Goal: Transaction & Acquisition: Purchase product/service

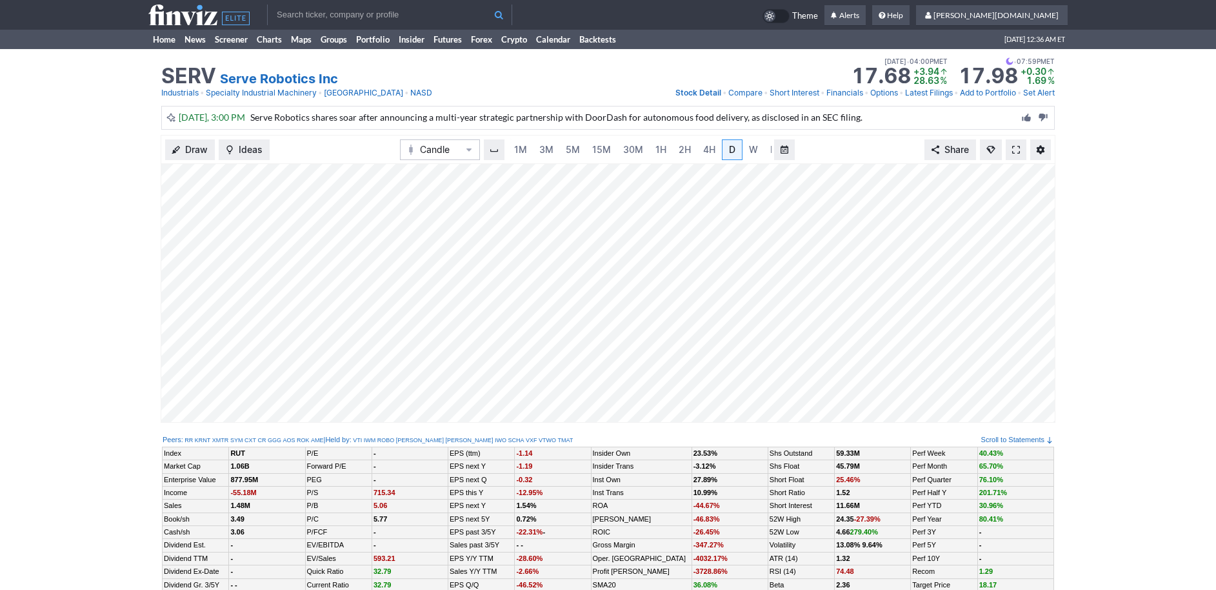
scroll to position [0, 13]
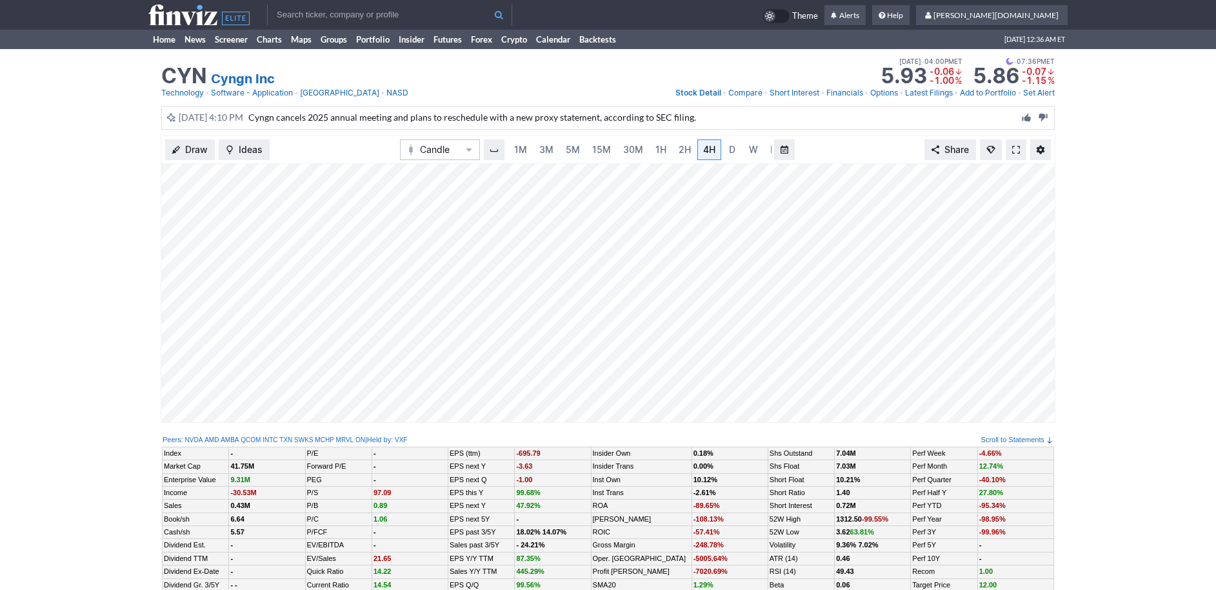
scroll to position [0, 13]
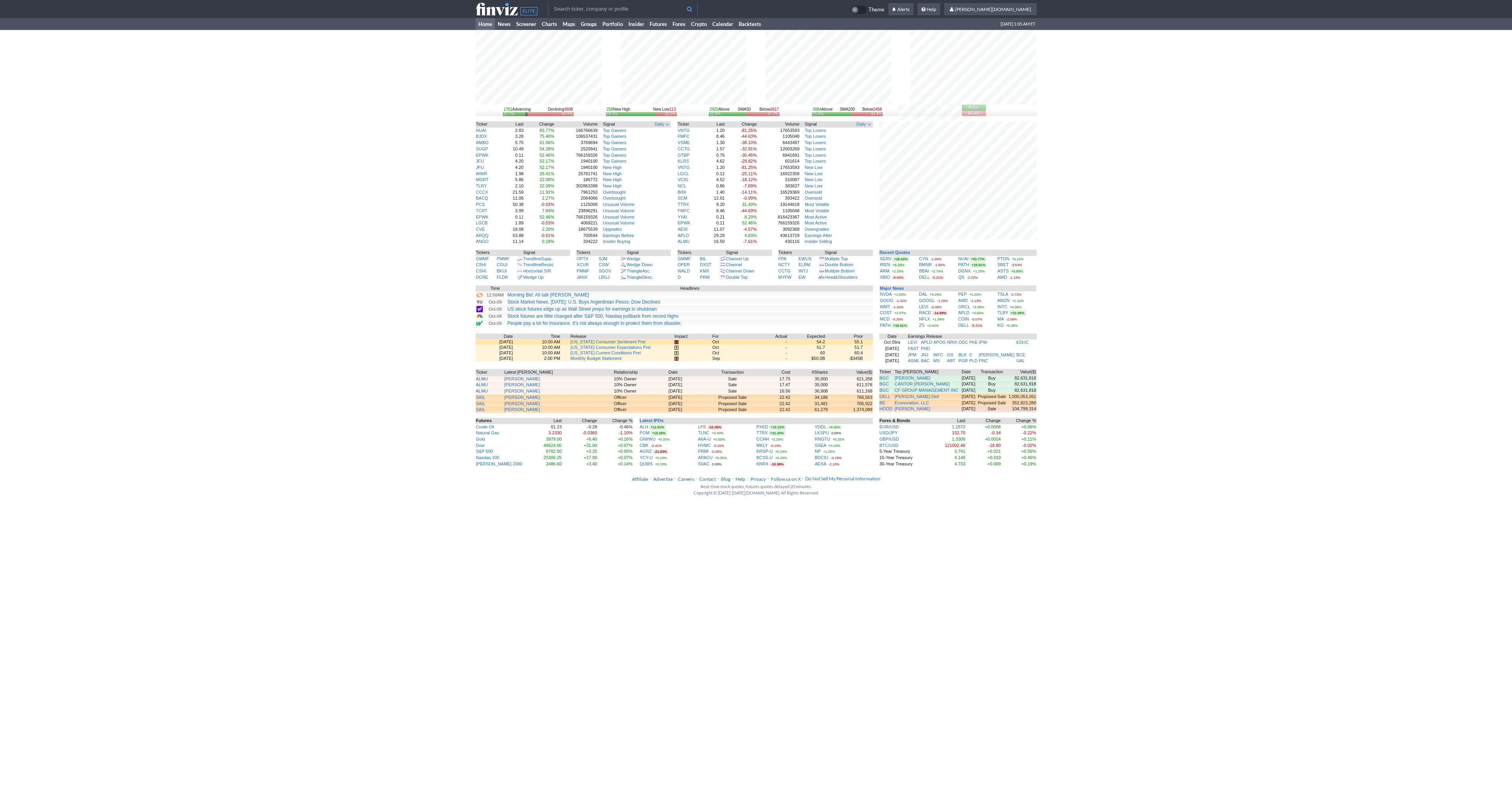
click at [444, 152] on div "1761 Advancing Declining 3608 31.7% 64.9% 258 New High New Low 113 69.5% 30.5% …" at bounding box center [756, 248] width 1512 height 437
click at [655, 26] on link "Futures" at bounding box center [658, 24] width 23 height 12
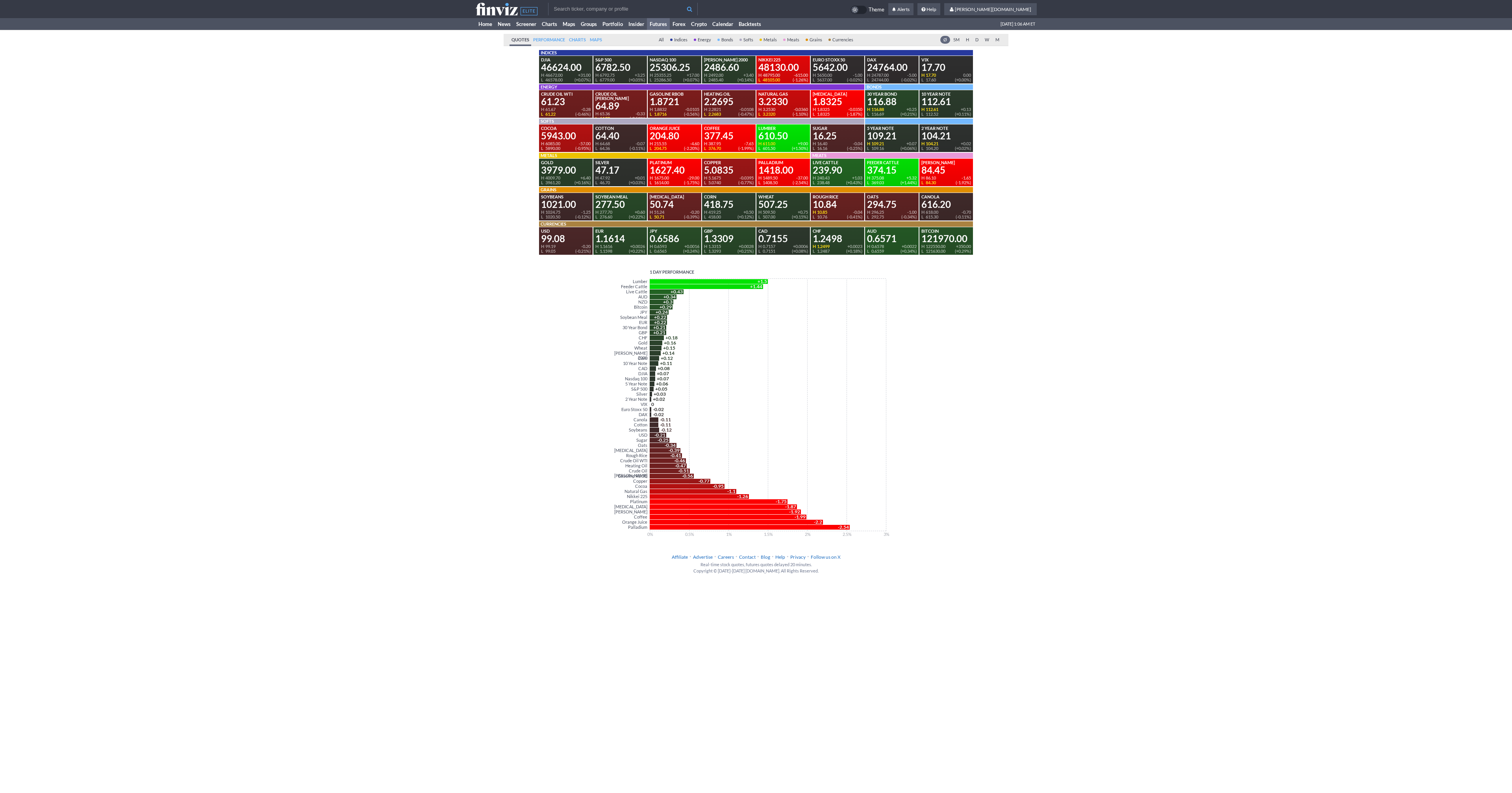
click at [483, 58] on div "Quotes Performance Perf. Charts Maps All Indices Energy Bonds Softs Metals Meat…" at bounding box center [757, 289] width 561 height 517
click at [490, 27] on link "Home" at bounding box center [486, 24] width 20 height 12
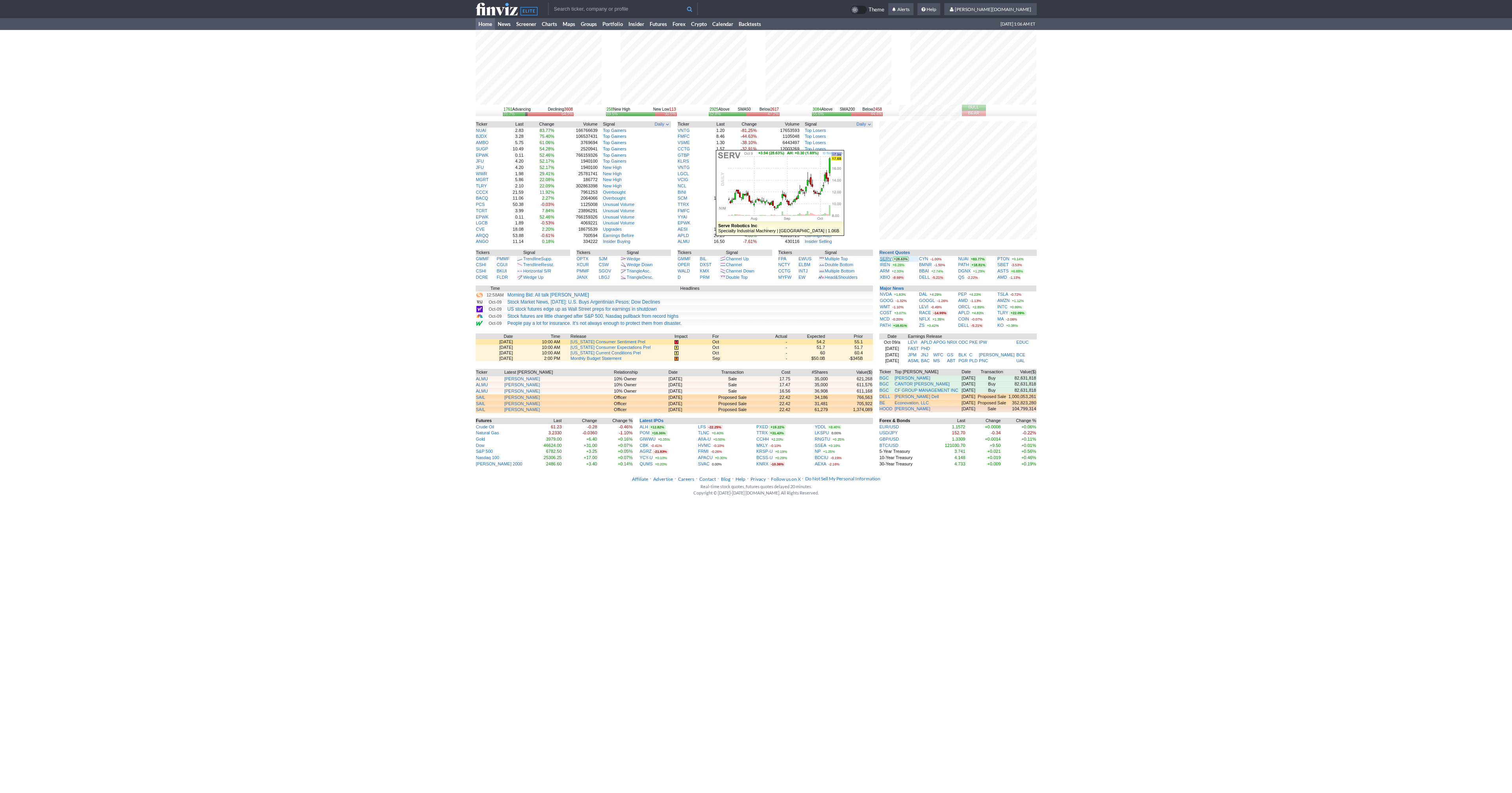
click at [885, 258] on link "SERV" at bounding box center [885, 259] width 12 height 5
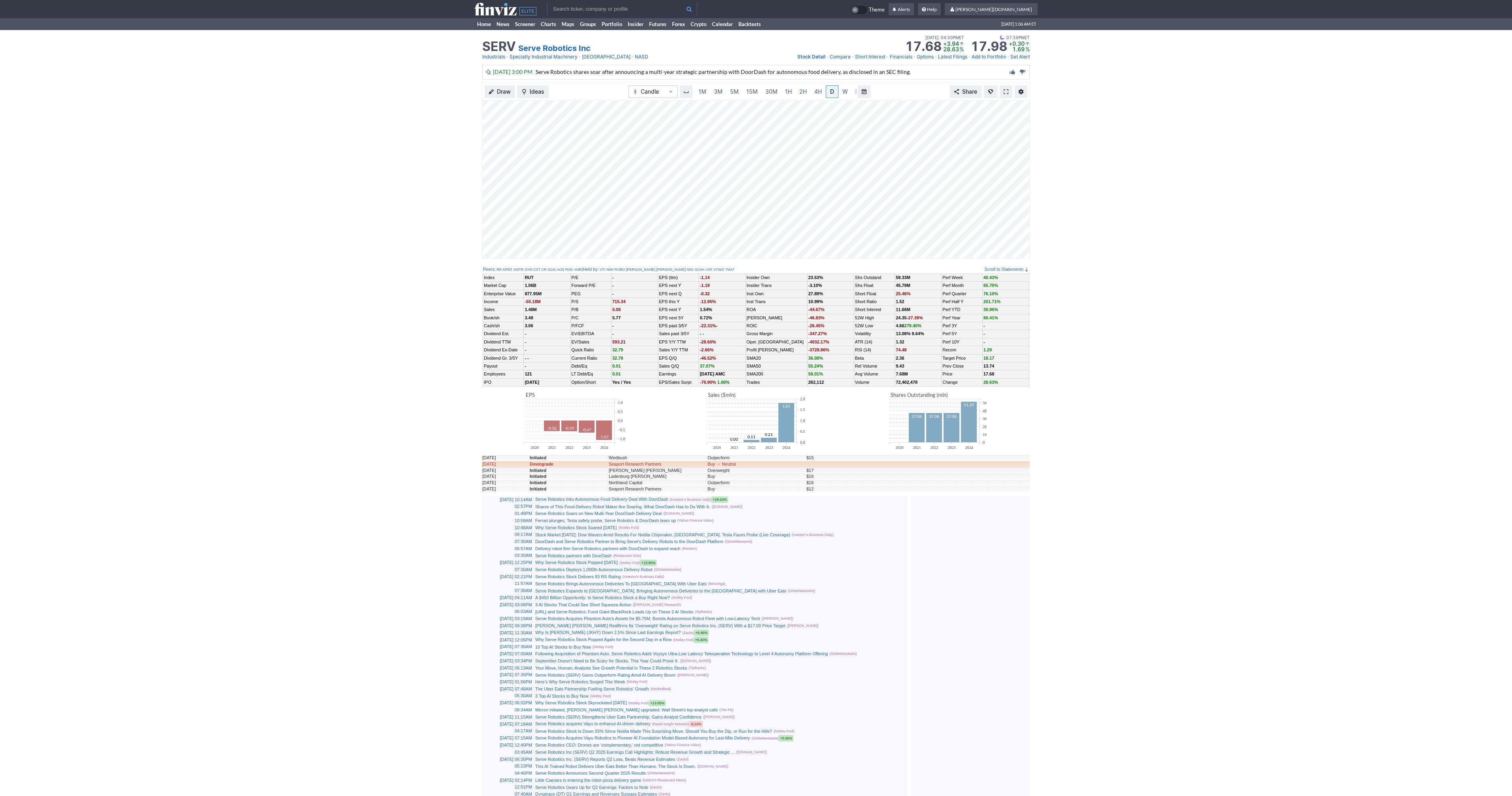
scroll to position [0, 8]
click at [1004, 92] on span at bounding box center [1006, 92] width 5 height 6
click at [302, 124] on div "Draw Ideas Candle 1M 3M 5M 15M 30M 1H 2H 4H D W M Share" at bounding box center [756, 174] width 1512 height 182
click at [491, 16] on td at bounding box center [510, 9] width 73 height 18
click at [491, 13] on use at bounding box center [505, 9] width 62 height 13
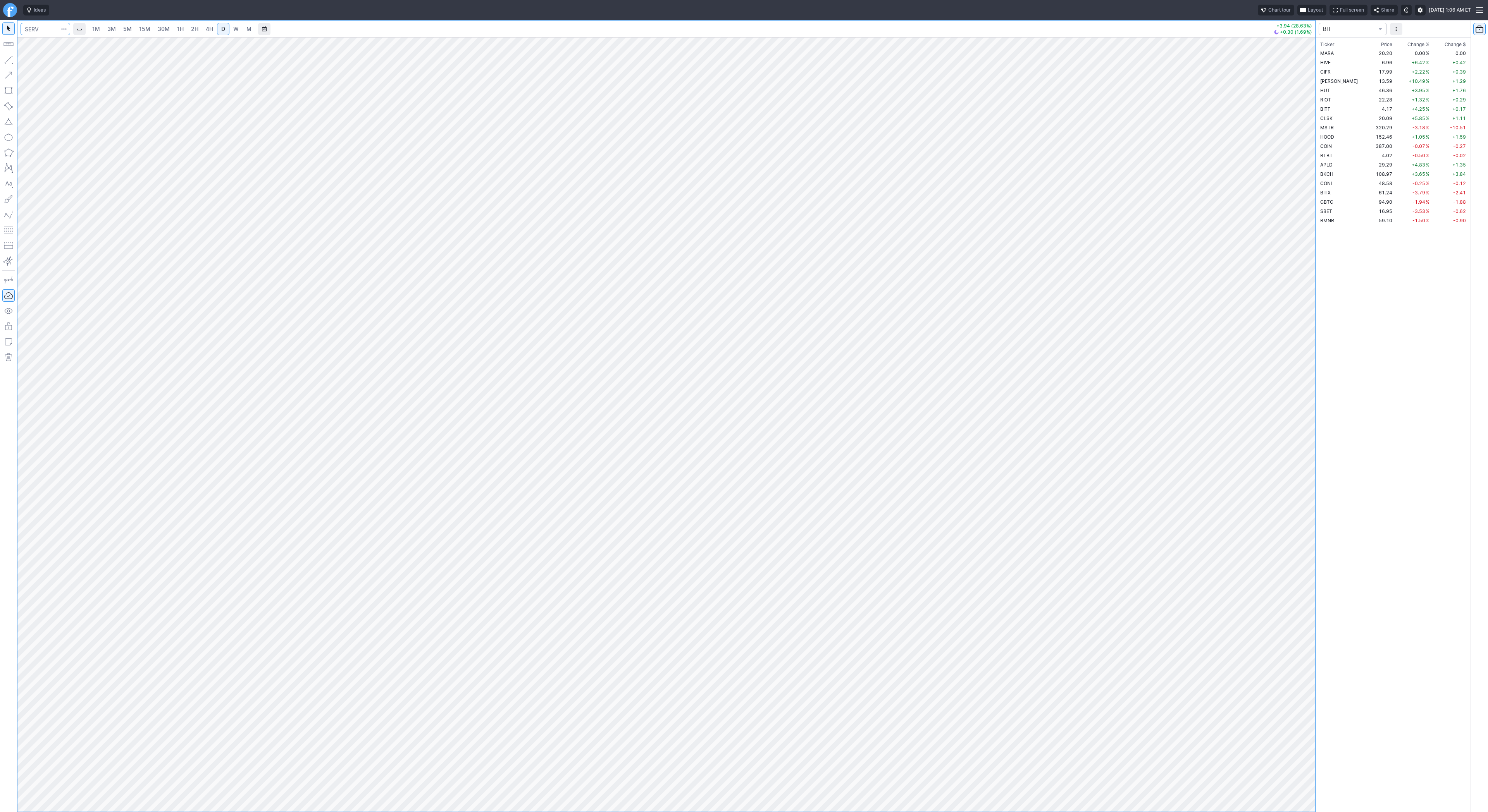
click at [54, 28] on input "Search" at bounding box center [45, 29] width 50 height 13
type input "eth"
click at [84, 147] on span "Eth ereum / USD" at bounding box center [107, 143] width 112 height 7
click at [133, 29] on link "5M" at bounding box center [127, 29] width 16 height 13
click at [160, 34] on link "30M" at bounding box center [164, 29] width 19 height 13
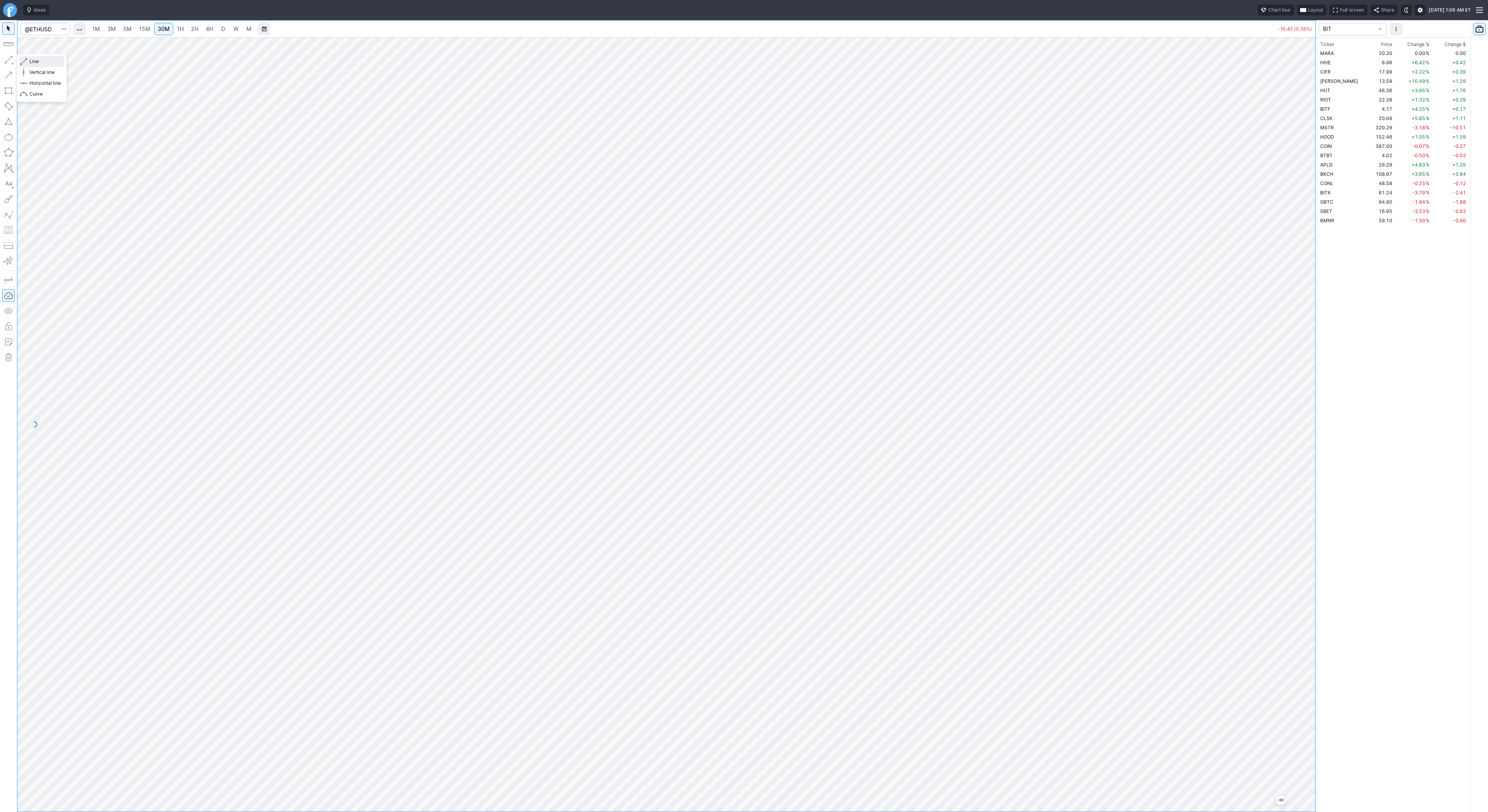
click at [31, 62] on span "Line" at bounding box center [45, 61] width 31 height 8
click at [38, 59] on span "Line" at bounding box center [45, 61] width 31 height 8
click at [29, 61] on span "Line" at bounding box center [45, 61] width 31 height 8
click at [46, 64] on span "Line" at bounding box center [45, 61] width 31 height 8
click at [114, 32] on span "3M" at bounding box center [112, 29] width 8 height 8
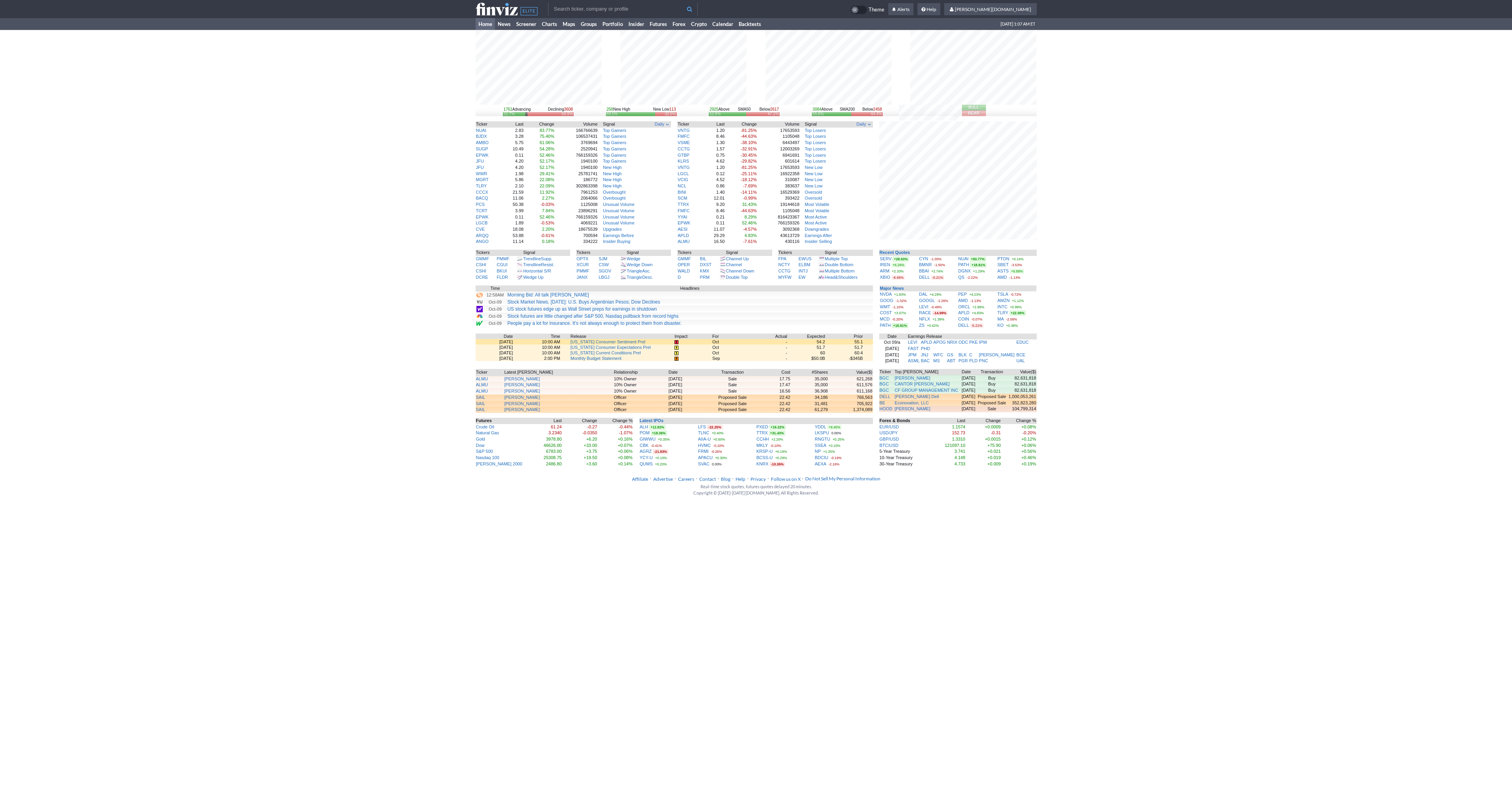
click at [289, 104] on div "1761 Advancing Declining 3608 31.7% 64.9% 258 New High New Low 113 69.5% 30.5% …" at bounding box center [756, 248] width 1512 height 437
click at [244, 60] on div "1761 Advancing Declining 3608 31.7% 64.9% 258 New High New Low 113 69.5% 30.5% …" at bounding box center [756, 248] width 1512 height 437
click at [497, 24] on link "News" at bounding box center [504, 24] width 18 height 12
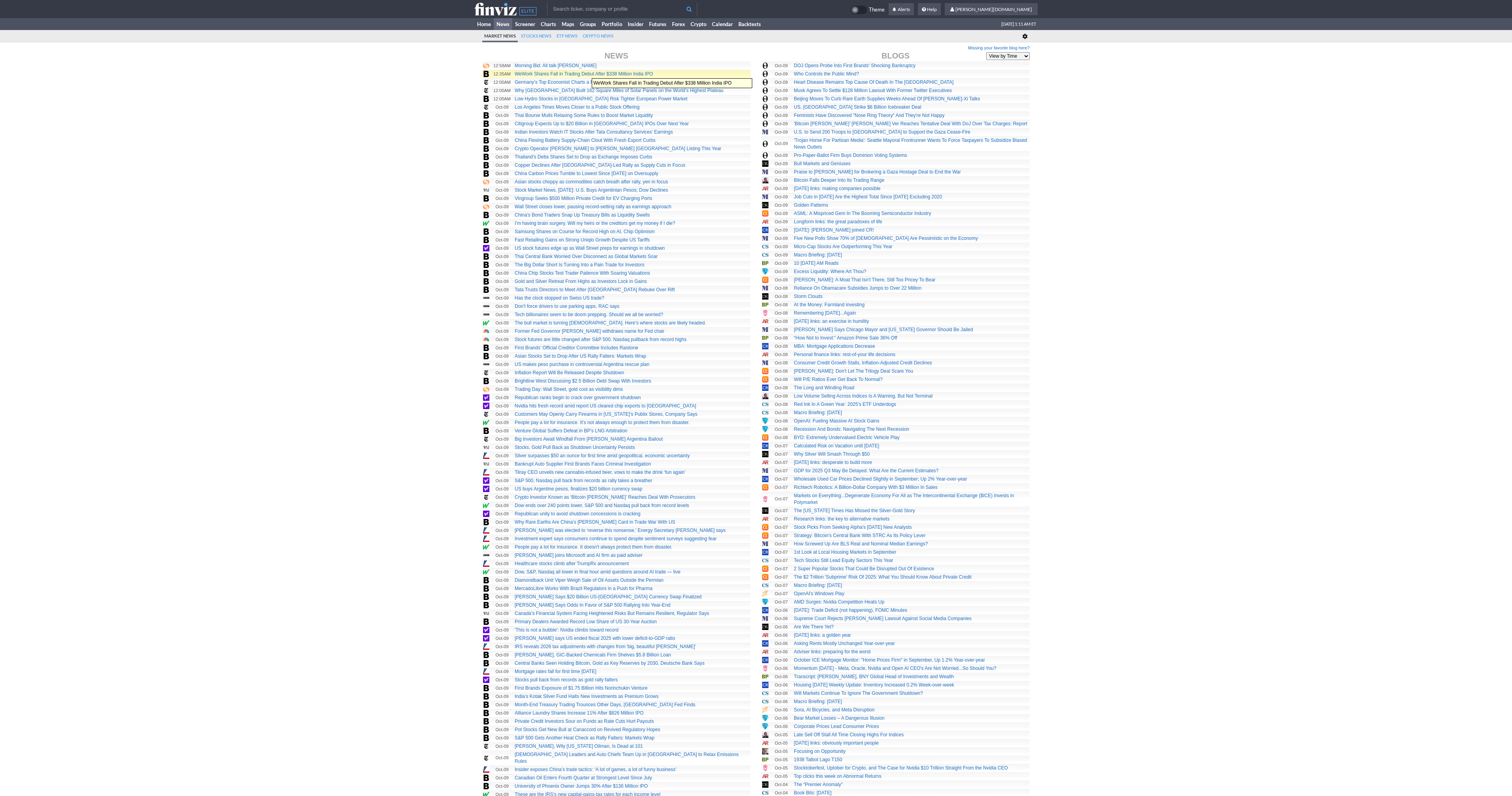
click at [588, 74] on link "WeWork Shares Fall in Trading Debut After $338 Million India IPO" at bounding box center [584, 73] width 138 height 6
click at [385, 114] on div "Missing your favorite blog here? News Blogs View by Time View by Source 12:58AM…" at bounding box center [756, 436] width 1512 height 772
click at [492, 26] on link "Home" at bounding box center [484, 24] width 20 height 12
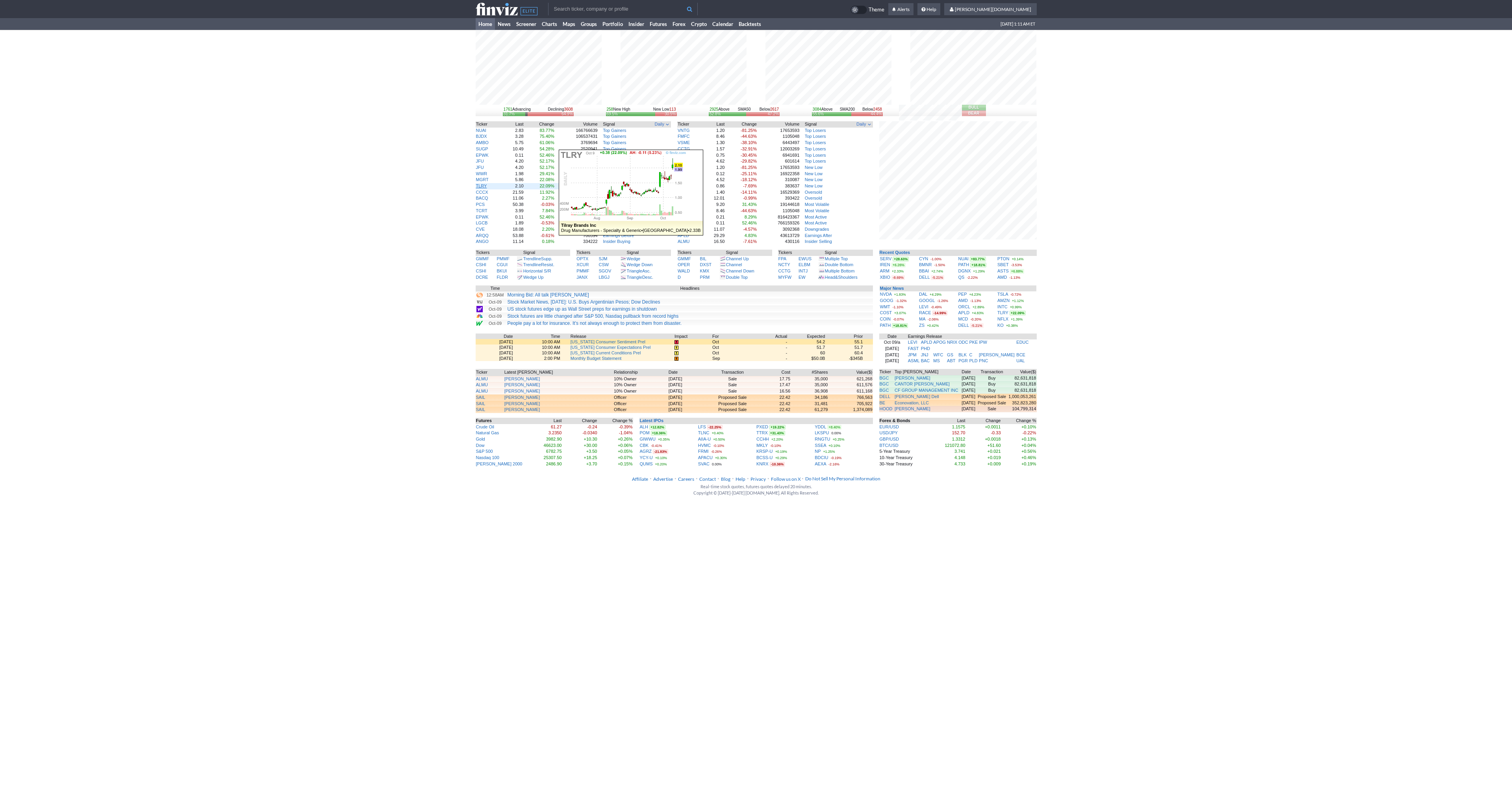
click at [480, 186] on link "TLRY" at bounding box center [481, 186] width 11 height 5
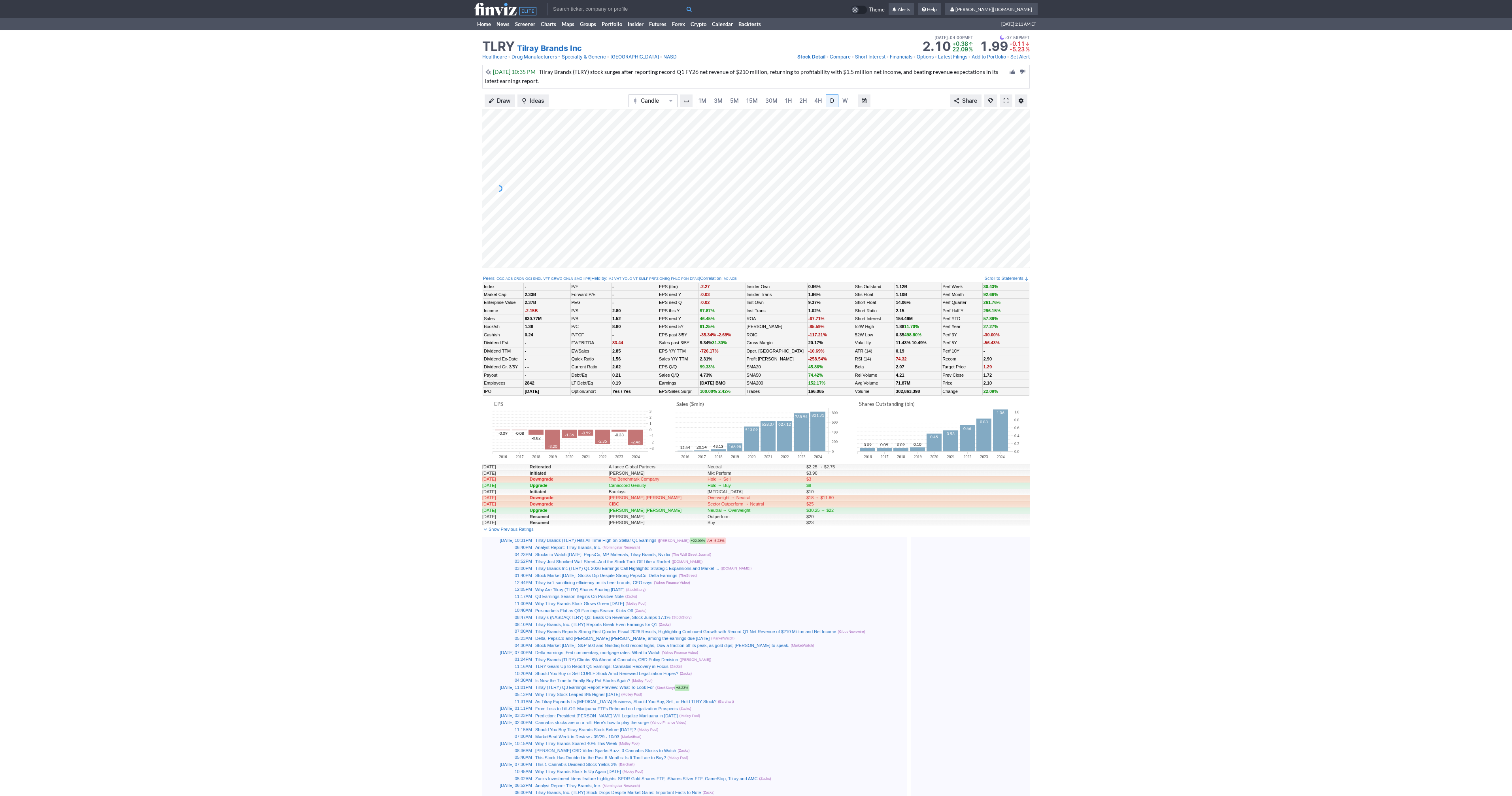
scroll to position [0, 8]
click at [1004, 100] on span at bounding box center [1006, 100] width 5 height 6
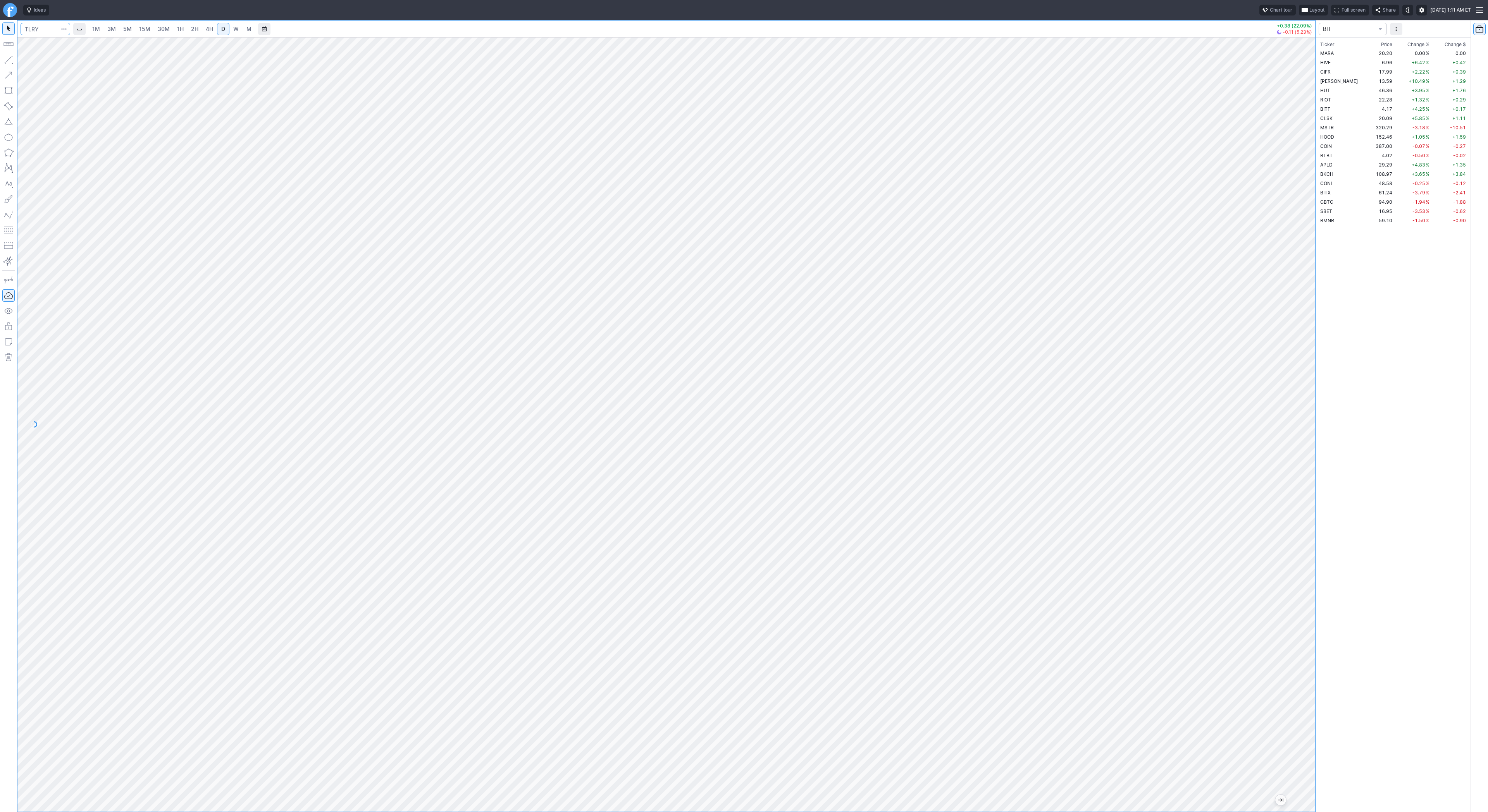
click at [34, 30] on input "Search" at bounding box center [45, 29] width 50 height 13
click at [9, 6] on link "Finviz.com" at bounding box center [10, 10] width 14 height 14
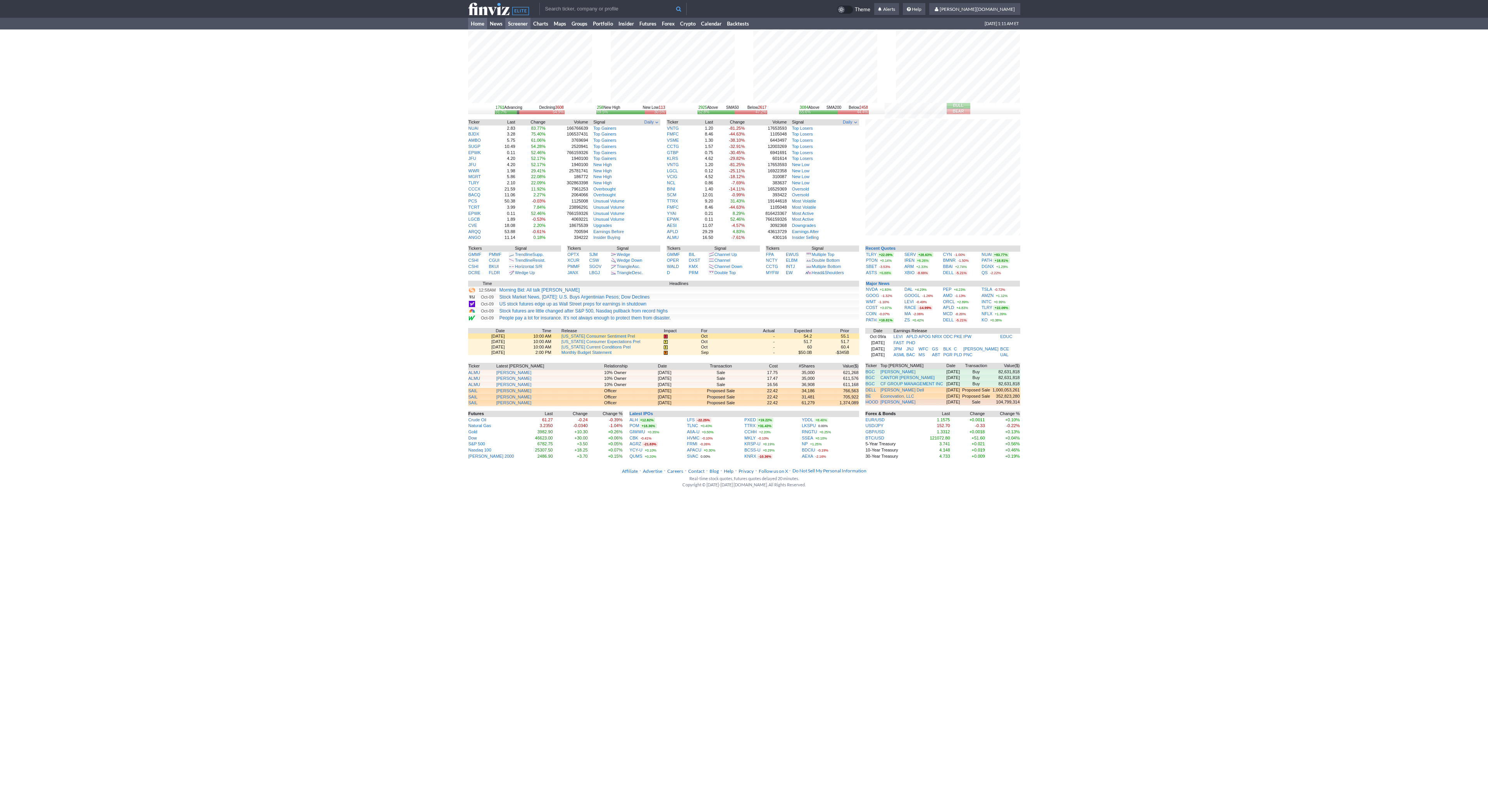
click at [525, 25] on link "Screener" at bounding box center [518, 23] width 25 height 11
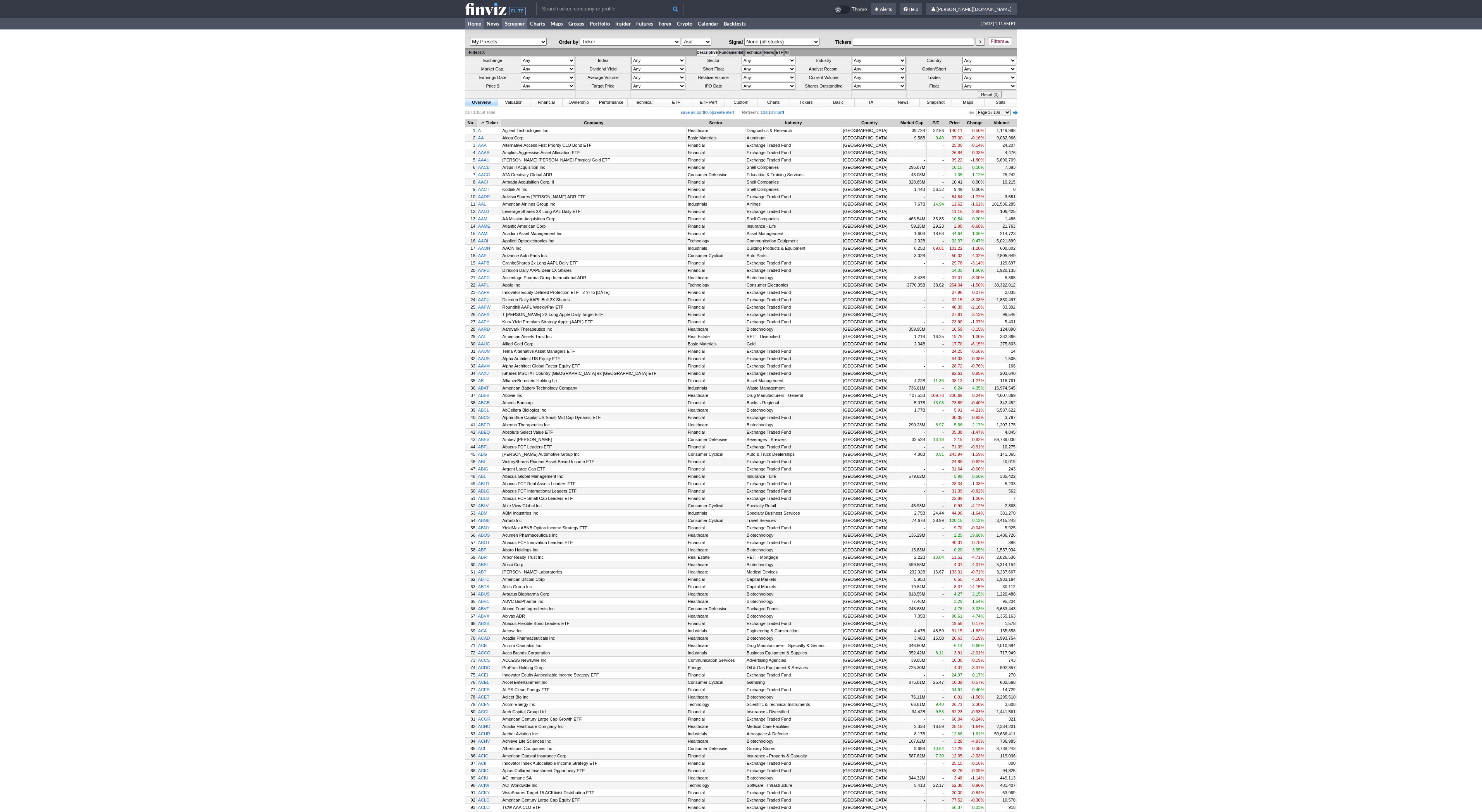
click at [480, 23] on link "Home" at bounding box center [474, 23] width 19 height 11
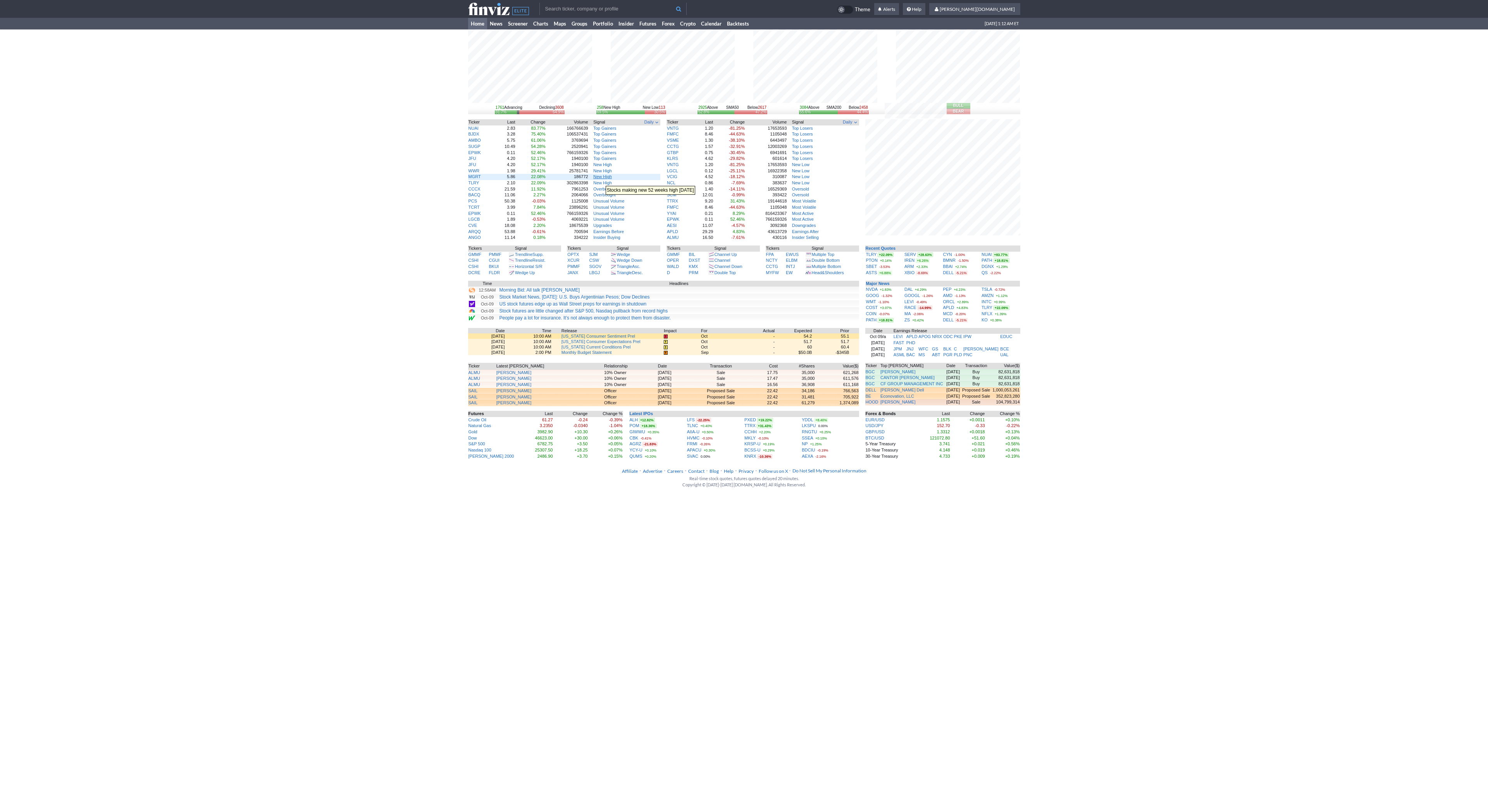
click at [602, 178] on link "New High" at bounding box center [602, 176] width 19 height 5
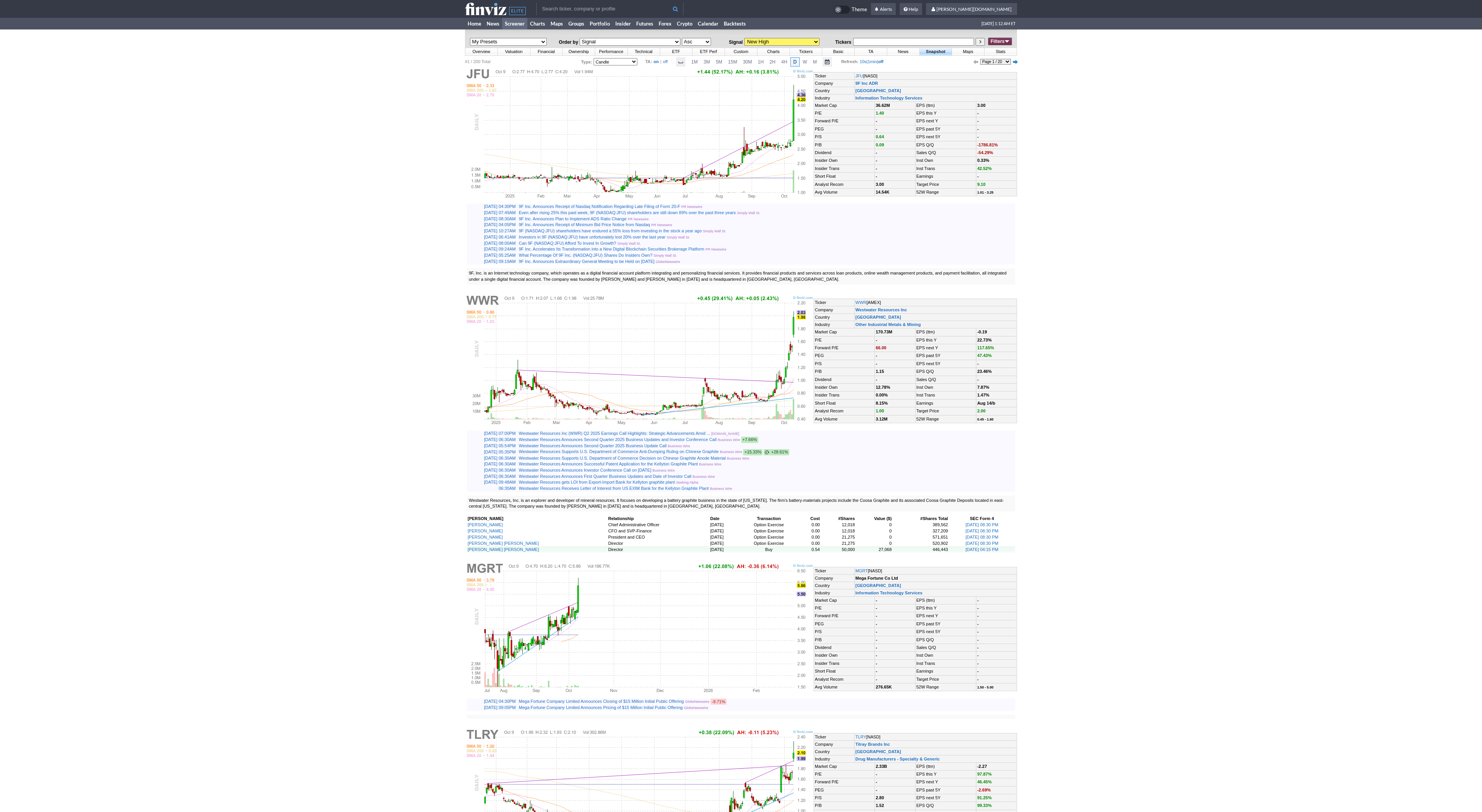
click at [755, 41] on select "None (all stocks) Top Gainers Top Gainers 1M Top Gainers 2M Top Gainers 3M Top …" at bounding box center [782, 41] width 75 height 8
select select "screener.ashx?v=340&s=ta_mostvolatile"
click at [745, 38] on select "None (all stocks) Top Gainers Top Gainers 1M Top Gainers 2M Top Gainers 3M Top …" at bounding box center [782, 41] width 75 height 8
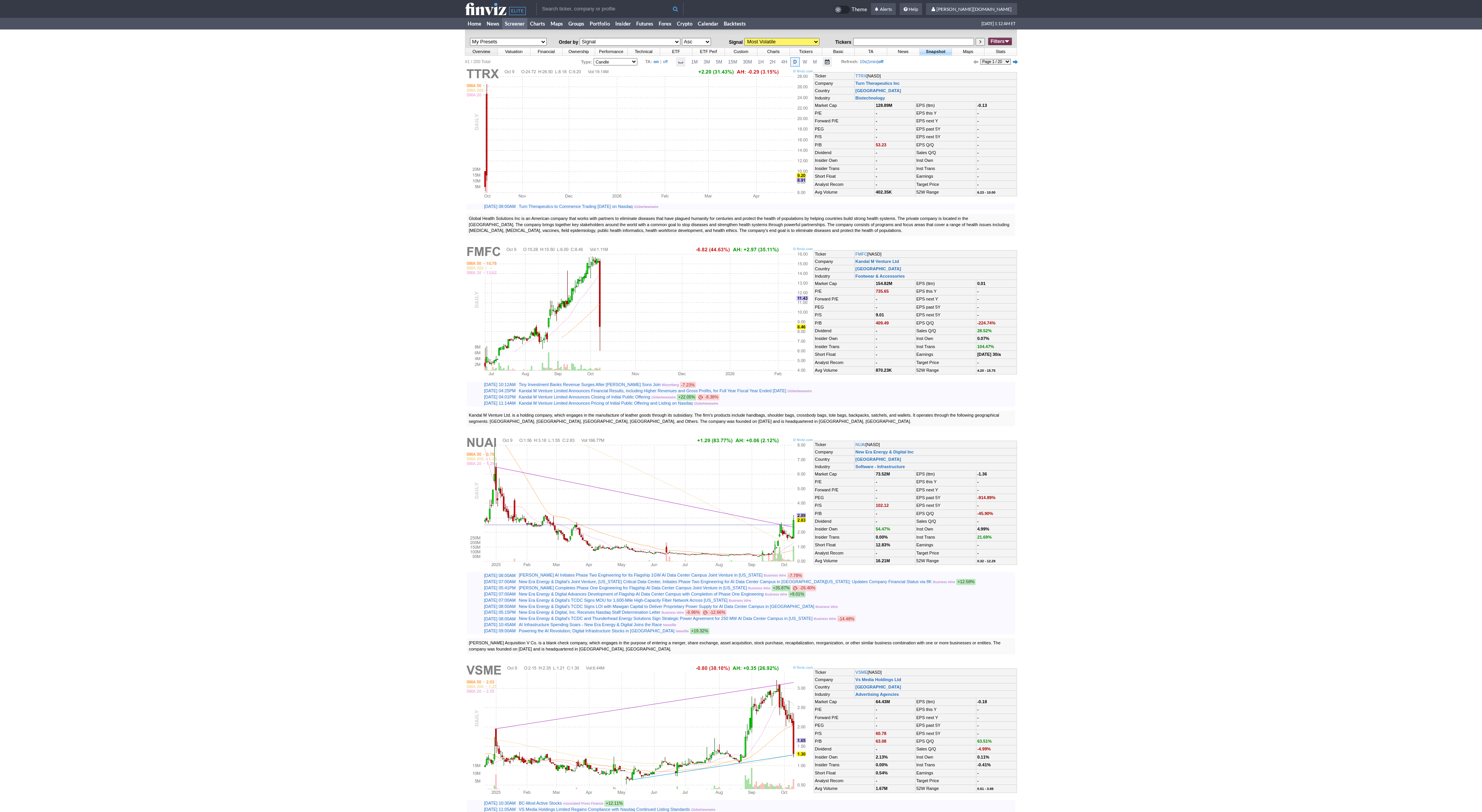
click at [482, 51] on link "Overview" at bounding box center [482, 52] width 32 height 7
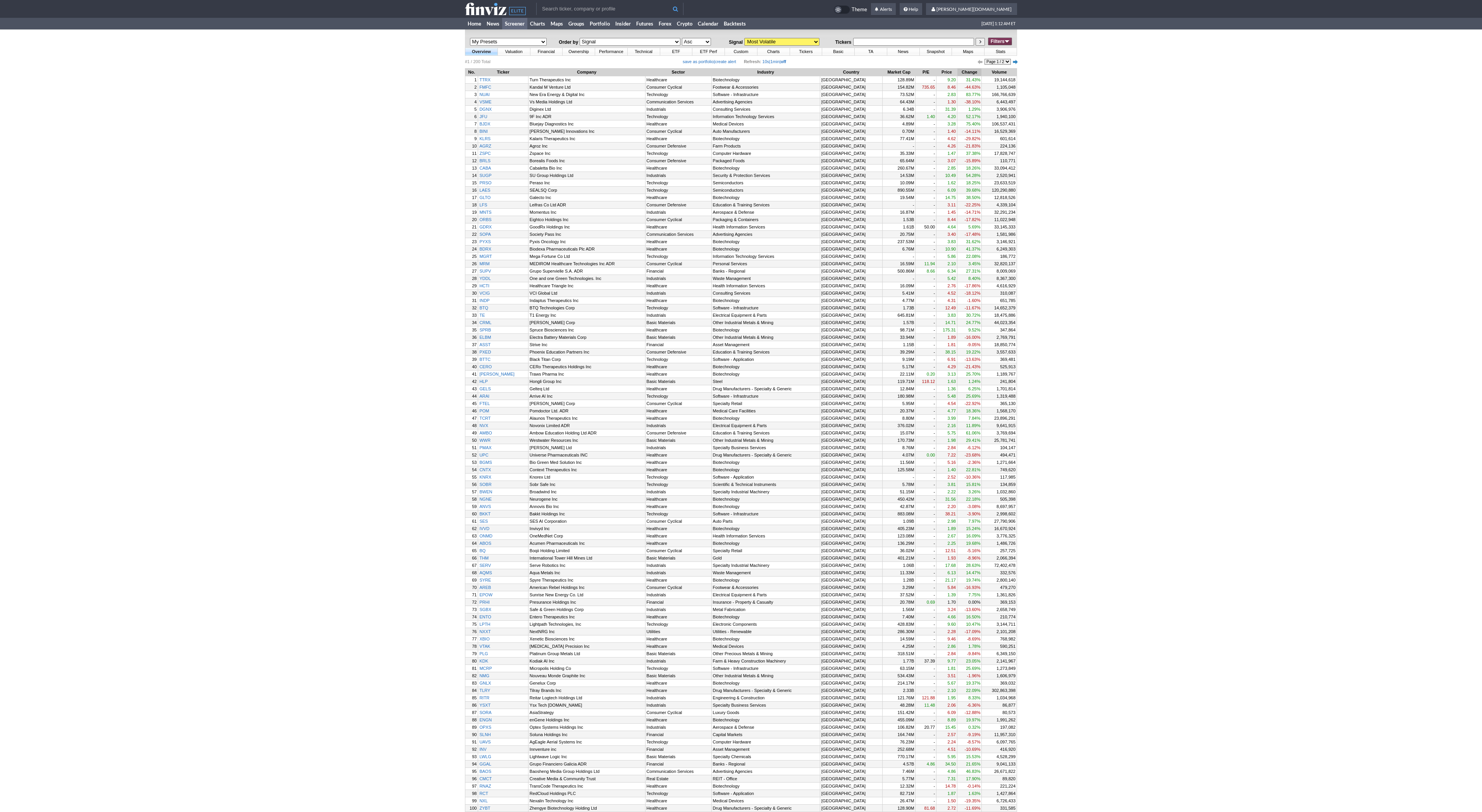
click at [965, 73] on th "Change" at bounding box center [970, 72] width 25 height 8
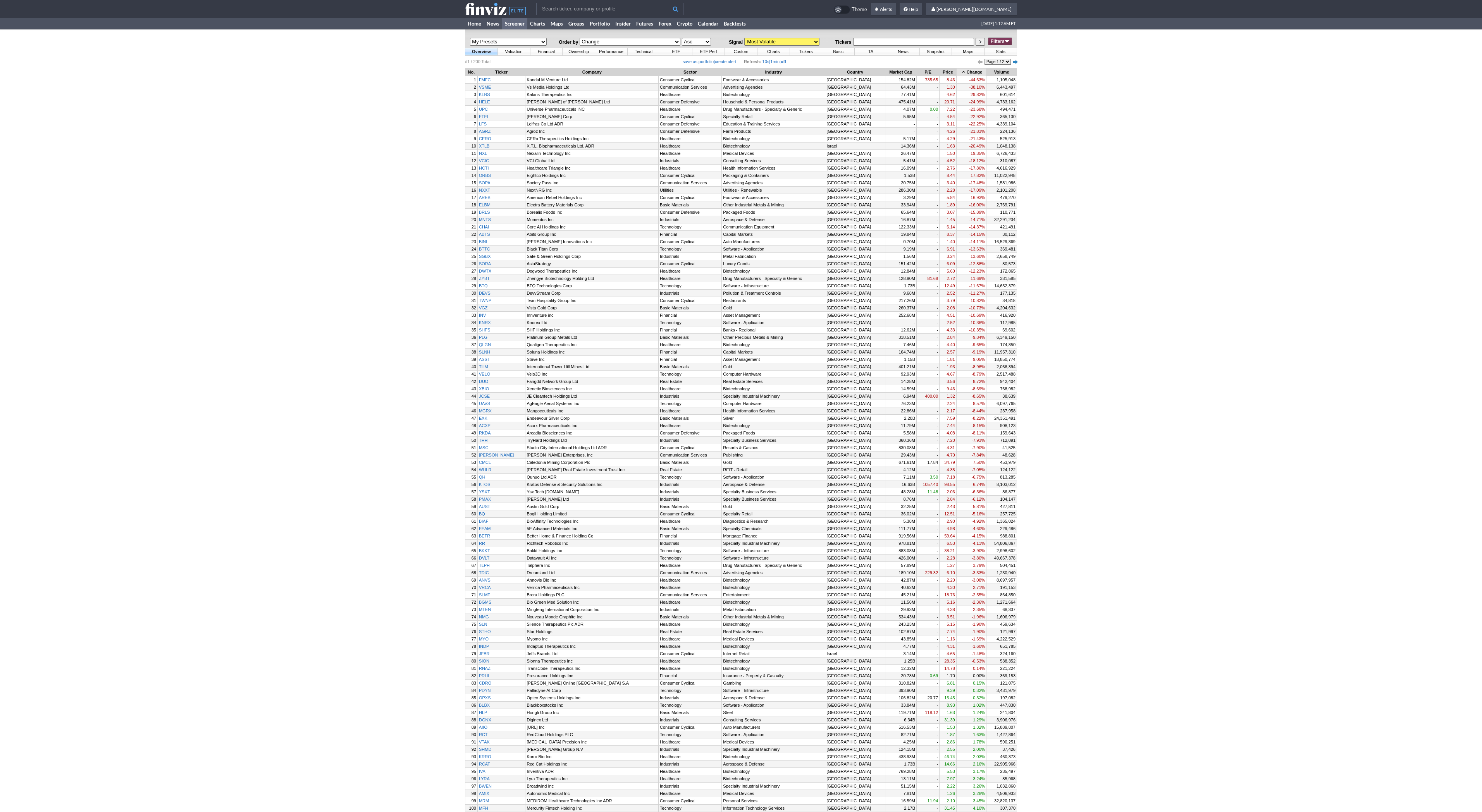
click at [965, 71] on th "Change" at bounding box center [972, 72] width 30 height 8
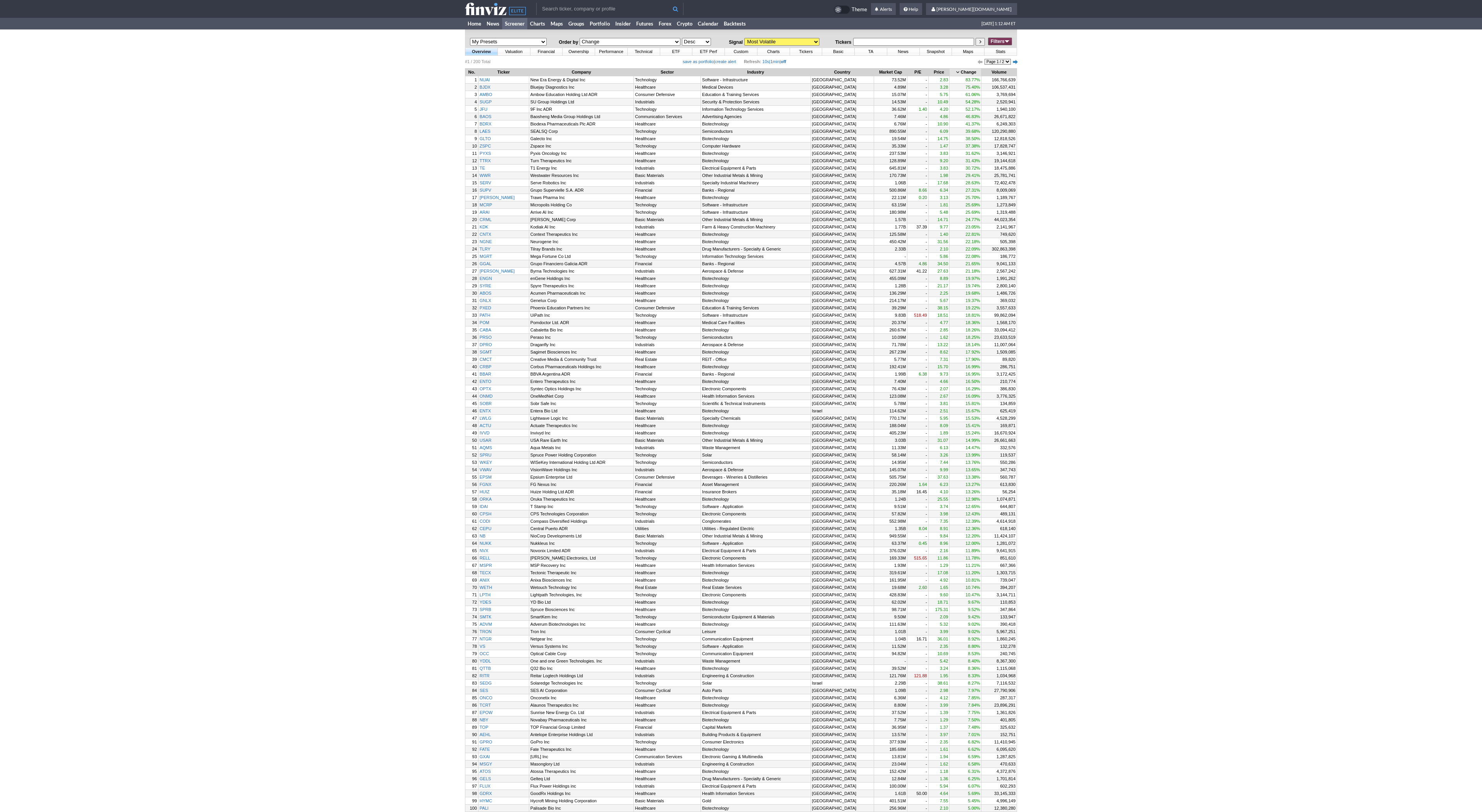
click at [809, 41] on select "None (all stocks) Top Gainers Top Gainers 1M Top Gainers 2M Top Gainers 3M Top …" at bounding box center [782, 41] width 75 height 8
select select "screener.ashx?v=110&s=ta_unusualvolume&o=-change"
click at [745, 38] on select "None (all stocks) Top Gainers Top Gainers 1M Top Gainers 2M Top Gainers 3M Top …" at bounding box center [782, 41] width 75 height 8
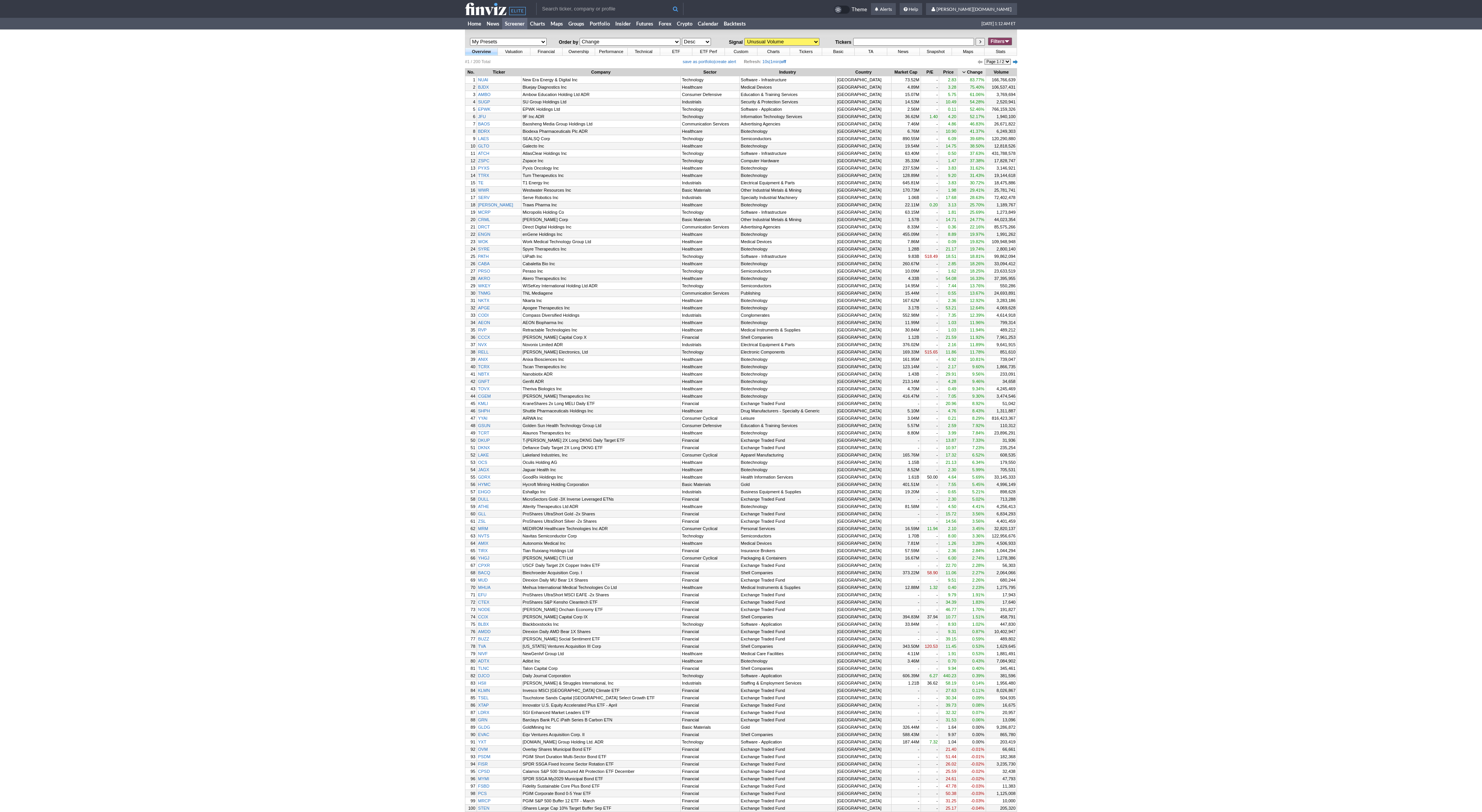
click at [992, 42] on link "Filters" at bounding box center [1000, 41] width 24 height 8
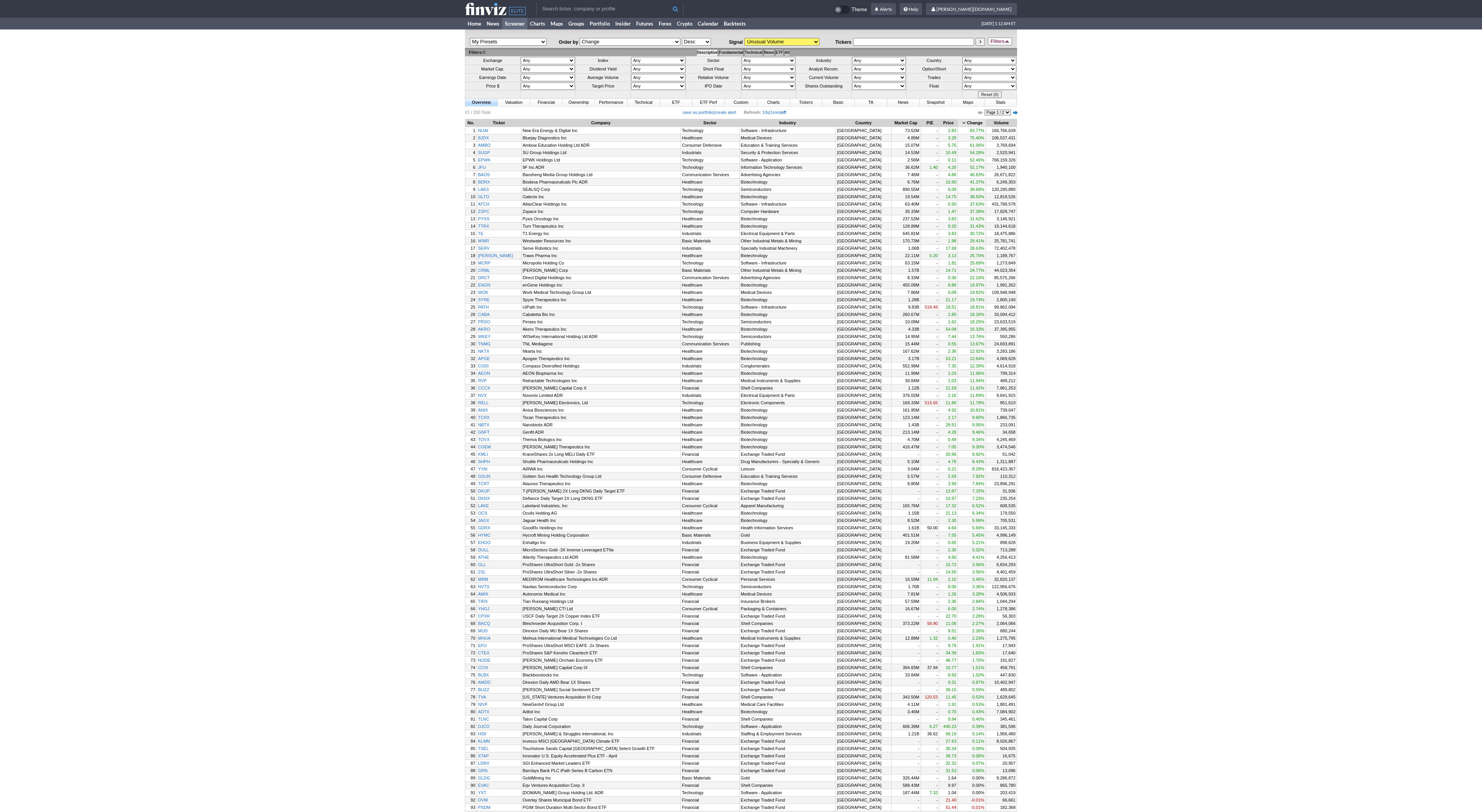
click at [546, 67] on select "Any Mega ($200bln and more) Large ($10bln to $200bln) Mid ($2bln to $10bln) Sma…" at bounding box center [548, 69] width 54 height 7
select select "smallover"
click at [521, 65] on select "Any Mega ($200bln and more) Large ($10bln to $200bln) Mid ($2bln to $10bln) Sma…" at bounding box center [548, 69] width 54 height 7
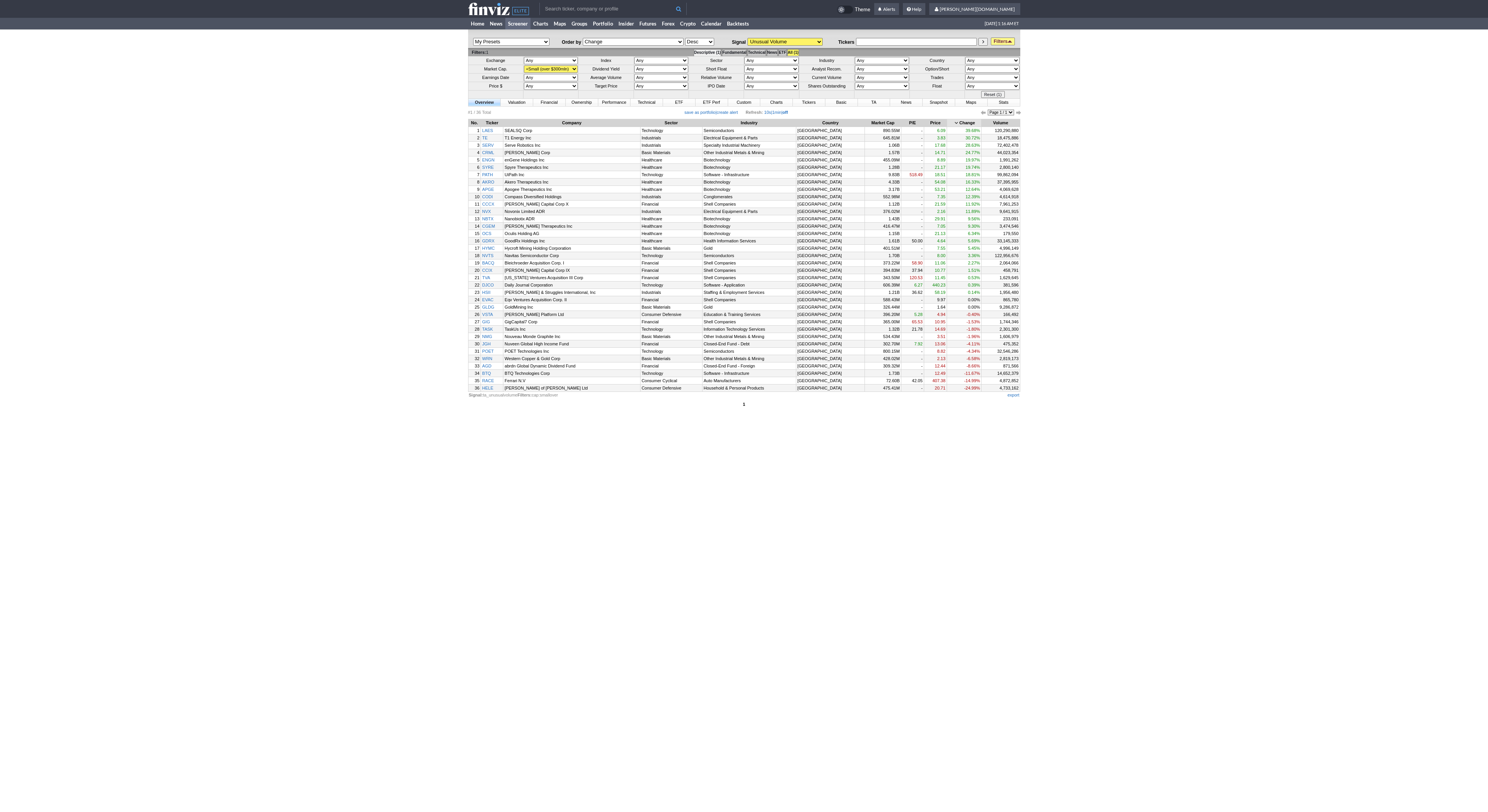
click at [331, 178] on div "My Presets -Save Screen -Edit Screens p: SECTOR p: Large p: Med p: small p: ETF…" at bounding box center [744, 222] width 1488 height 386
click at [360, 136] on div "My Presets -Save Screen -Edit Screens p: SECTOR p: Large p: Med p: small p: ETF…" at bounding box center [744, 222] width 1488 height 386
click at [778, 42] on select "None (all stocks) Top Gainers Top Gainers 1M Top Gainers 2M Top Gainers 3M Top …" at bounding box center [785, 41] width 75 height 8
select select "screener.ashx?v=111&s=ta_mostactive&f=cap_smallover&o=-change"
click at [748, 38] on select "None (all stocks) Top Gainers Top Gainers 1M Top Gainers 2M Top Gainers 3M Top …" at bounding box center [785, 41] width 75 height 8
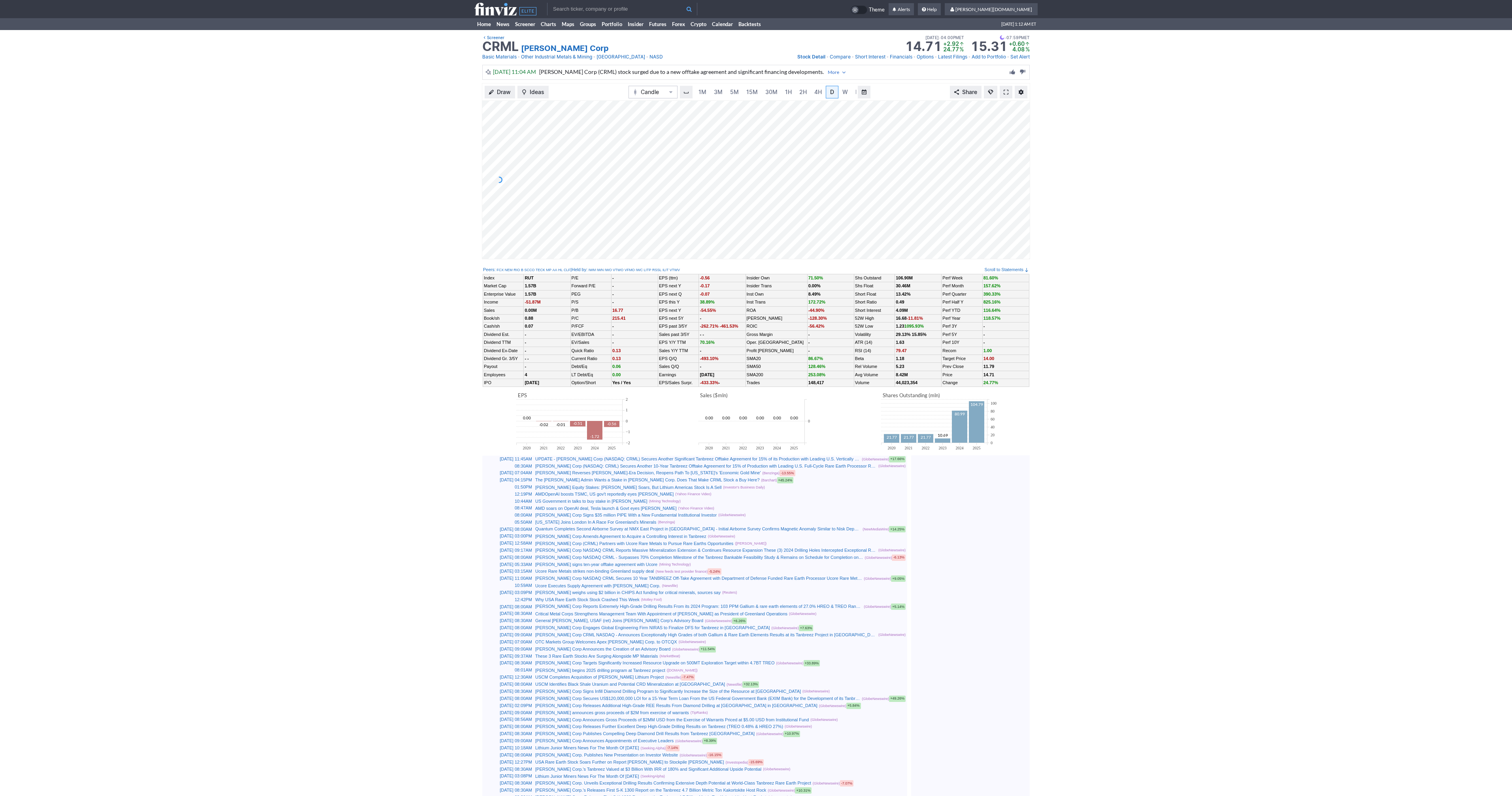
scroll to position [0, 8]
click at [845, 92] on link "M" at bounding box center [850, 92] width 13 height 13
click at [837, 93] on span "W" at bounding box center [837, 92] width 6 height 7
click at [1004, 93] on span at bounding box center [1006, 92] width 5 height 6
click at [535, 29] on link "Screener" at bounding box center [525, 24] width 26 height 12
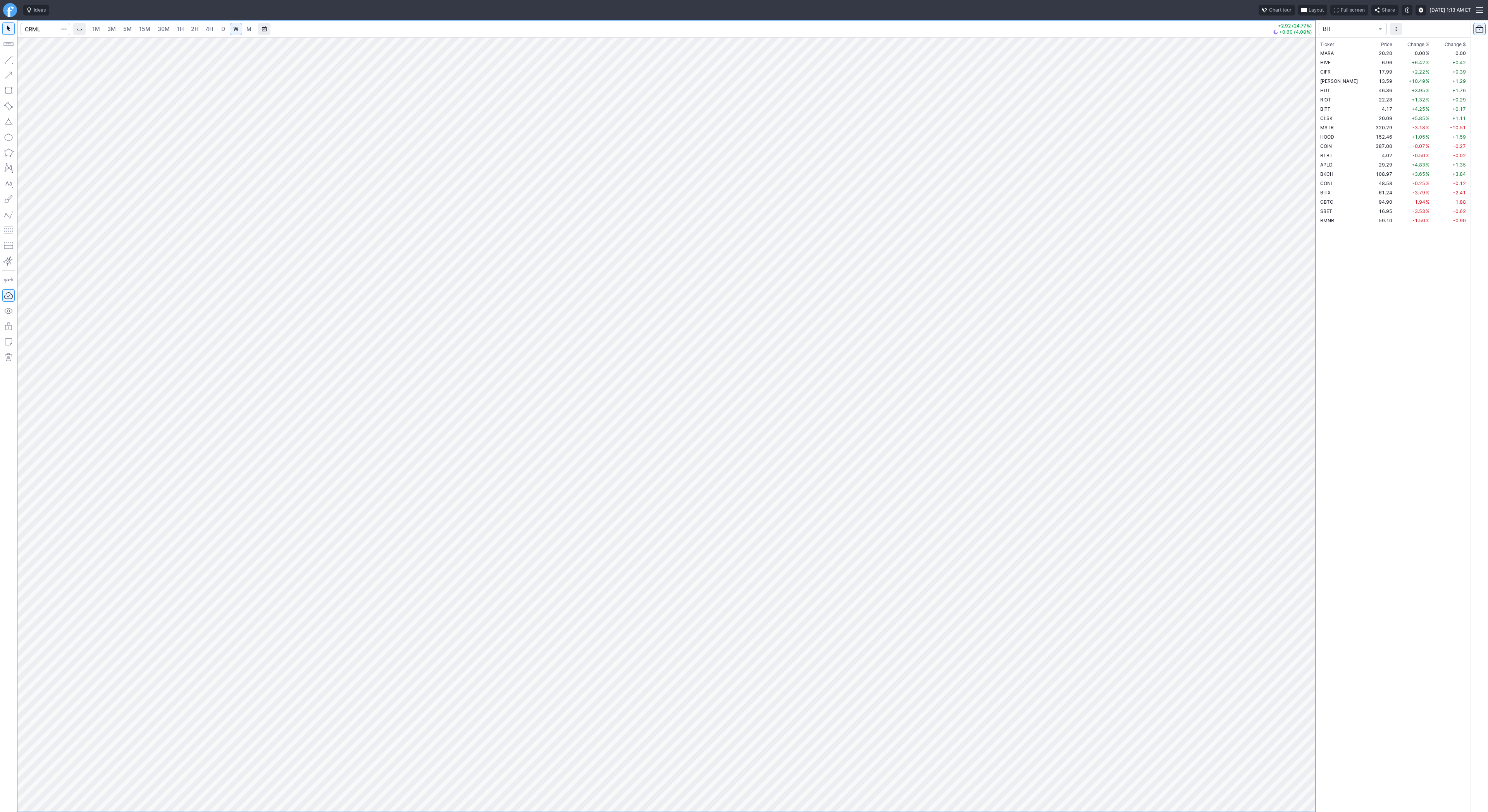
click at [221, 26] on span "D" at bounding box center [223, 29] width 4 height 7
click at [10, 62] on button "button" at bounding box center [8, 59] width 13 height 13
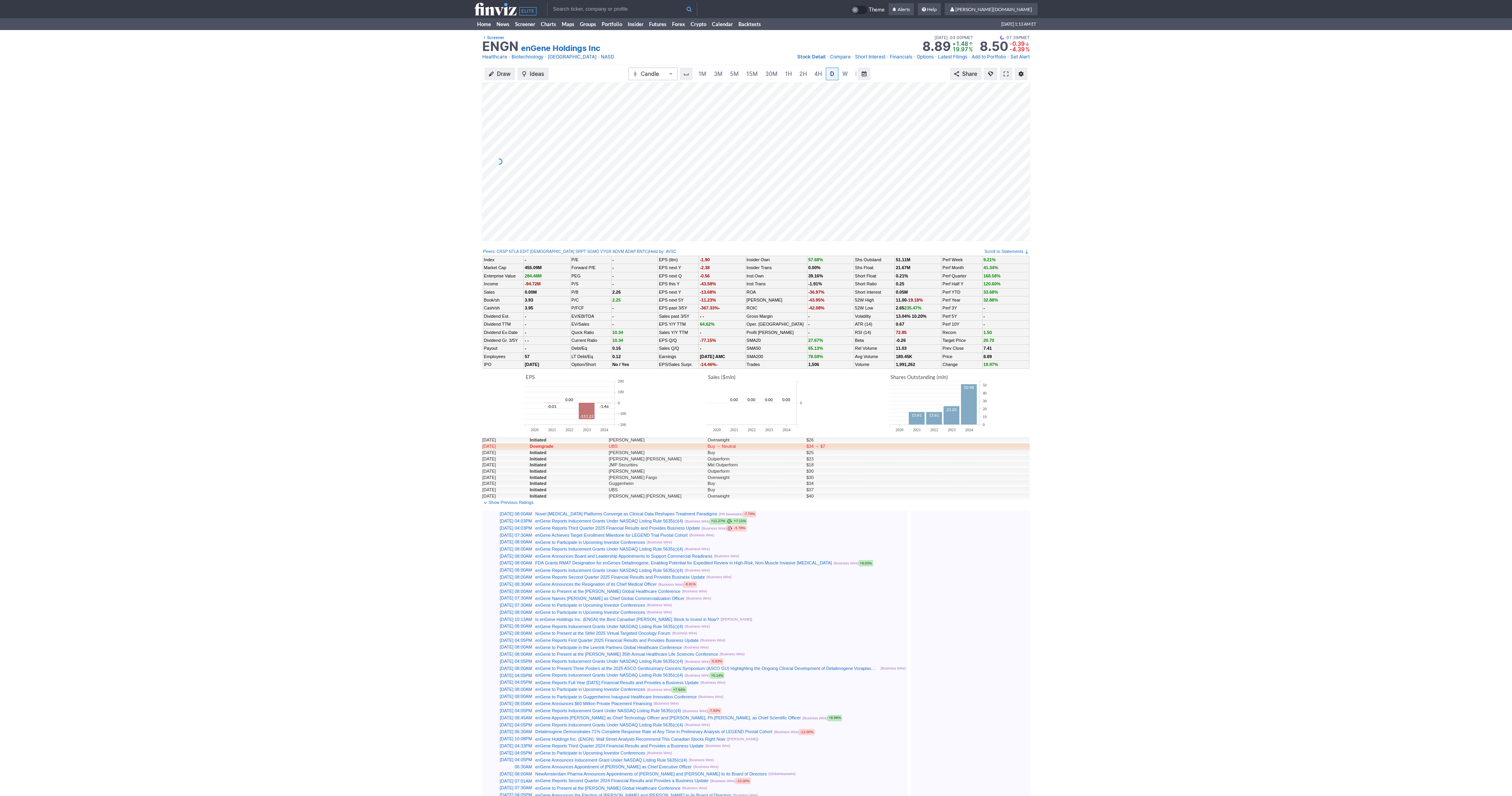
scroll to position [0, 8]
click at [848, 74] on span "M" at bounding box center [850, 73] width 5 height 7
click at [798, 75] on link "2H" at bounding box center [795, 73] width 15 height 13
click at [813, 77] on link "4H" at bounding box center [811, 73] width 15 height 13
click at [822, 77] on span "D" at bounding box center [824, 73] width 4 height 7
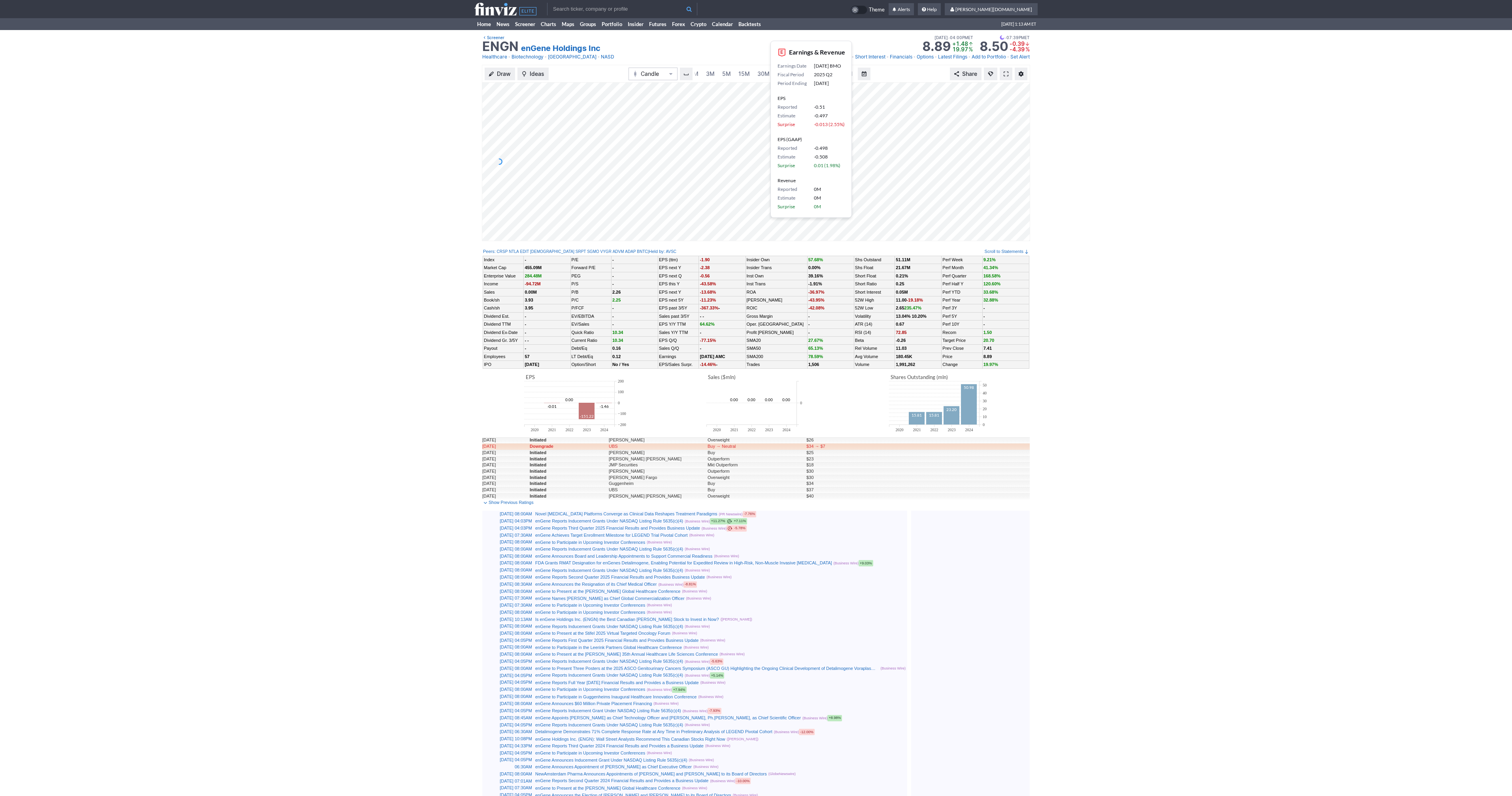
click at [407, 122] on div "Draw Ideas Candle 1M 3M 5M 15M 30M 1H 2H 4H D W M Share" at bounding box center [756, 156] width 1512 height 182
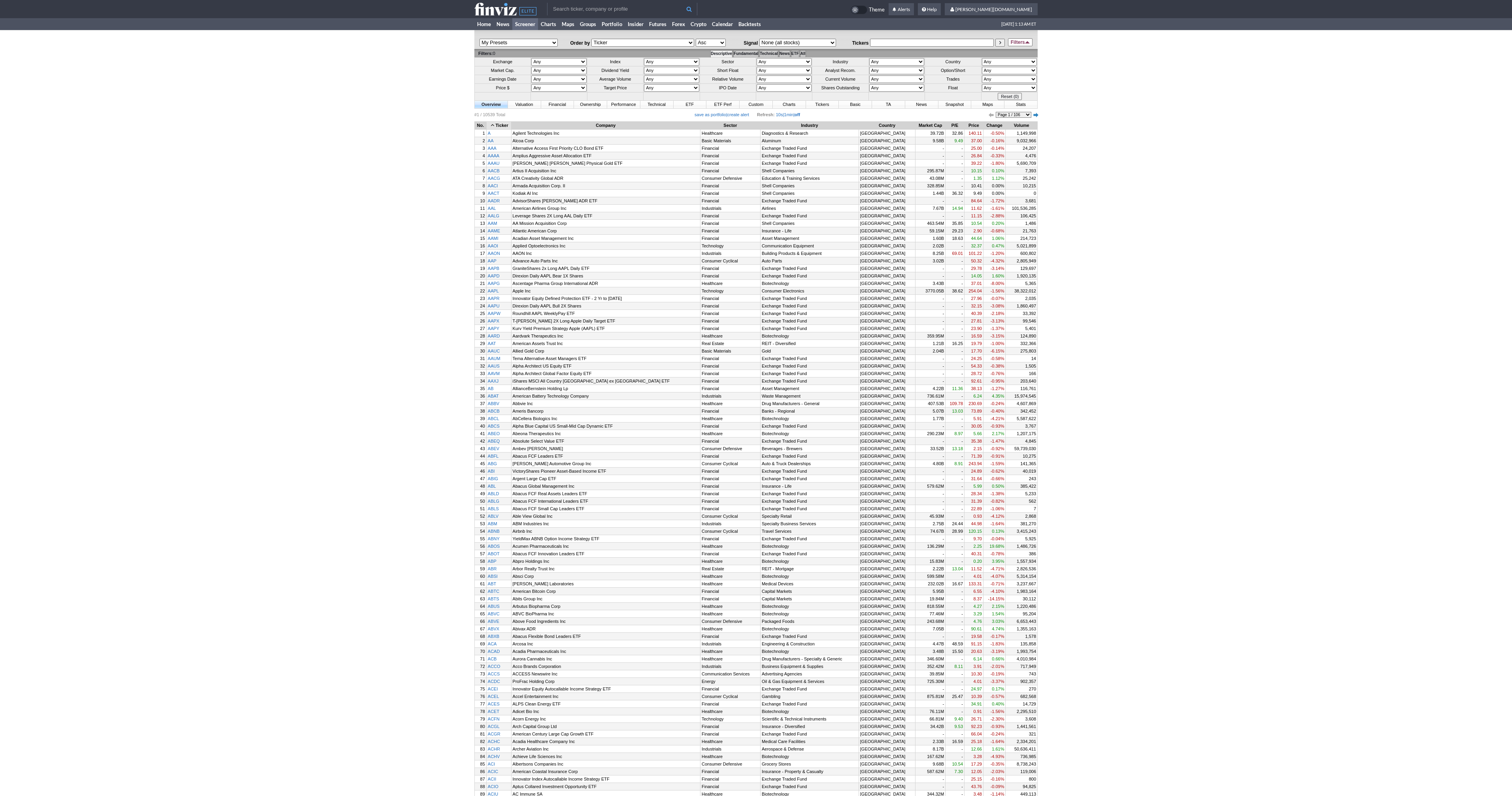
click at [562, 70] on select "Any Mega ($200bln and more) Large ($10bln to $200bln) Mid ($2bln to $10bln) Sma…" at bounding box center [559, 70] width 55 height 7
select select "smallover"
click at [531, 67] on select "Any Mega ($200bln and more) Large ($10bln to $200bln) Mid ($2bln to $10bln) Sma…" at bounding box center [559, 70] width 55 height 7
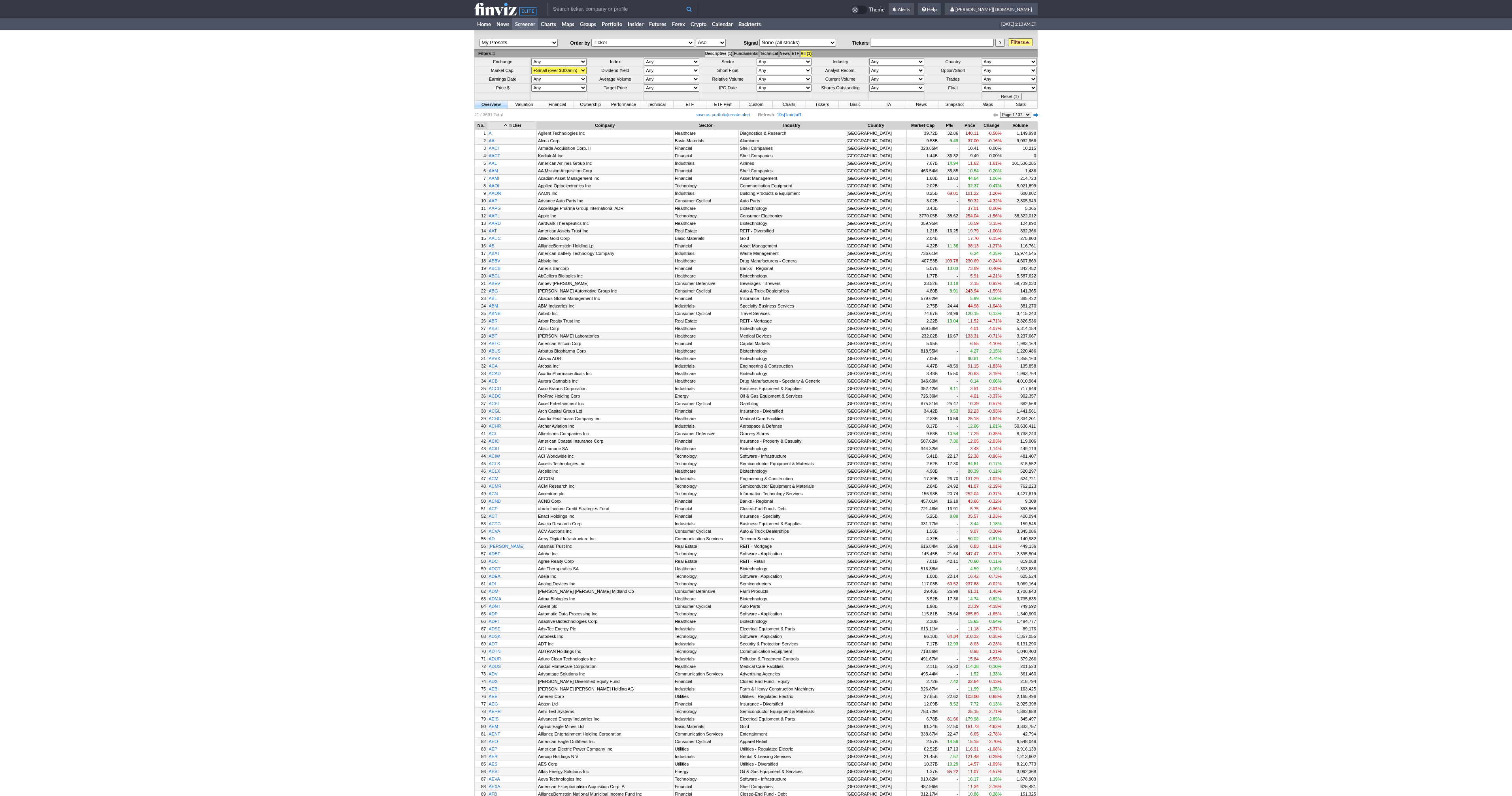
click at [795, 40] on select "None (all stocks) Top Gainers Top Gainers 1M Top Gainers 2M Top Gainers 3M Top …" at bounding box center [798, 42] width 77 height 8
select select "screener.ashx?v=111&s=ta_unusualvolume&f=cap_smallover"
click at [760, 39] on select "None (all stocks) Top Gainers Top Gainers 1M Top Gainers 2M Top Gainers 3M Top …" at bounding box center [798, 42] width 77 height 8
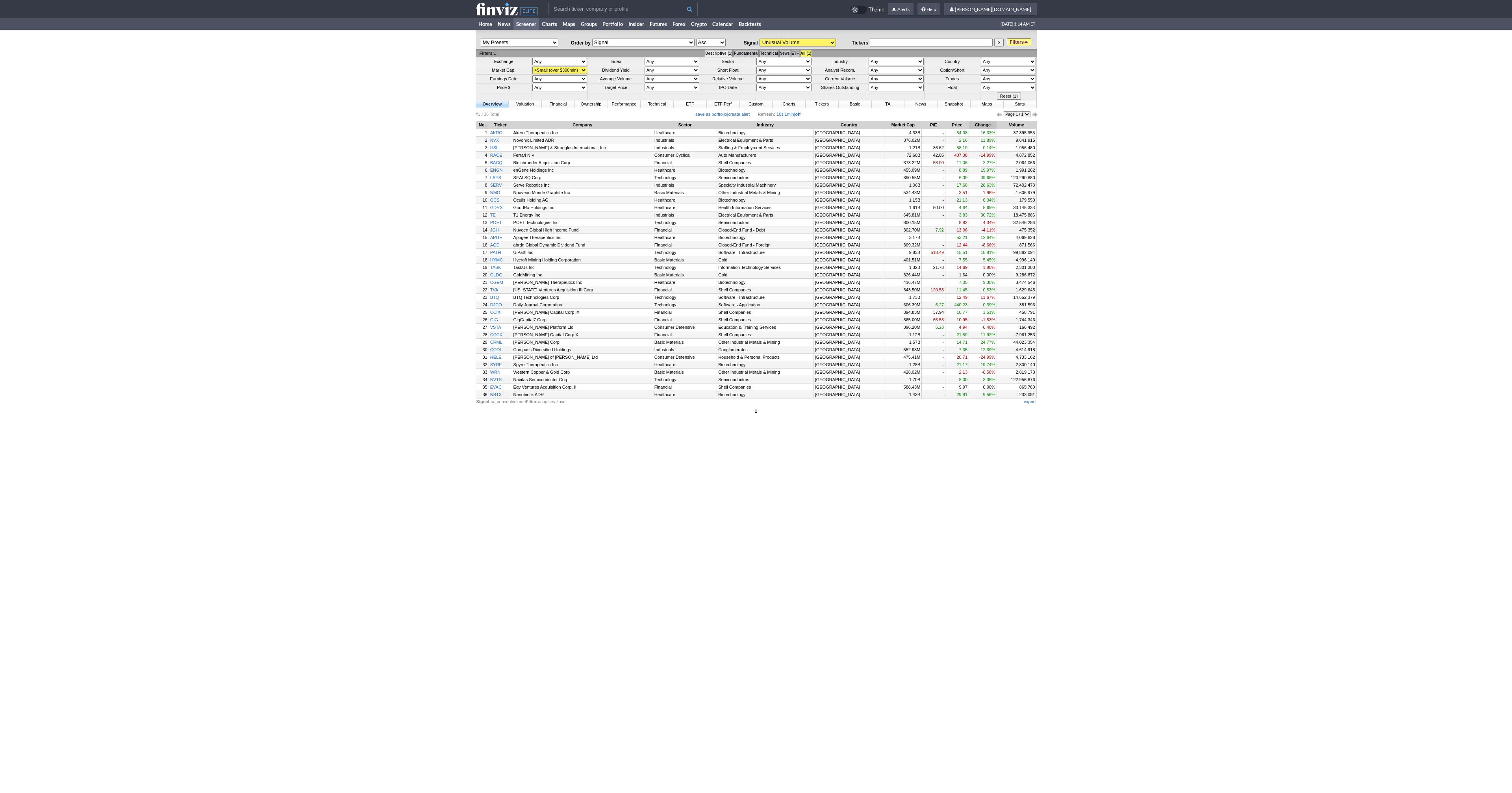
click at [979, 124] on th "Change" at bounding box center [982, 125] width 27 height 8
click at [978, 123] on th "Change" at bounding box center [979, 125] width 35 height 8
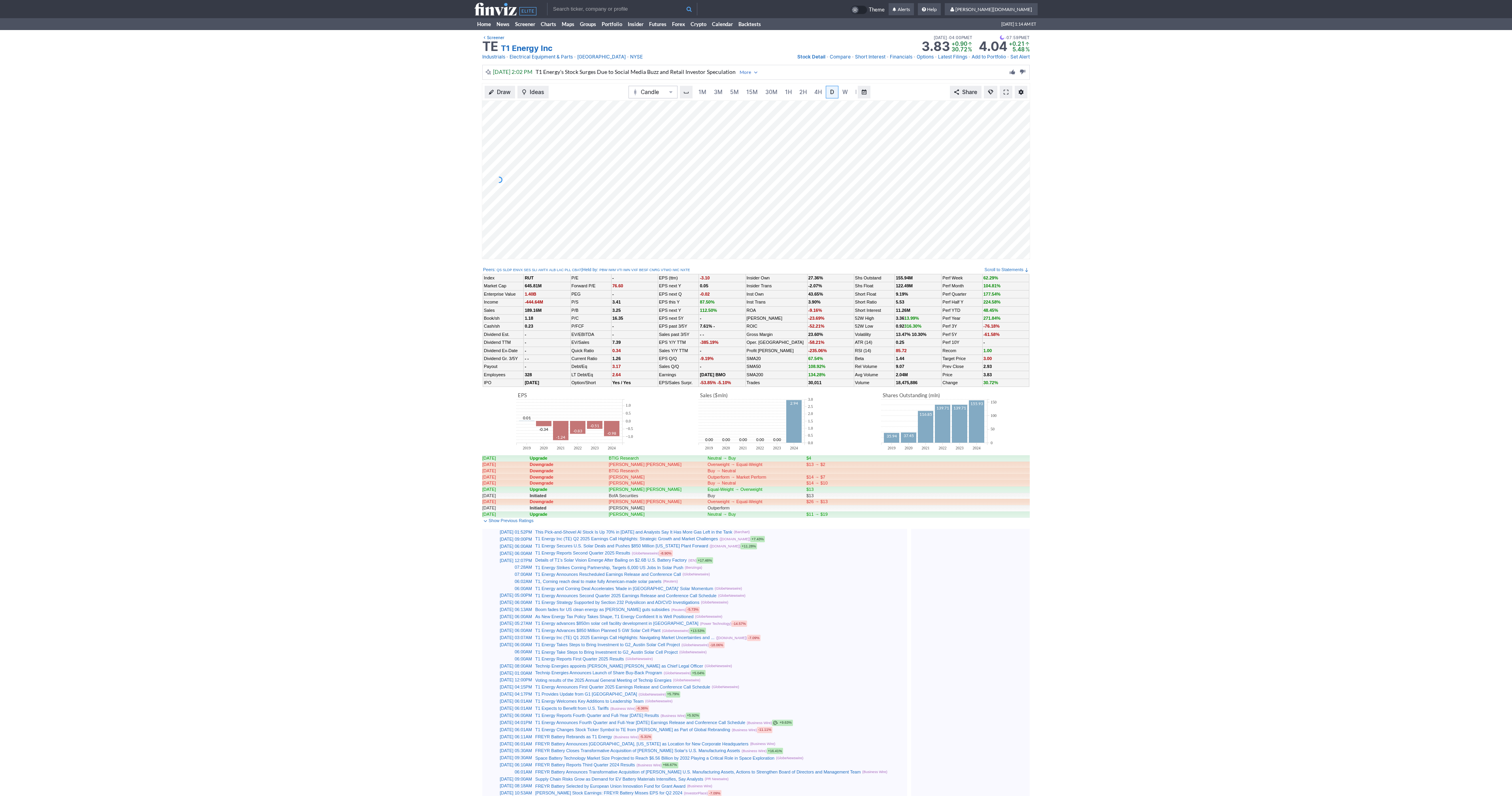
scroll to position [0, 8]
click at [836, 93] on span "W" at bounding box center [837, 92] width 6 height 7
click at [852, 93] on link "M" at bounding box center [850, 92] width 13 height 13
click at [1005, 92] on span at bounding box center [1006, 92] width 5 height 6
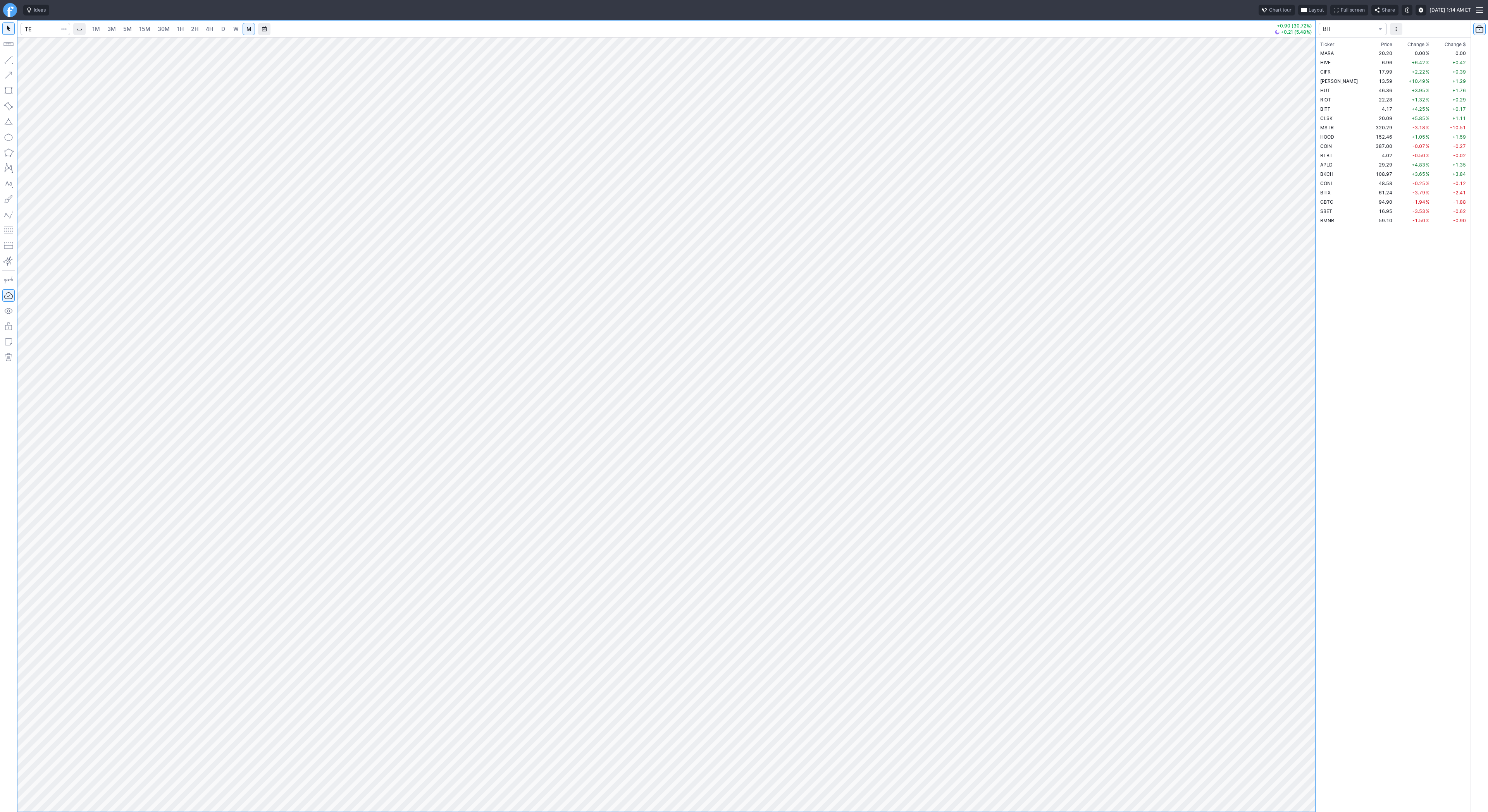
click at [210, 30] on span "4H" at bounding box center [210, 29] width 7 height 7
click at [225, 30] on link "D" at bounding box center [223, 29] width 13 height 13
click at [64, 29] on span "button" at bounding box center [64, 29] width 5 height 8
click at [61, 56] on span "Save to Portfolio" at bounding box center [43, 55] width 40 height 8
click at [782, 394] on span "SECTOR" at bounding box center [776, 392] width 74 height 8
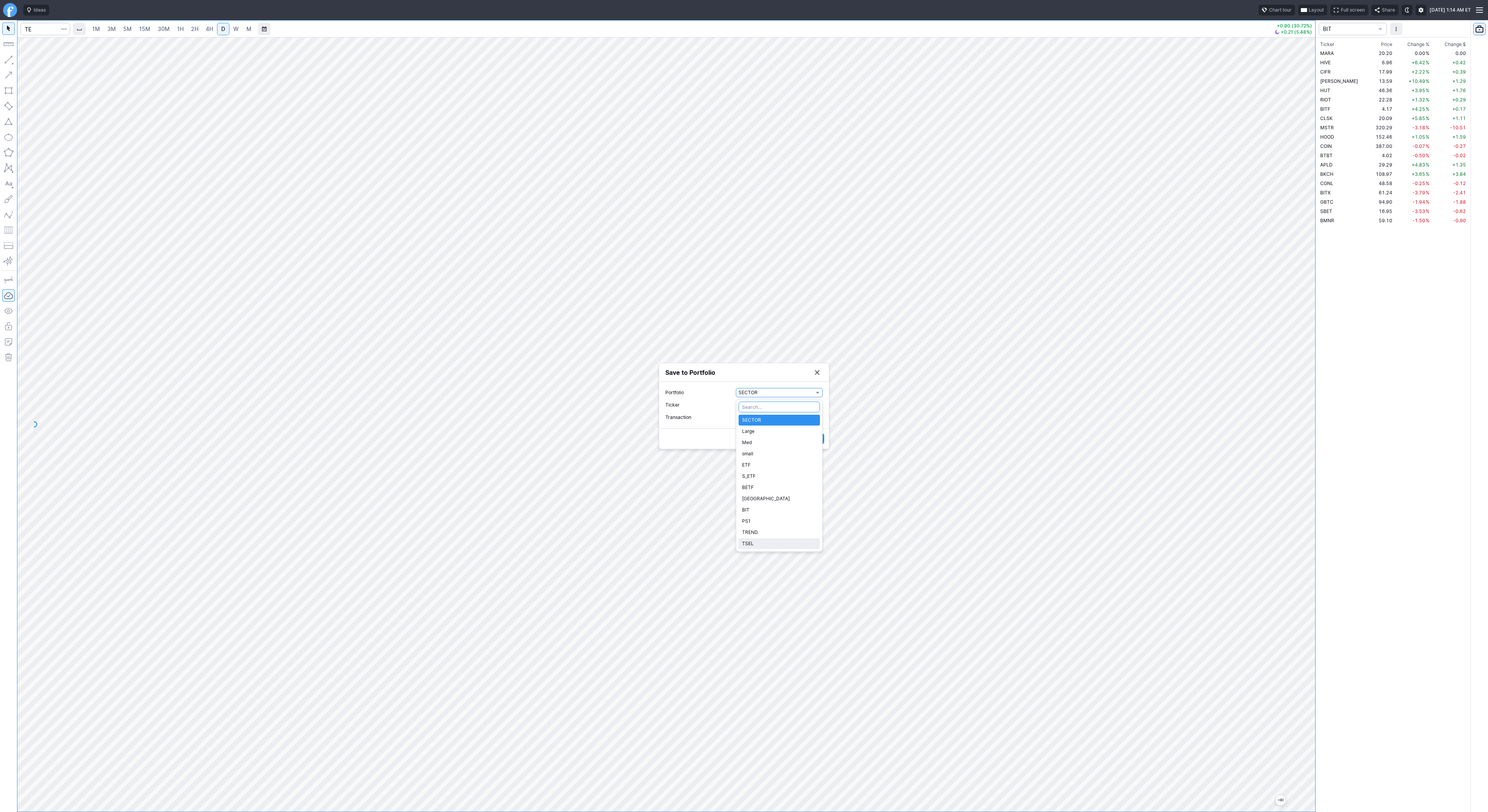
click at [761, 547] on span "TSEL" at bounding box center [779, 544] width 74 height 8
click at [784, 395] on span "TSEL" at bounding box center [776, 392] width 74 height 8
click at [770, 531] on span "TREND" at bounding box center [779, 532] width 74 height 8
click at [784, 417] on span "Watch" at bounding box center [776, 417] width 74 height 8
click at [770, 445] on span "Buy" at bounding box center [779, 443] width 74 height 8
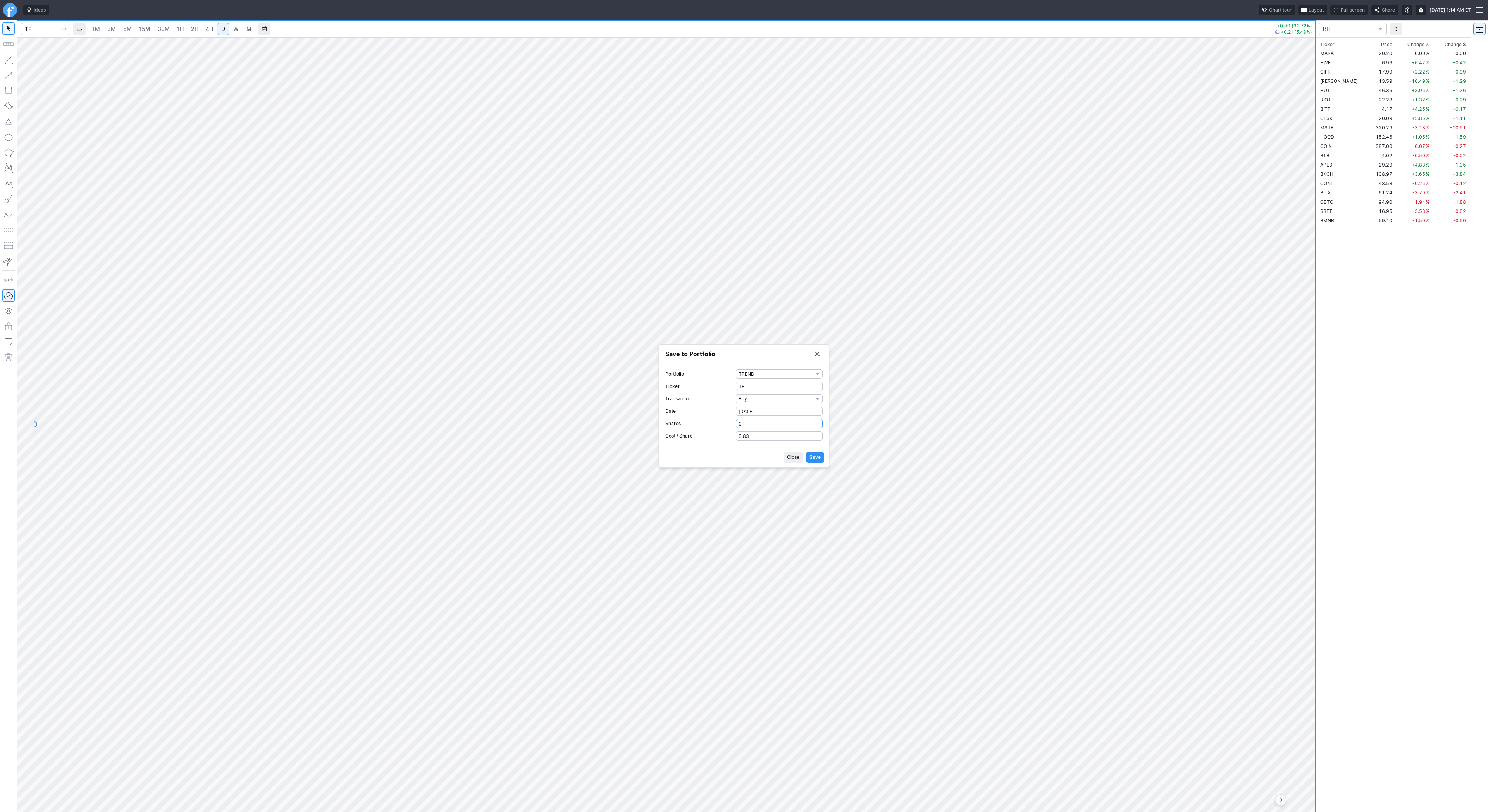
drag, startPoint x: 749, startPoint y: 427, endPoint x: 674, endPoint y: 423, distance: 75.1
click at [674, 423] on label "Shares 0" at bounding box center [744, 423] width 157 height 9
click at [736, 423] on input "0" at bounding box center [779, 423] width 87 height 9
type input "1"
click at [817, 460] on span "Save" at bounding box center [815, 457] width 11 height 8
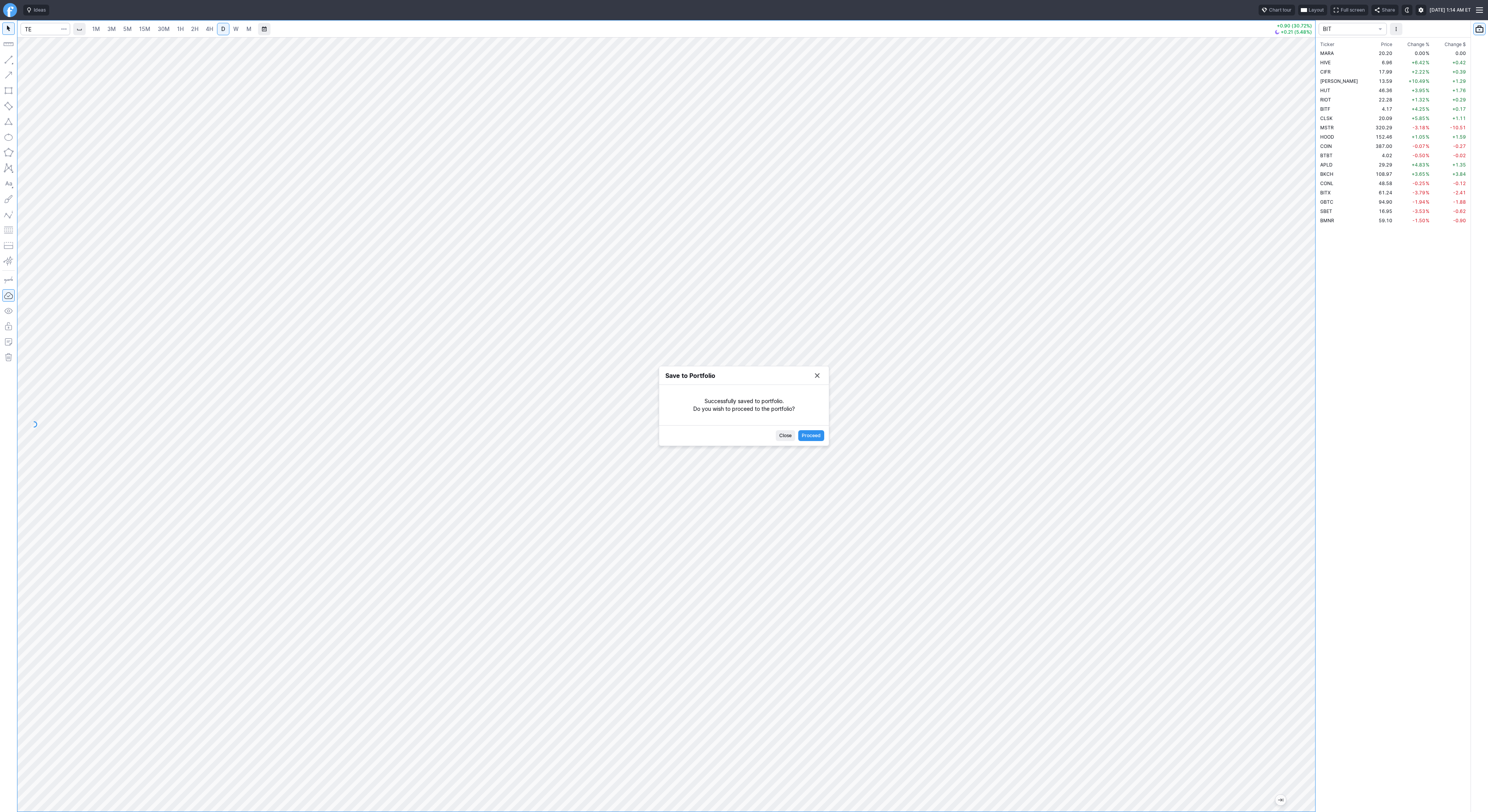
click at [814, 379] on button "Save to Portfolio" at bounding box center [817, 376] width 11 height 11
click at [36, 63] on span "Line" at bounding box center [45, 61] width 31 height 8
click at [61, 67] on button "Vertical line" at bounding box center [41, 73] width 45 height 11
click at [35, 61] on span "Line" at bounding box center [45, 61] width 31 height 8
drag, startPoint x: 26, startPoint y: 61, endPoint x: 41, endPoint y: 81, distance: 25.0
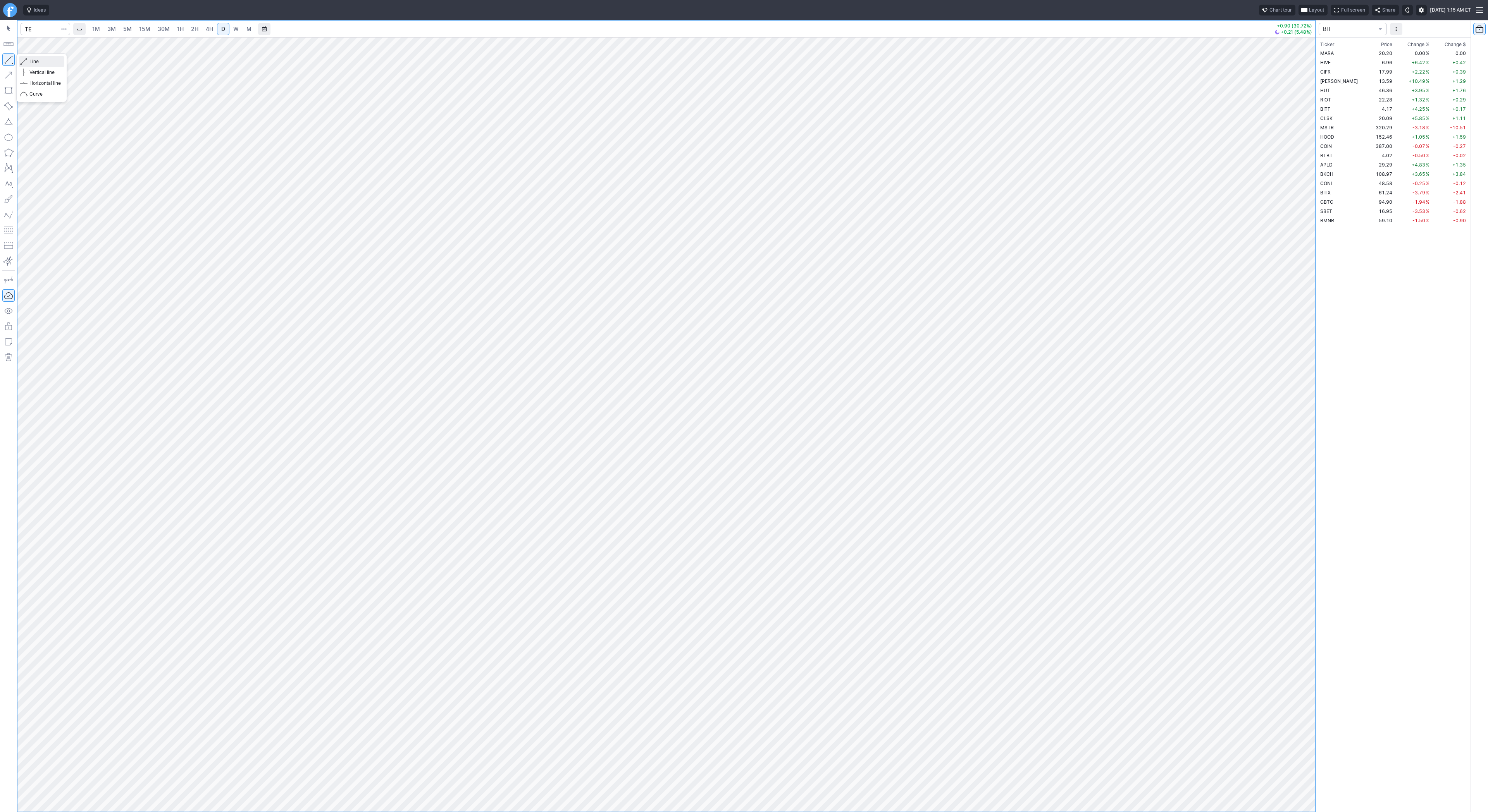
click at [27, 61] on span "button" at bounding box center [25, 62] width 5 height 11
click at [35, 61] on span "Line" at bounding box center [45, 61] width 31 height 8
click at [32, 61] on span "Line" at bounding box center [45, 61] width 31 height 8
click at [28, 59] on button "Line" at bounding box center [41, 62] width 45 height 11
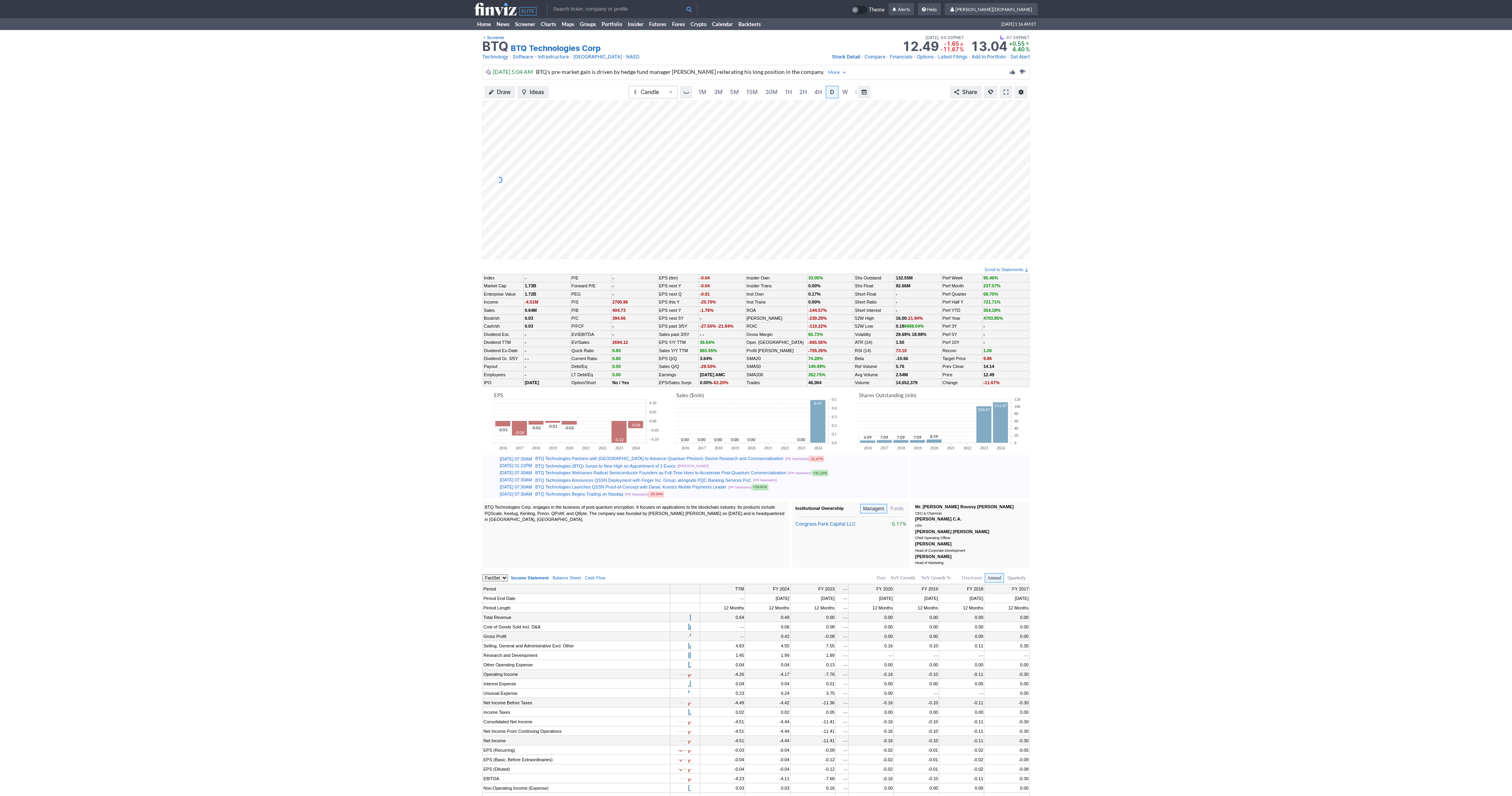
scroll to position [0, 8]
click at [1004, 94] on span at bounding box center [1006, 92] width 5 height 6
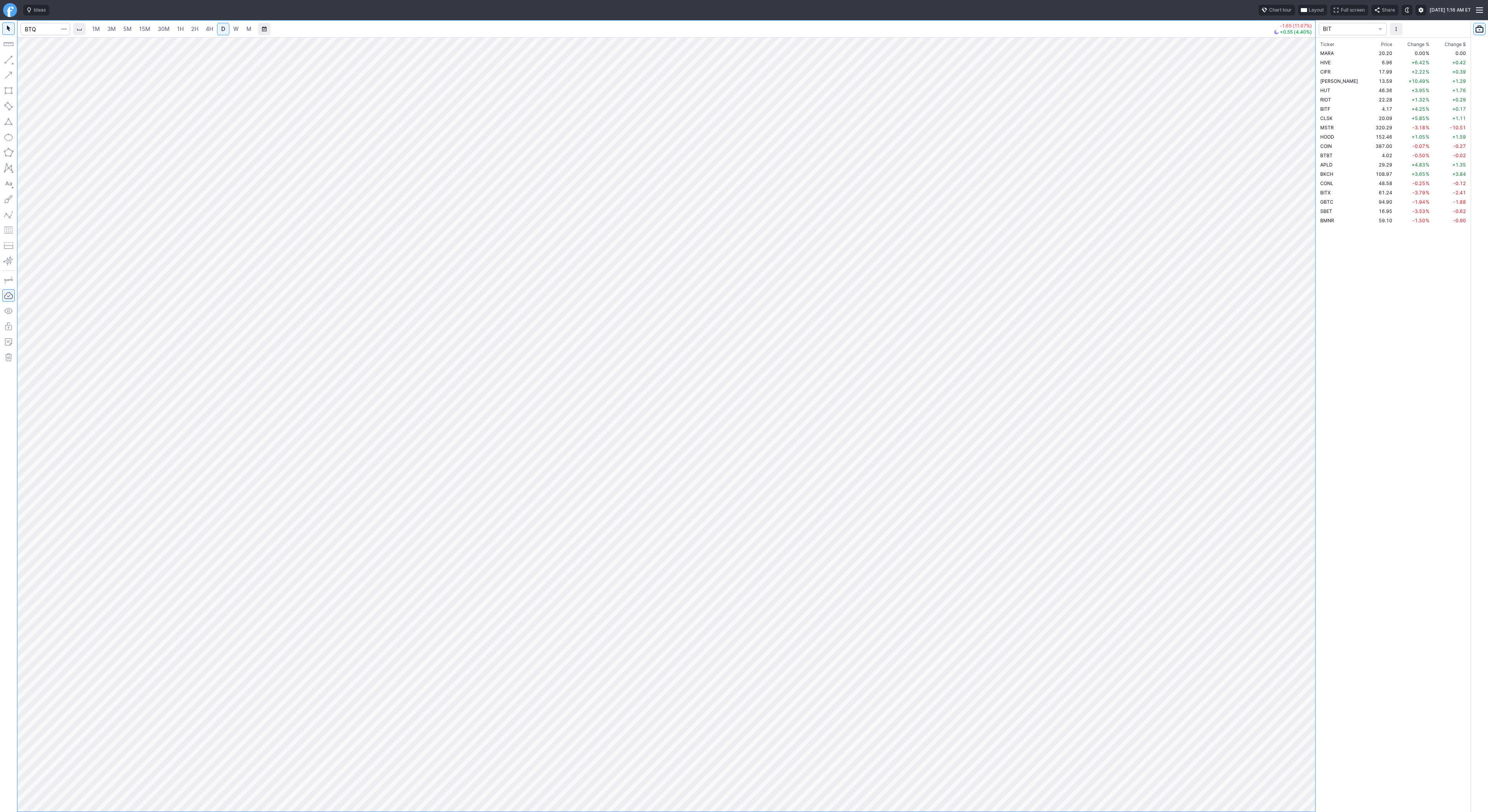
click at [67, 30] on button "button" at bounding box center [64, 29] width 11 height 13
click at [47, 56] on span "Save to Portfolio" at bounding box center [43, 55] width 40 height 8
click at [770, 394] on span "SECTOR" at bounding box center [776, 392] width 74 height 8
click at [783, 529] on span "TREND" at bounding box center [779, 532] width 74 height 8
click at [766, 417] on span "Watch" at bounding box center [776, 417] width 74 height 8
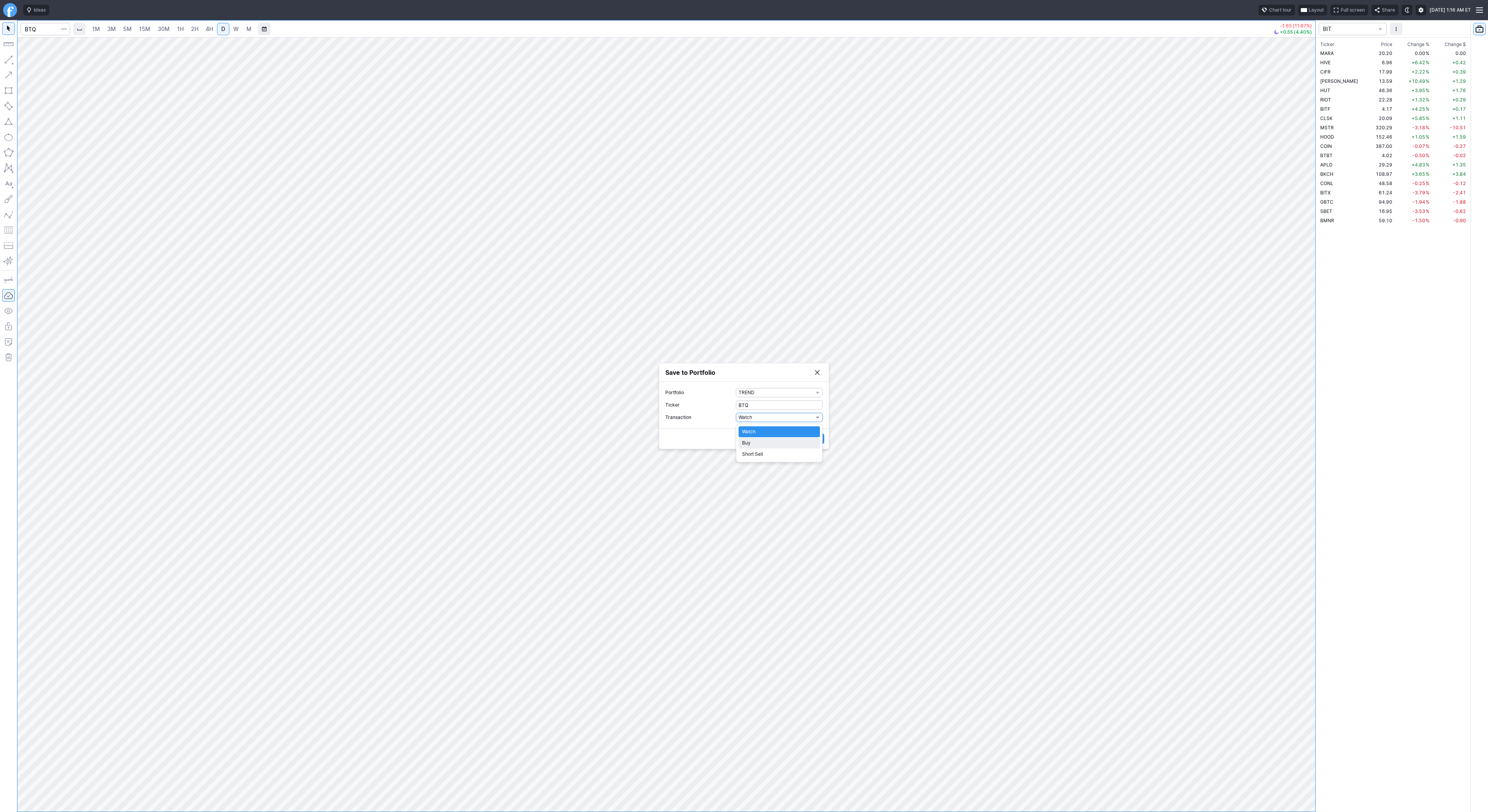
click at [765, 445] on span "Buy" at bounding box center [779, 443] width 74 height 8
drag, startPoint x: 739, startPoint y: 424, endPoint x: 665, endPoint y: 418, distance: 74.2
click at [663, 418] on div "Portfolio TREND Ticker BTQ Transaction Buy Date 10-10-2025 Shares 0 Cost / Shar…" at bounding box center [744, 404] width 170 height 83
type input "1"
click at [820, 459] on span "Save" at bounding box center [815, 457] width 11 height 8
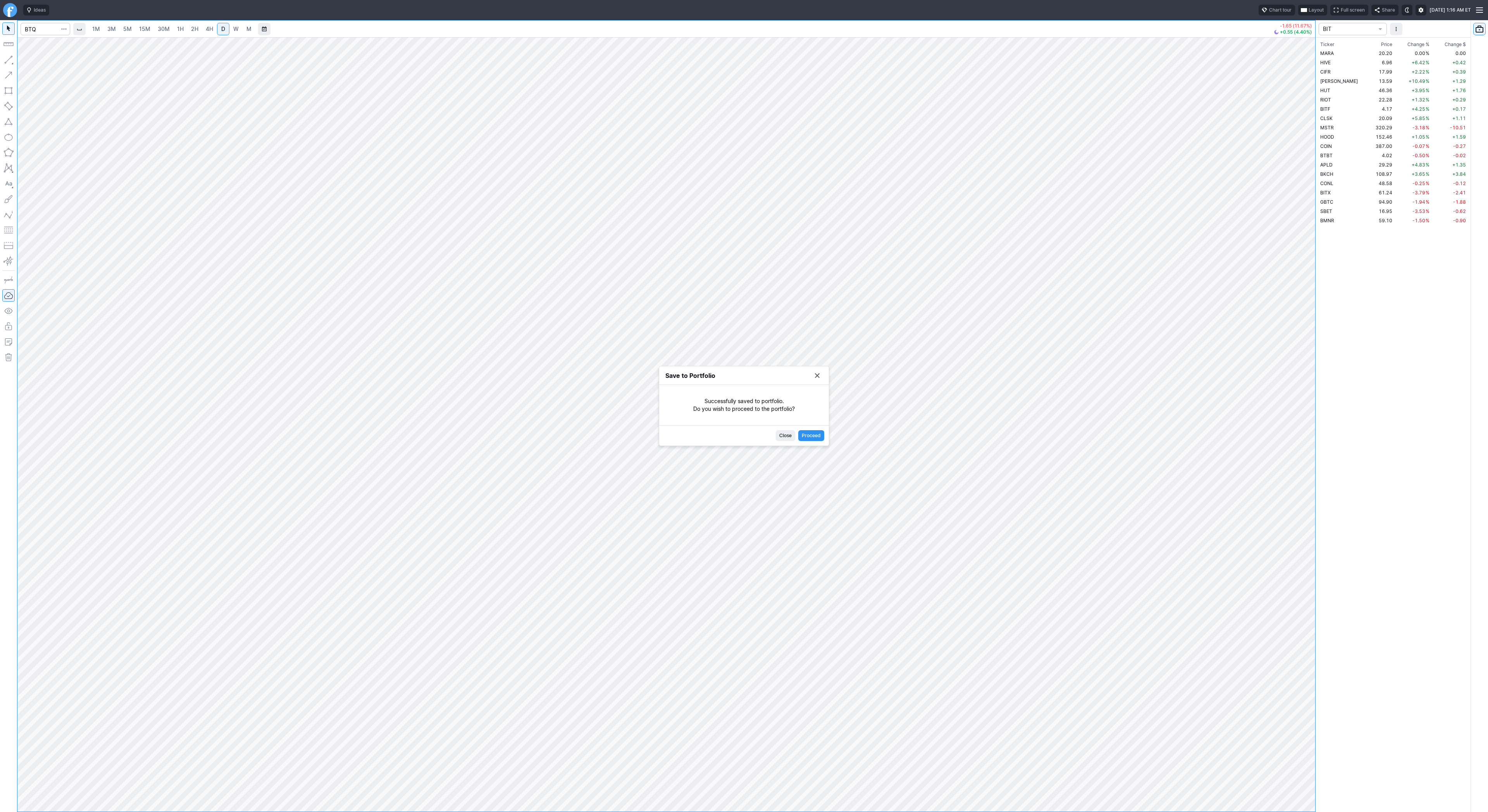
click at [819, 376] on button "Save to Portfolio" at bounding box center [817, 376] width 11 height 11
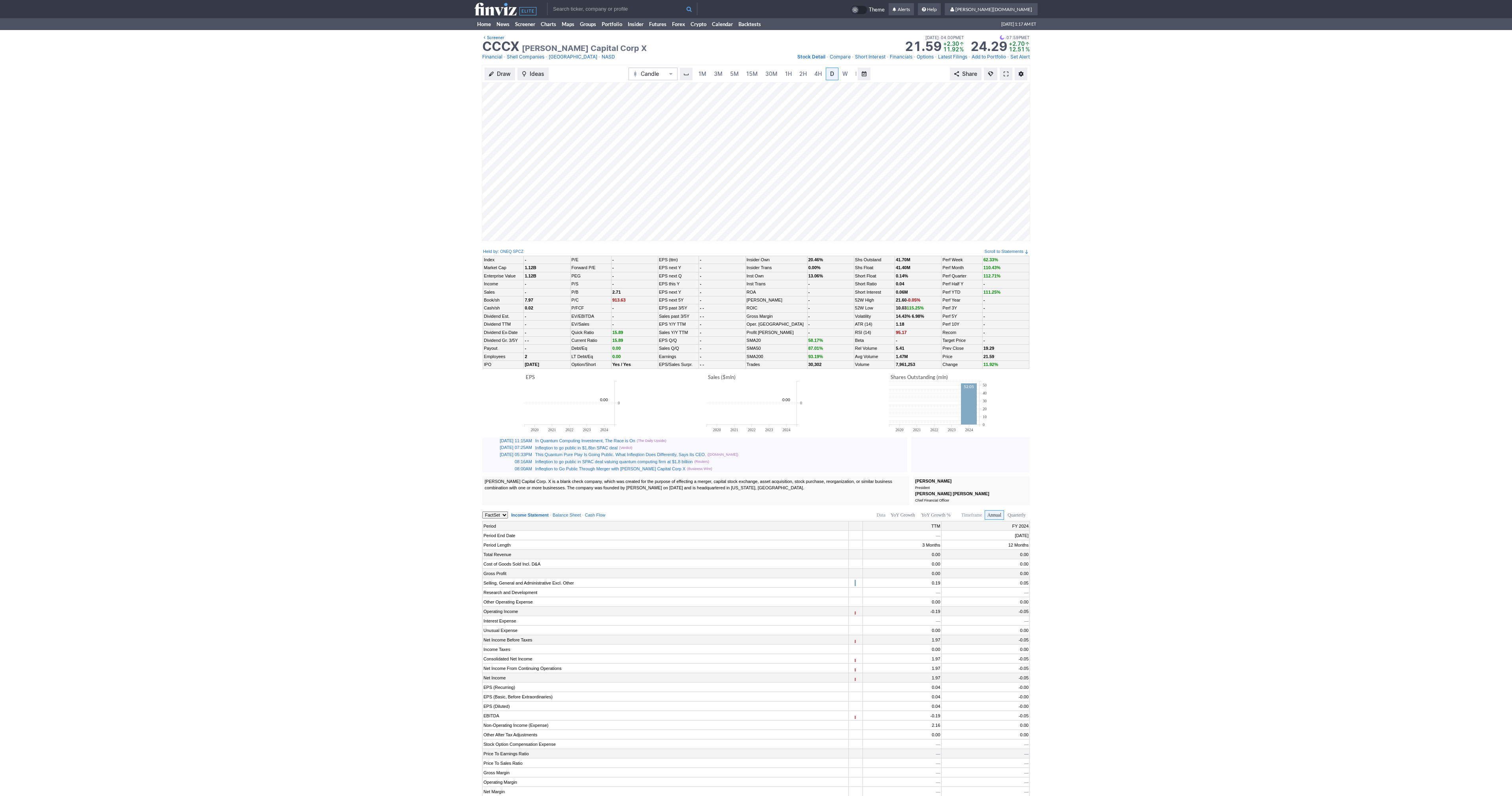
scroll to position [0, 8]
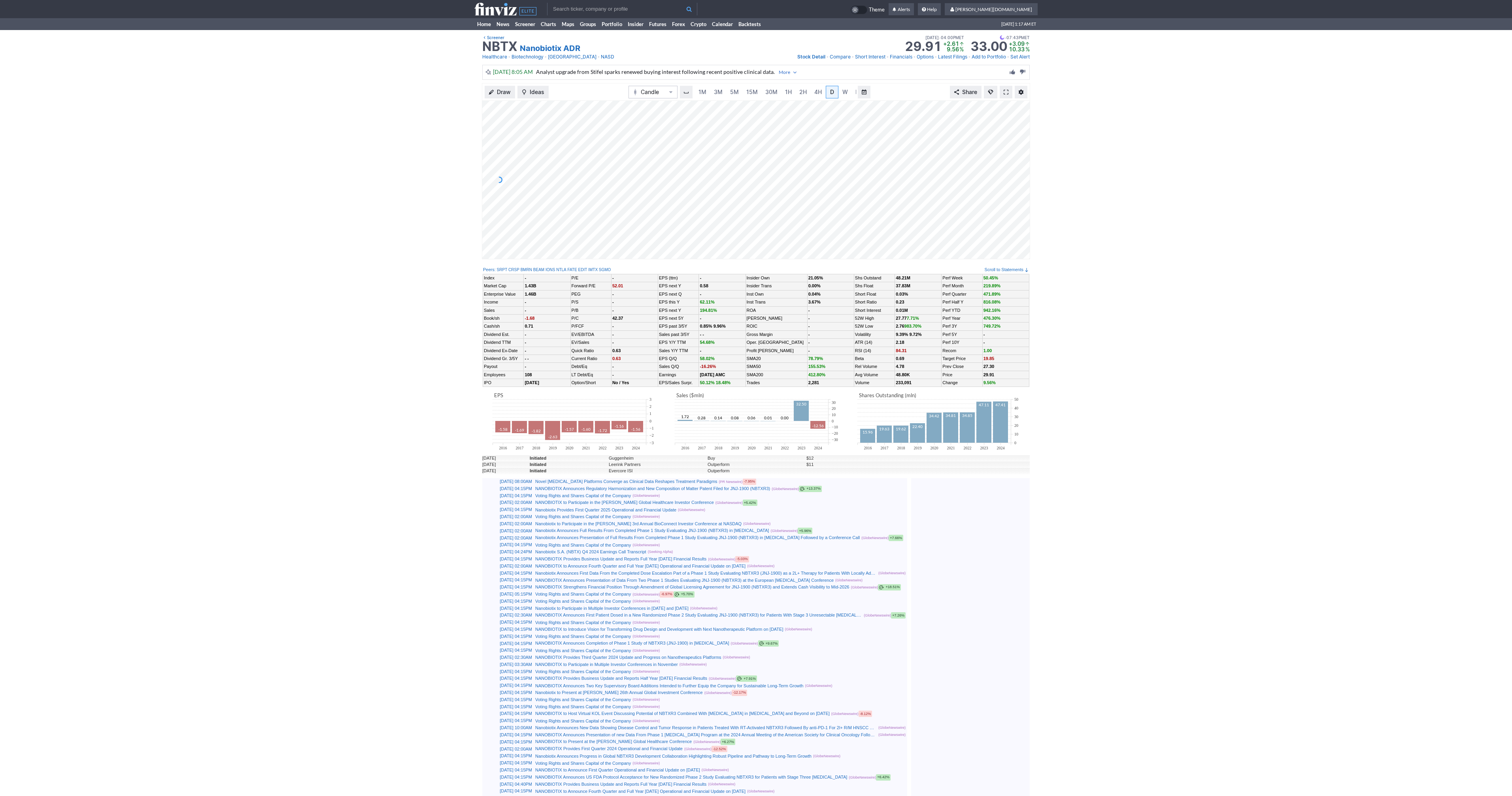
scroll to position [0, 8]
click at [1005, 92] on span at bounding box center [1006, 92] width 5 height 6
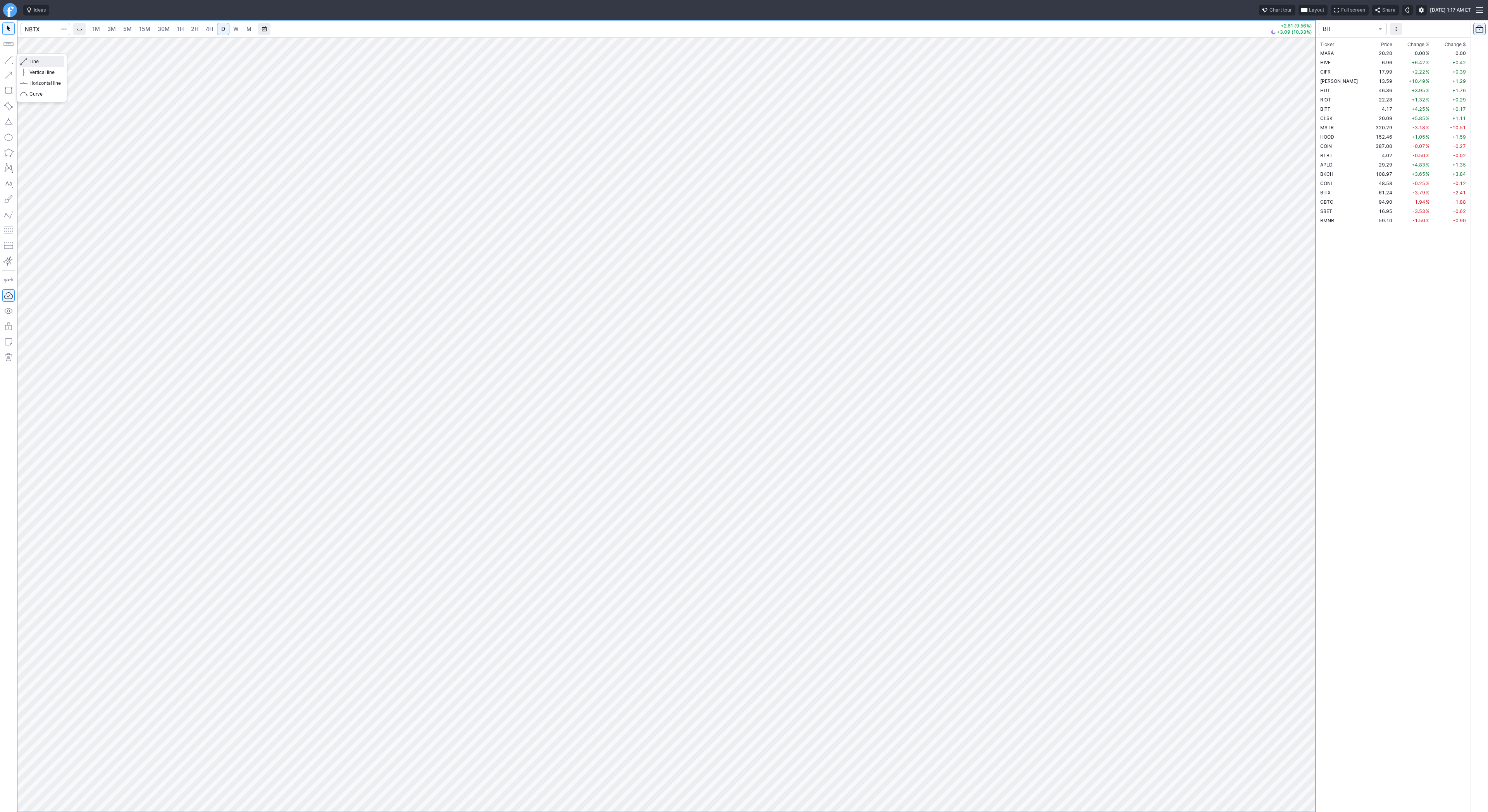
click at [25, 62] on span "button" at bounding box center [25, 62] width 5 height 11
drag, startPoint x: 8, startPoint y: 55, endPoint x: 20, endPoint y: 88, distance: 35.1
click at [8, 56] on button "button" at bounding box center [8, 59] width 13 height 13
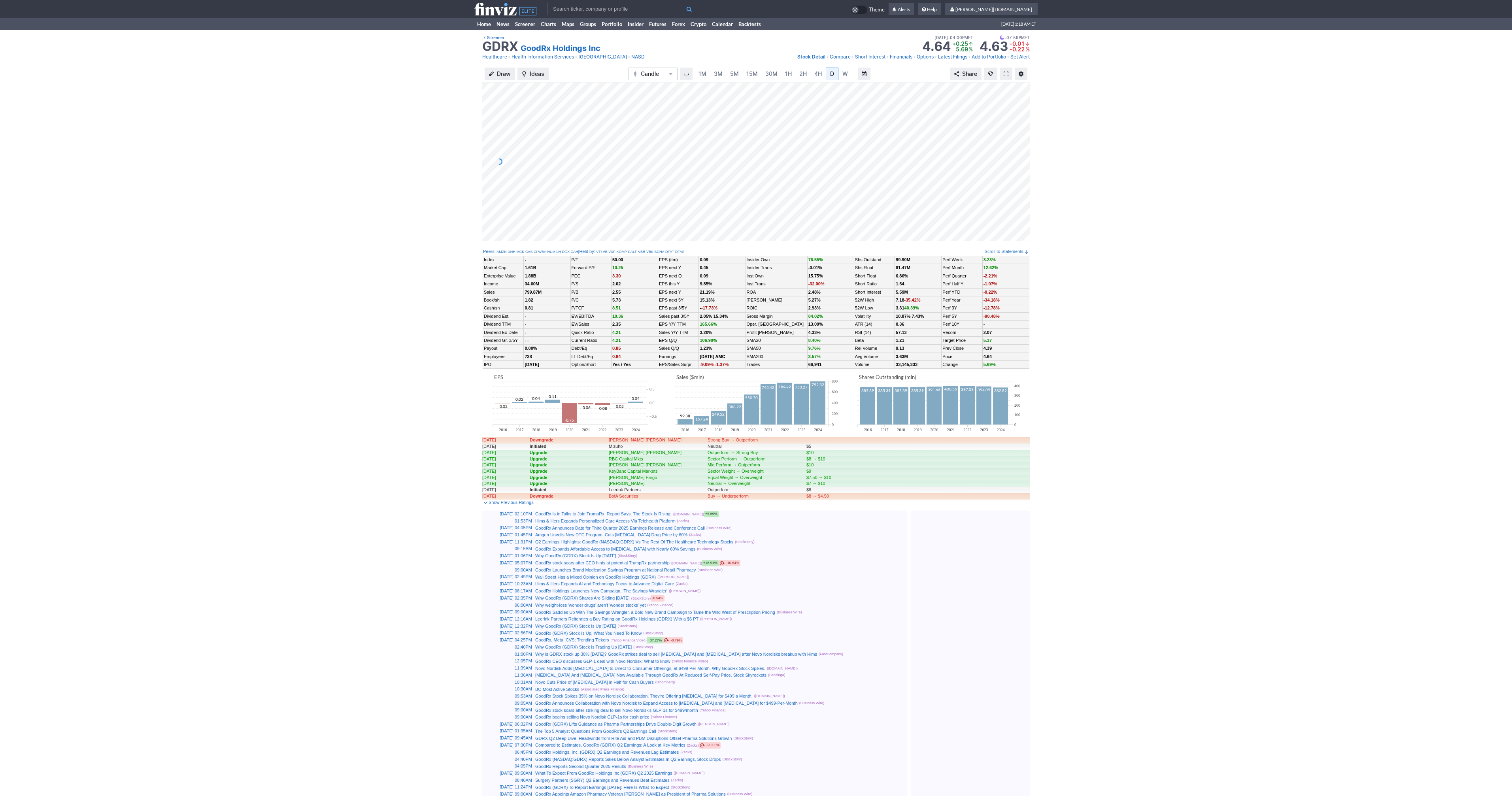
scroll to position [0, 8]
click at [852, 73] on link "M" at bounding box center [850, 73] width 13 height 13
click at [844, 74] on link "M" at bounding box center [850, 73] width 13 height 13
click at [1008, 77] on link at bounding box center [1006, 73] width 13 height 13
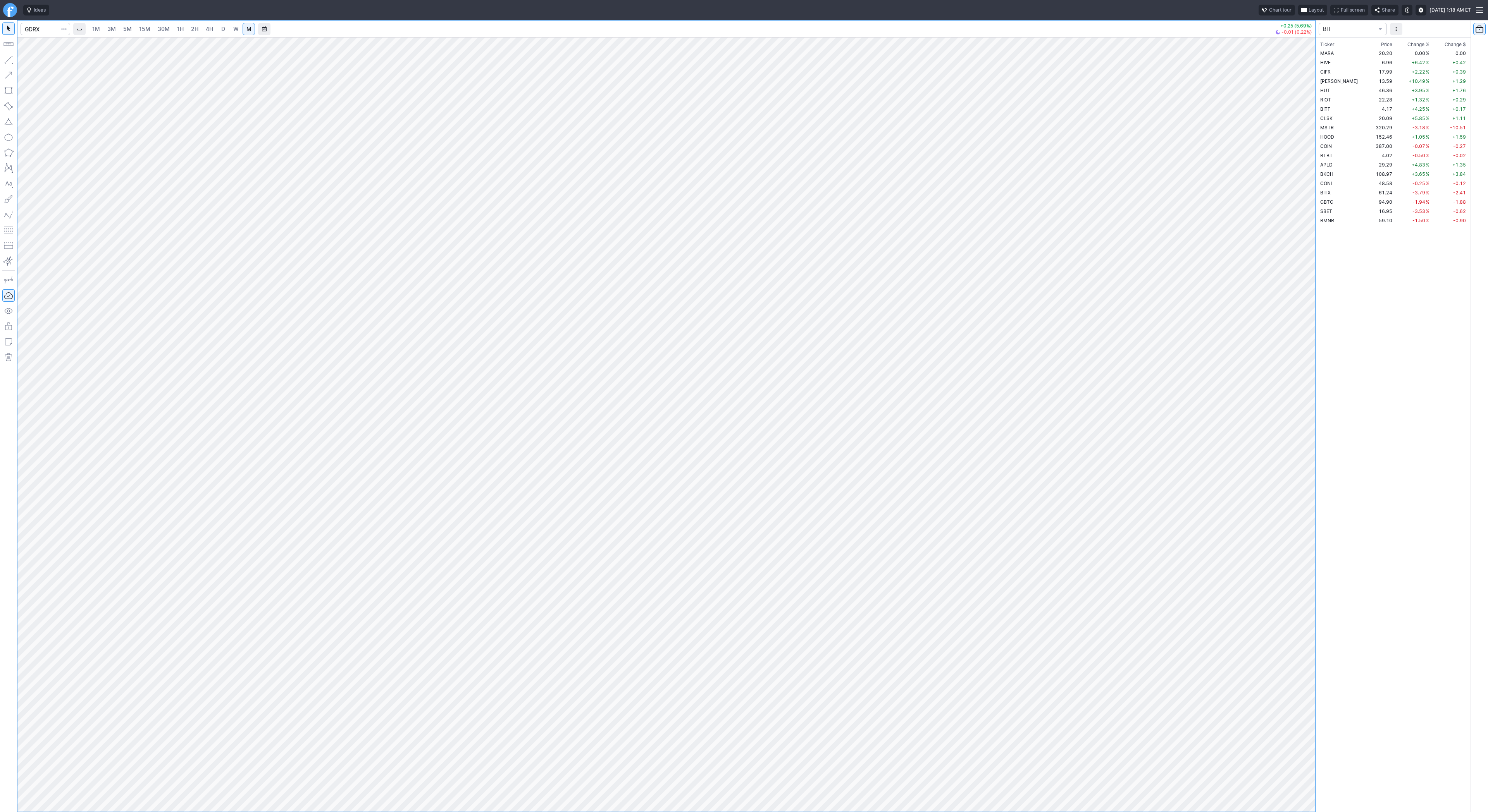
click at [67, 32] on button "button" at bounding box center [64, 29] width 11 height 13
click at [54, 58] on span "Save to Portfolio" at bounding box center [43, 55] width 40 height 8
click at [785, 394] on span "SECTOR" at bounding box center [776, 392] width 74 height 8
click at [779, 535] on span "TREND" at bounding box center [779, 532] width 74 height 8
click at [766, 418] on span "Watch" at bounding box center [776, 417] width 74 height 8
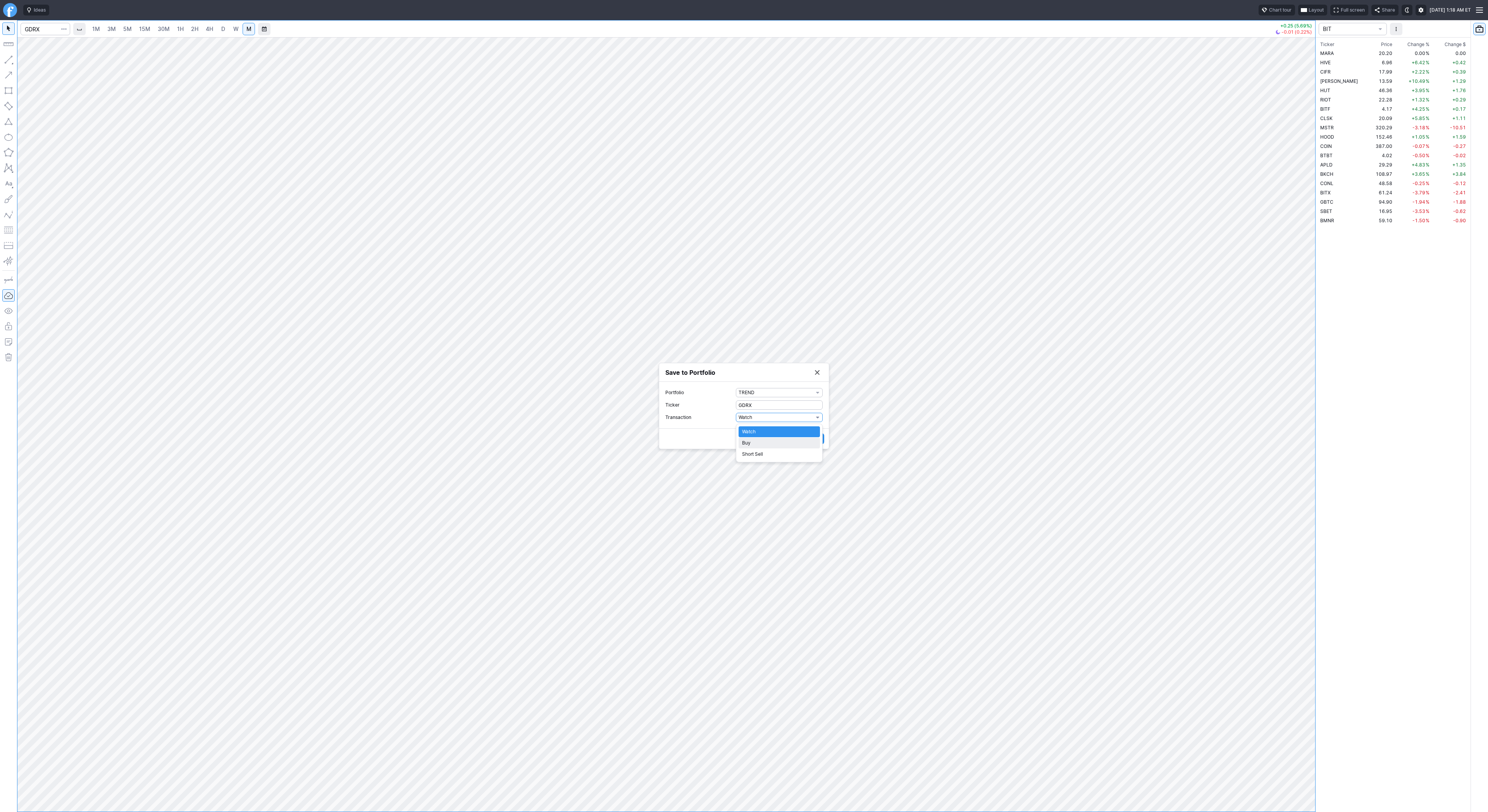
click at [761, 442] on span "Buy" at bounding box center [779, 443] width 74 height 8
drag, startPoint x: 754, startPoint y: 431, endPoint x: 749, endPoint y: 430, distance: 5.1
click at [749, 430] on form "Portfolio TREND Ticker GDRX Transaction Buy Date 10-10-2025 Shares 0 Cost / Sha…" at bounding box center [744, 405] width 157 height 71
drag, startPoint x: 750, startPoint y: 425, endPoint x: 710, endPoint y: 419, distance: 40.4
click at [710, 419] on label "Shares 0" at bounding box center [744, 423] width 157 height 9
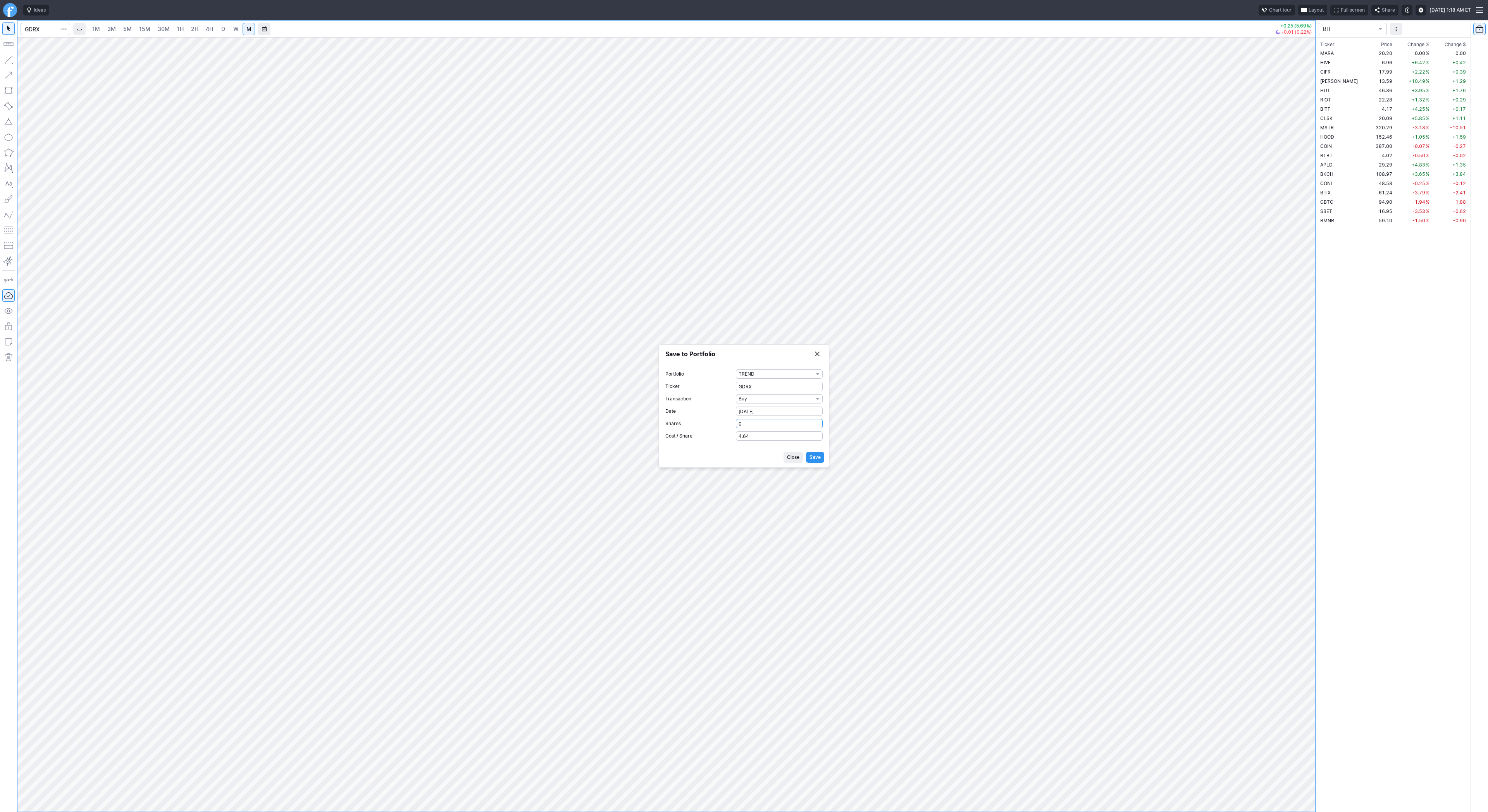
click at [736, 419] on input "0" at bounding box center [779, 423] width 87 height 9
type input "1"
click at [823, 459] on button "Save" at bounding box center [815, 457] width 18 height 11
click at [818, 376] on button "Save to Portfolio" at bounding box center [817, 376] width 11 height 11
click at [225, 31] on span "D" at bounding box center [223, 29] width 5 height 8
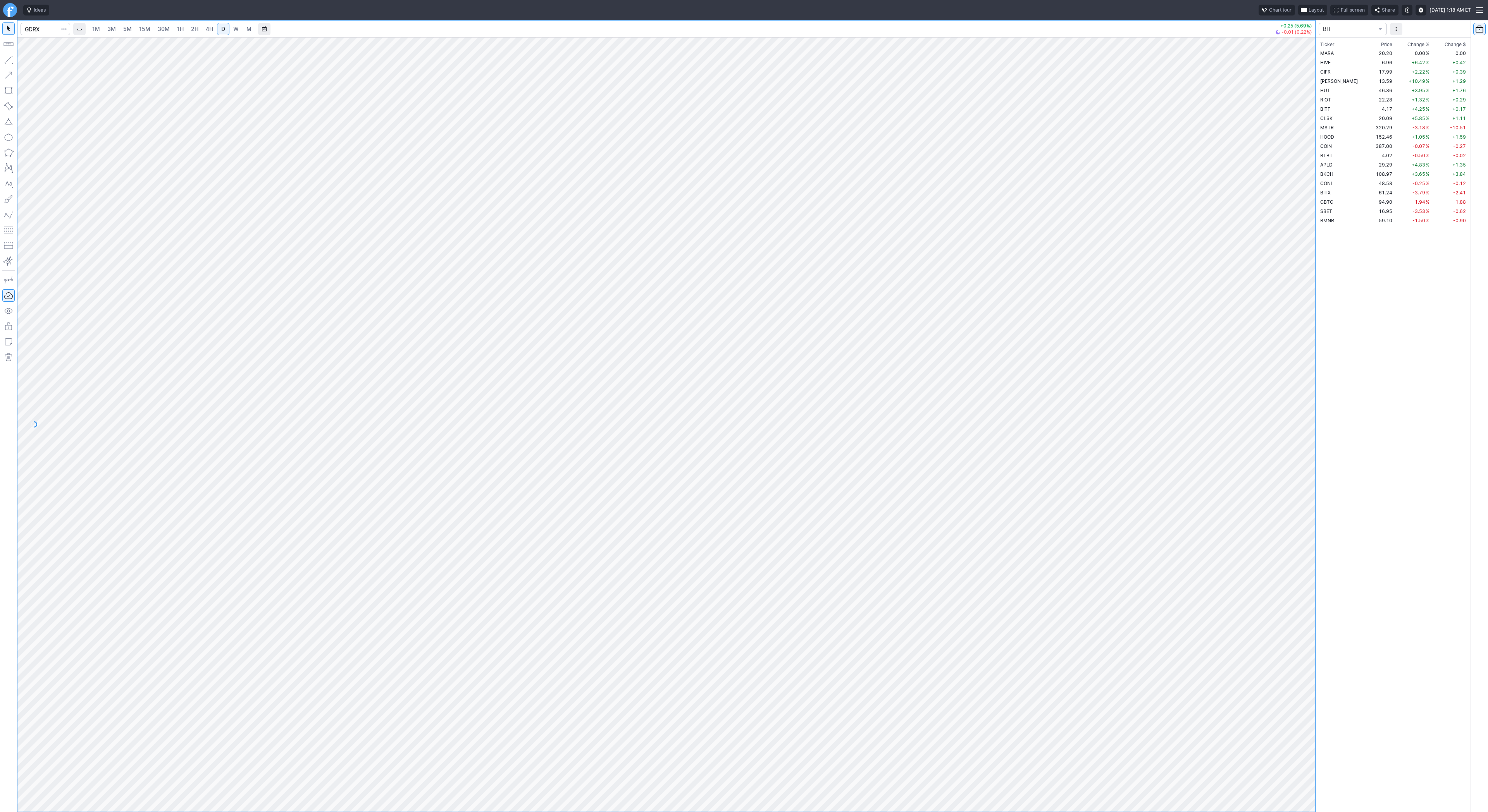
click at [237, 35] on div "1M 3M 5M 15M 30M 1H 2H 4H D W M" at bounding box center [672, 29] width 1199 height 19
click at [106, 32] on link "3M" at bounding box center [112, 29] width 16 height 13
click at [220, 29] on span "D" at bounding box center [223, 29] width 5 height 8
click at [1329, 373] on div "1M 3M 5M 15M 30M 1H 2H 4H D W M +0.25 (5.69%) -0.01 (0.22%) BIT Ticker Price Ch…" at bounding box center [744, 417] width 1488 height 792
click at [237, 29] on span "W" at bounding box center [235, 29] width 5 height 7
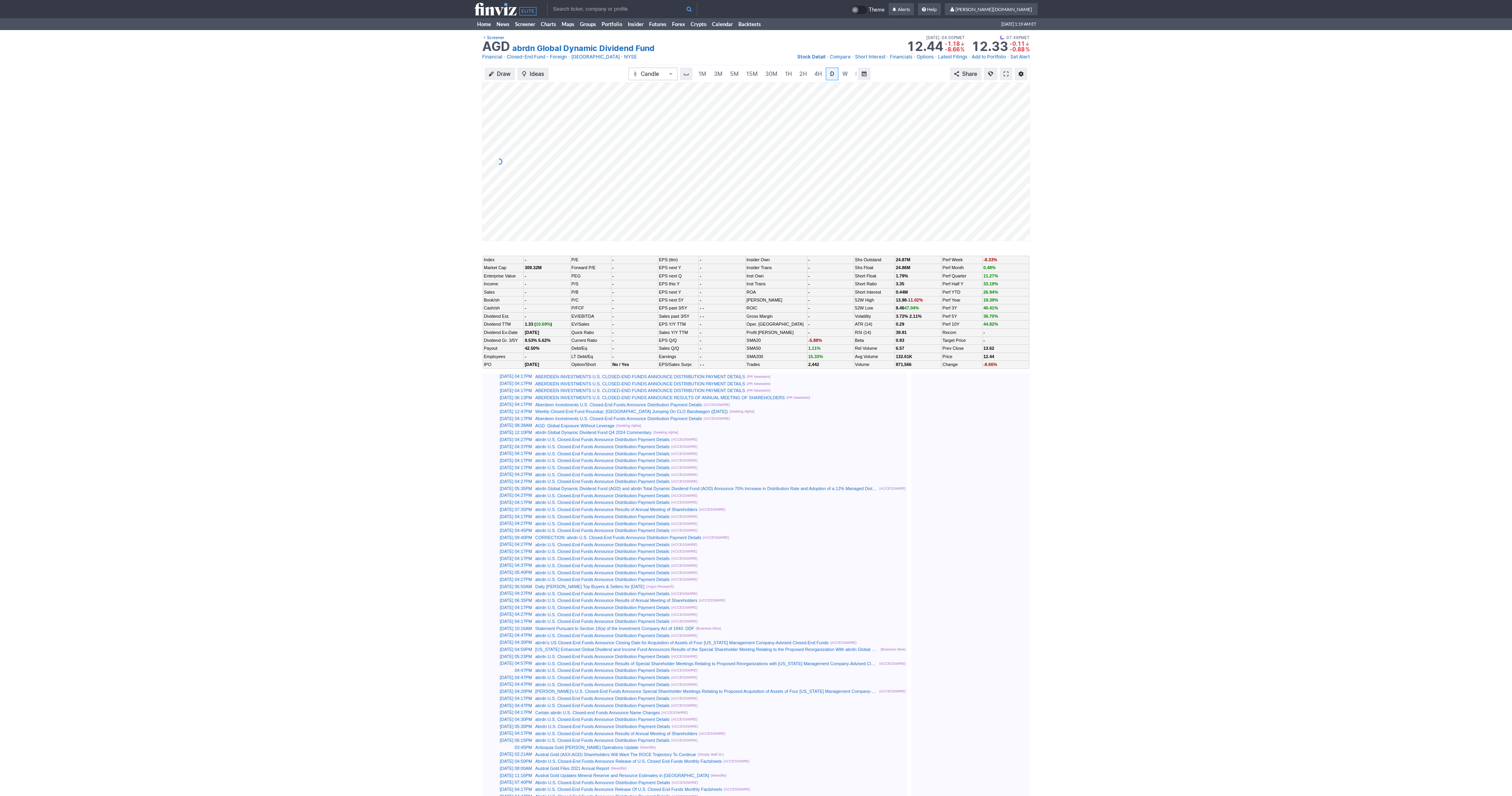
scroll to position [0, 8]
click at [844, 73] on link "M" at bounding box center [850, 73] width 13 height 13
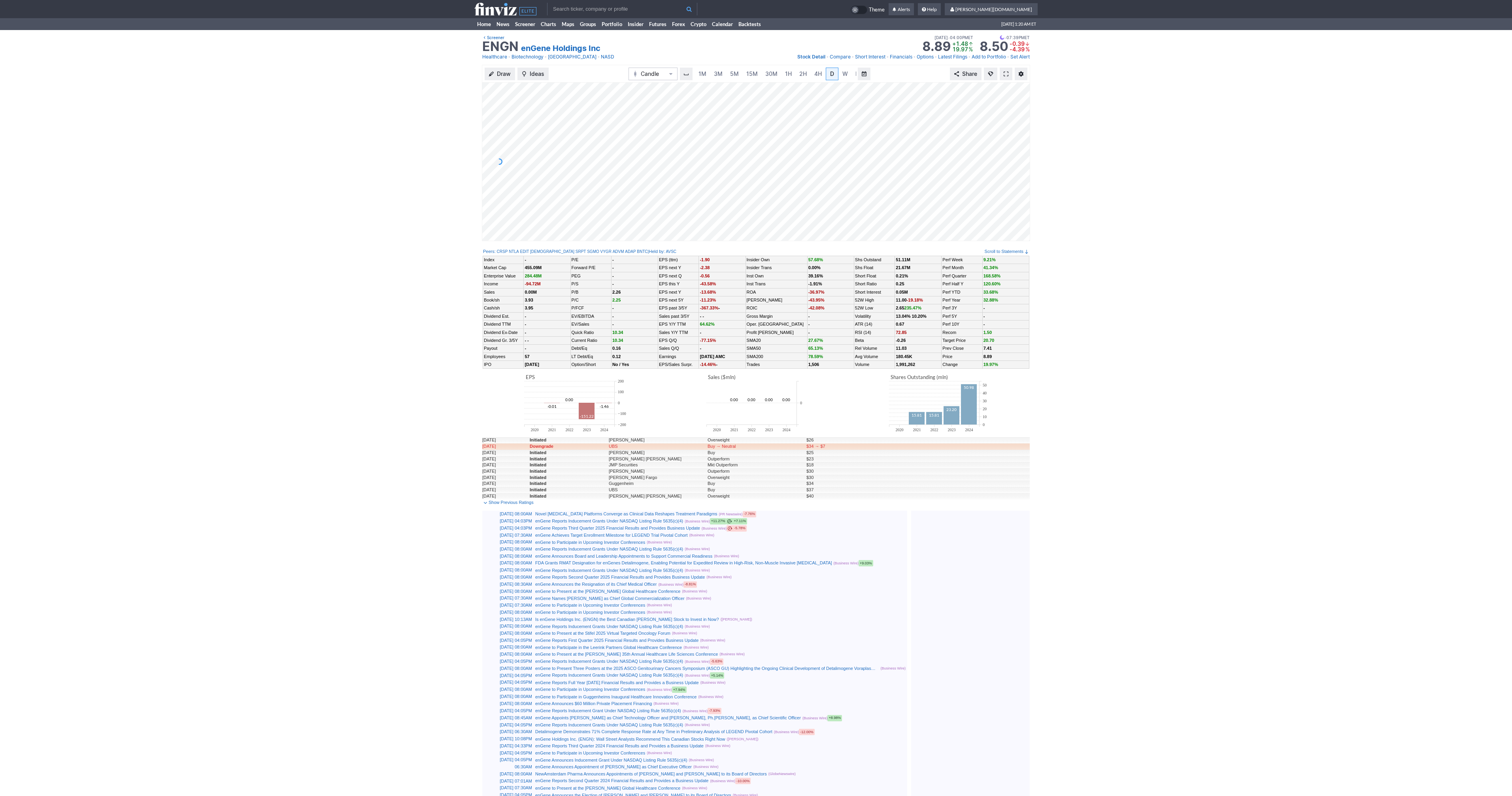
scroll to position [0, 8]
click at [849, 75] on span "M" at bounding box center [850, 73] width 5 height 7
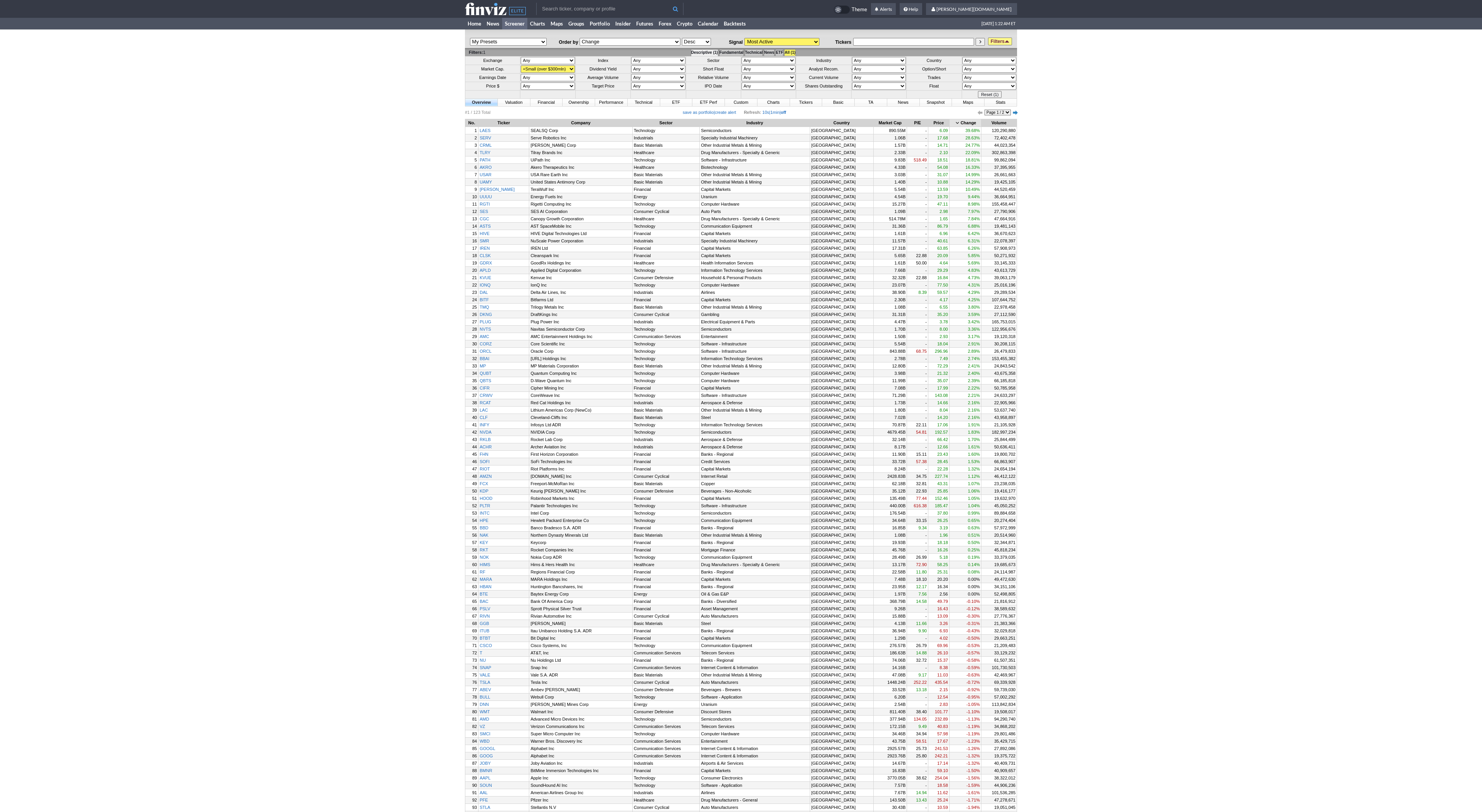
click at [303, 236] on div "My Presets -Save Screen -Edit Screens p: SECTOR p: Large p: Med p: small p: ETF…" at bounding box center [741, 457] width 1482 height 856
click at [360, 268] on div "My Presets -Save Screen -Edit Screens p: SECTOR p: Large p: Med p: small p: ETF…" at bounding box center [741, 457] width 1482 height 856
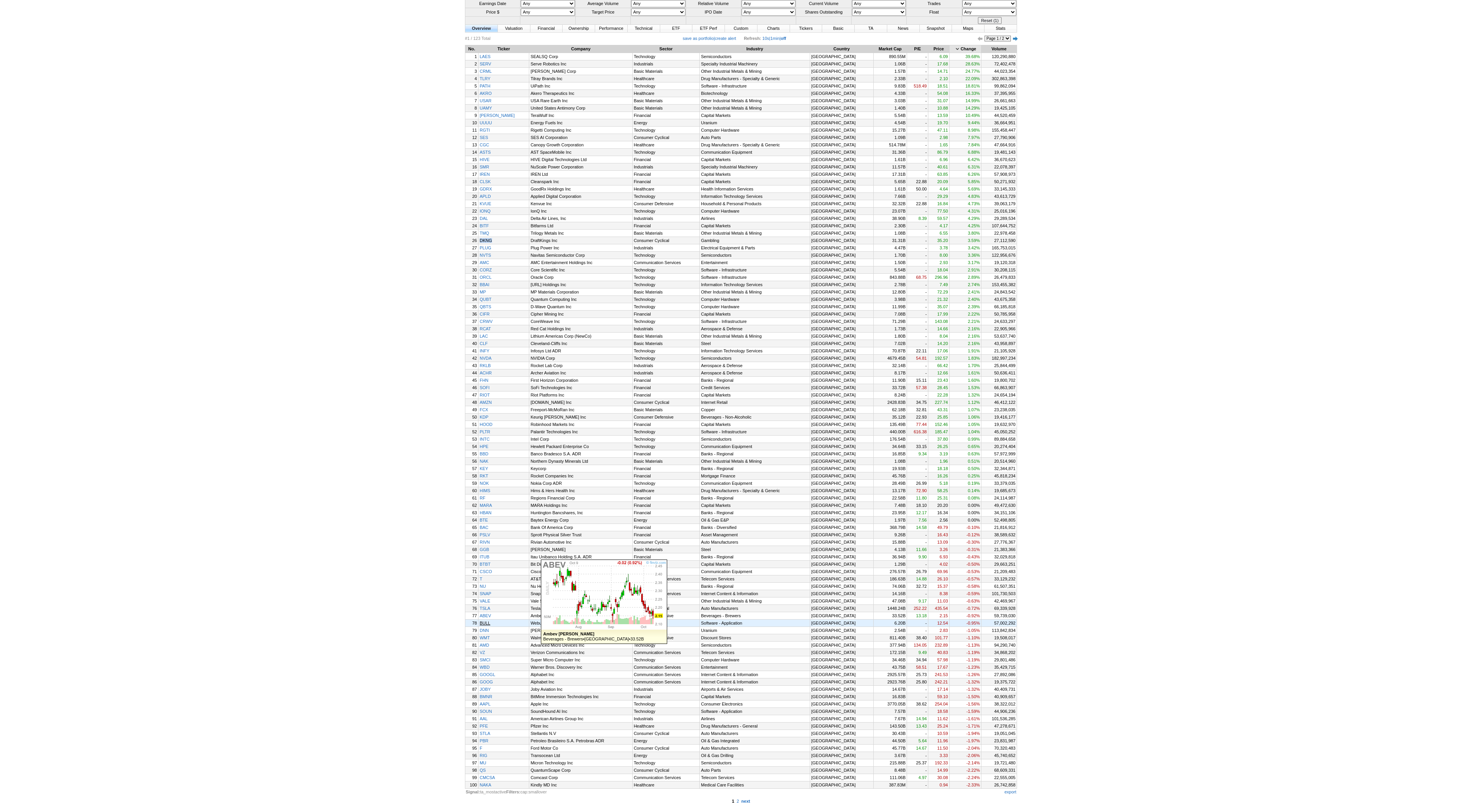
scroll to position [113, 0]
click at [737, 801] on link "2" at bounding box center [738, 801] width 5 height 7
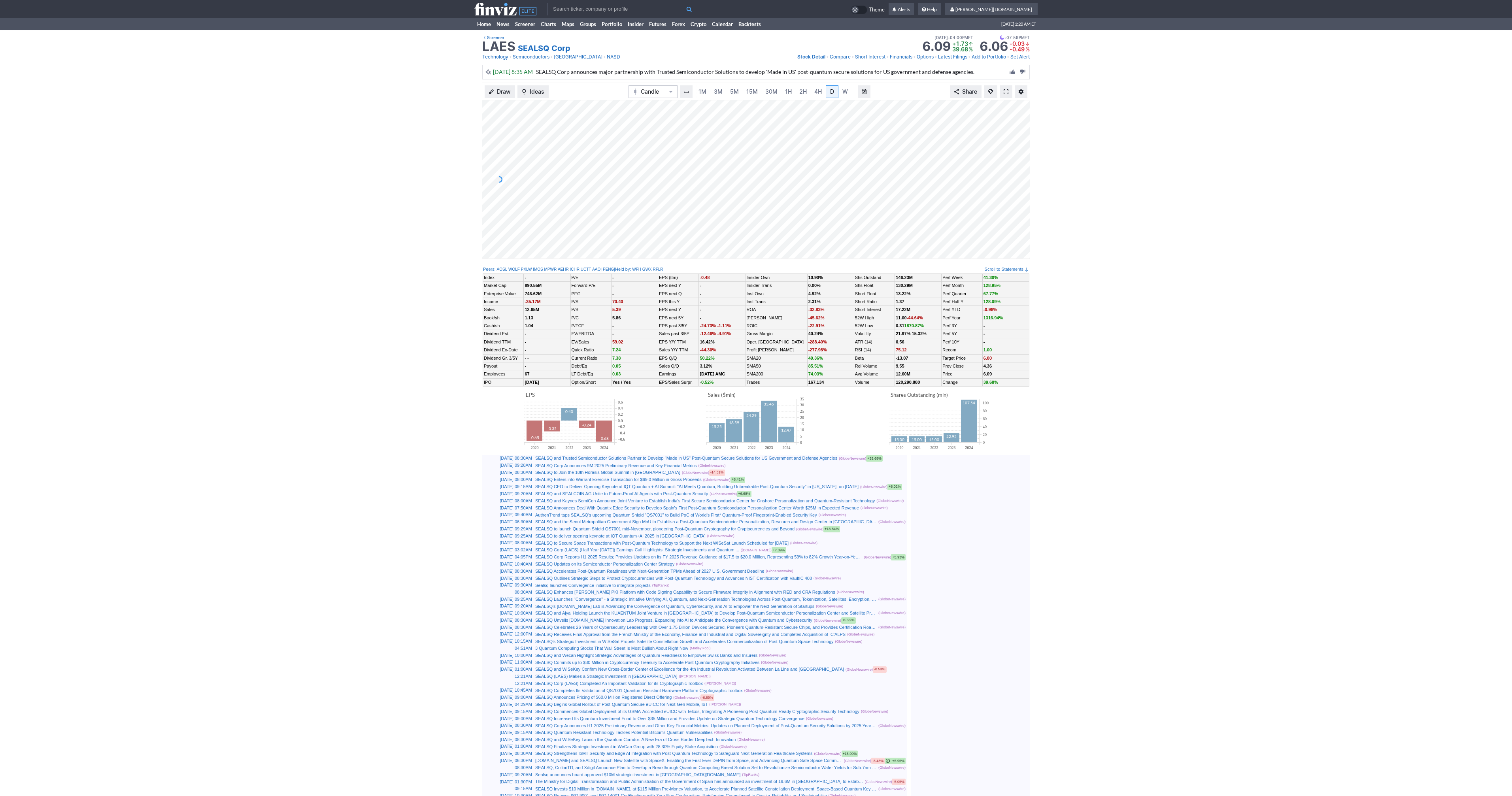
scroll to position [0, 8]
drag, startPoint x: 375, startPoint y: 114, endPoint x: 320, endPoint y: 88, distance: 60.8
click at [370, 111] on div "Draw Ideas Candle 1M 3M 5M 15M 30M 1H 2H 4H D W M Share" at bounding box center [756, 174] width 1512 height 182
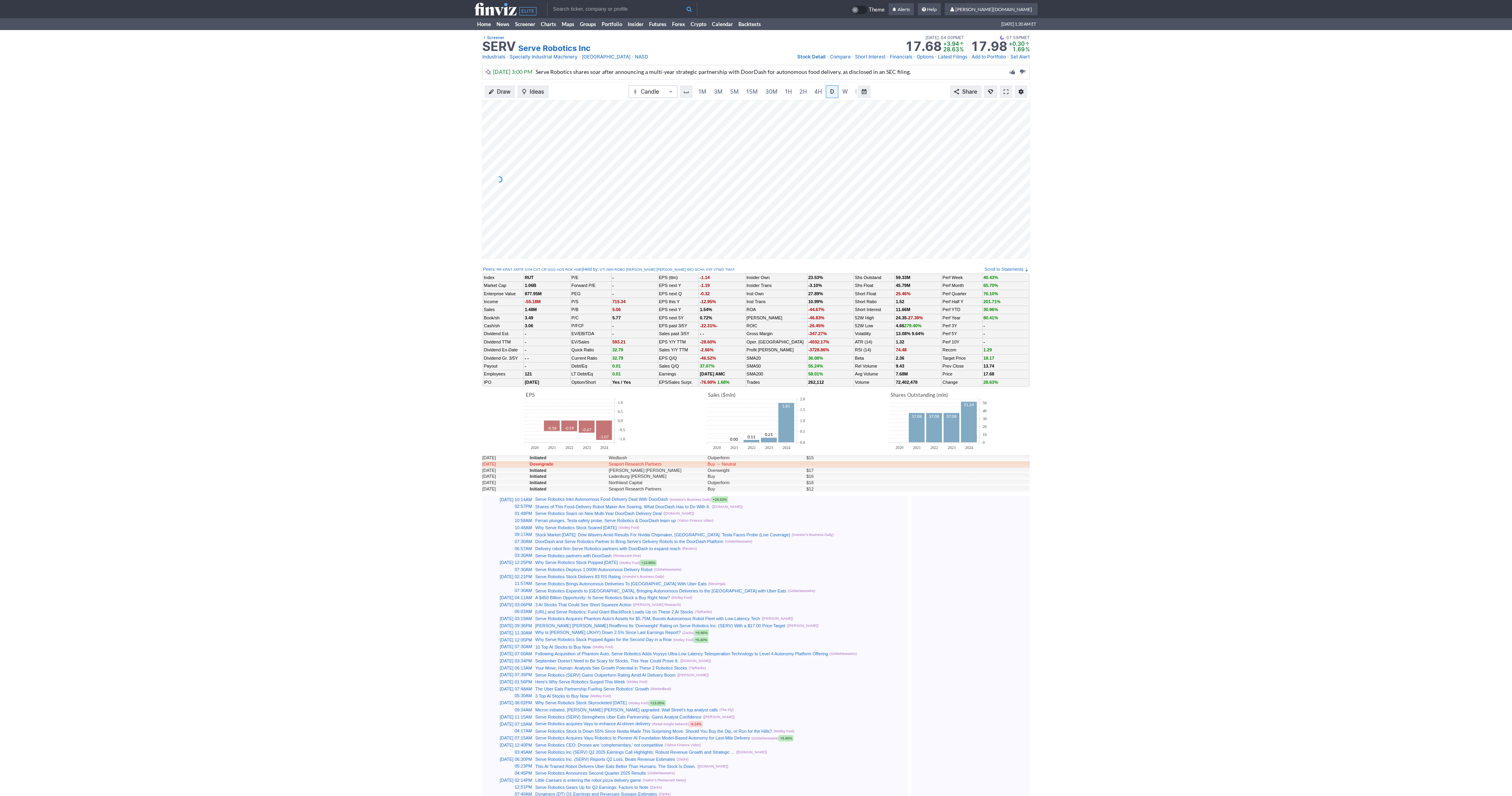
scroll to position [0, 8]
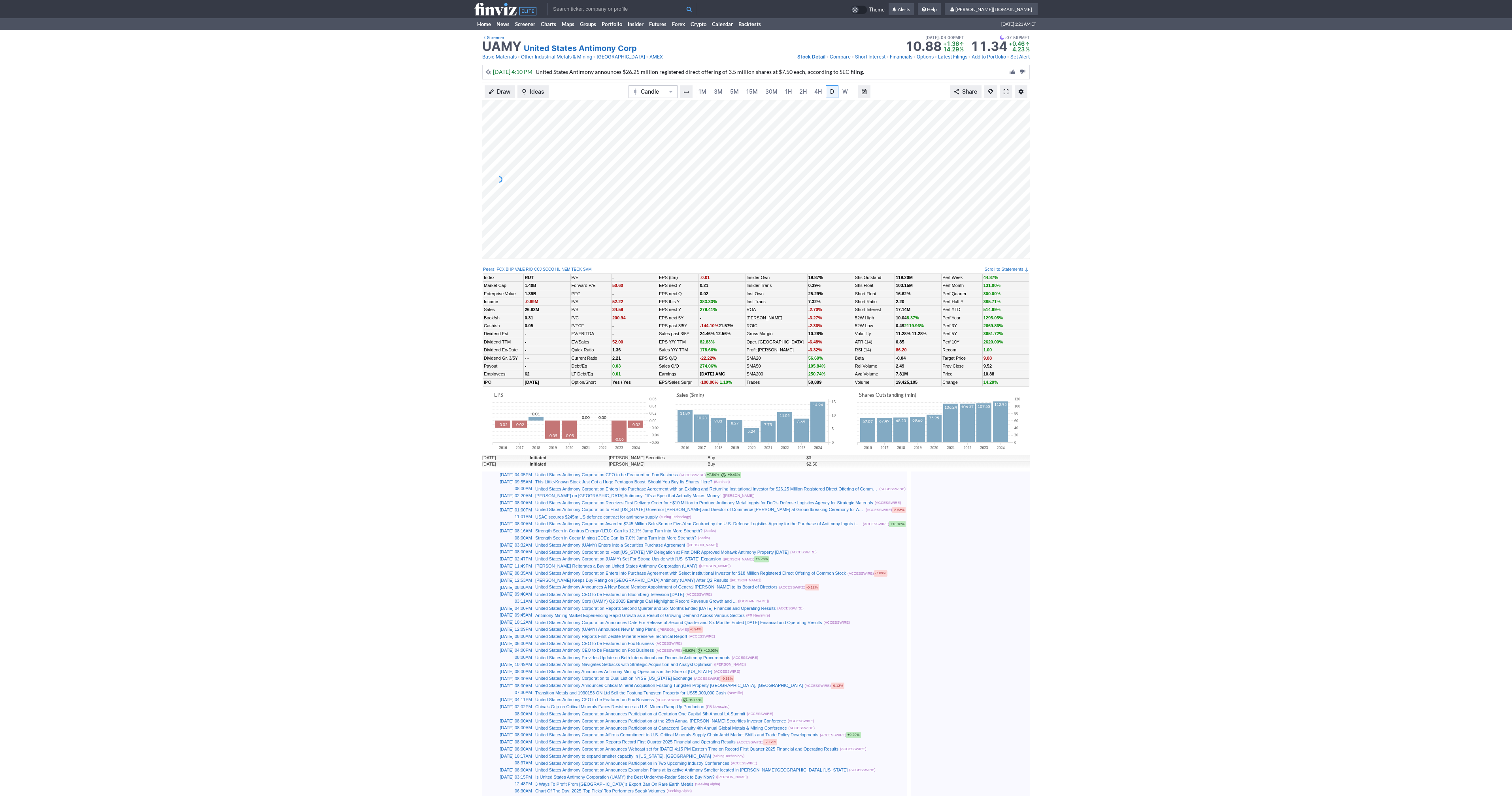
scroll to position [0, 8]
click at [848, 92] on span "M" at bounding box center [850, 91] width 5 height 7
click at [1003, 92] on link at bounding box center [1006, 91] width 13 height 13
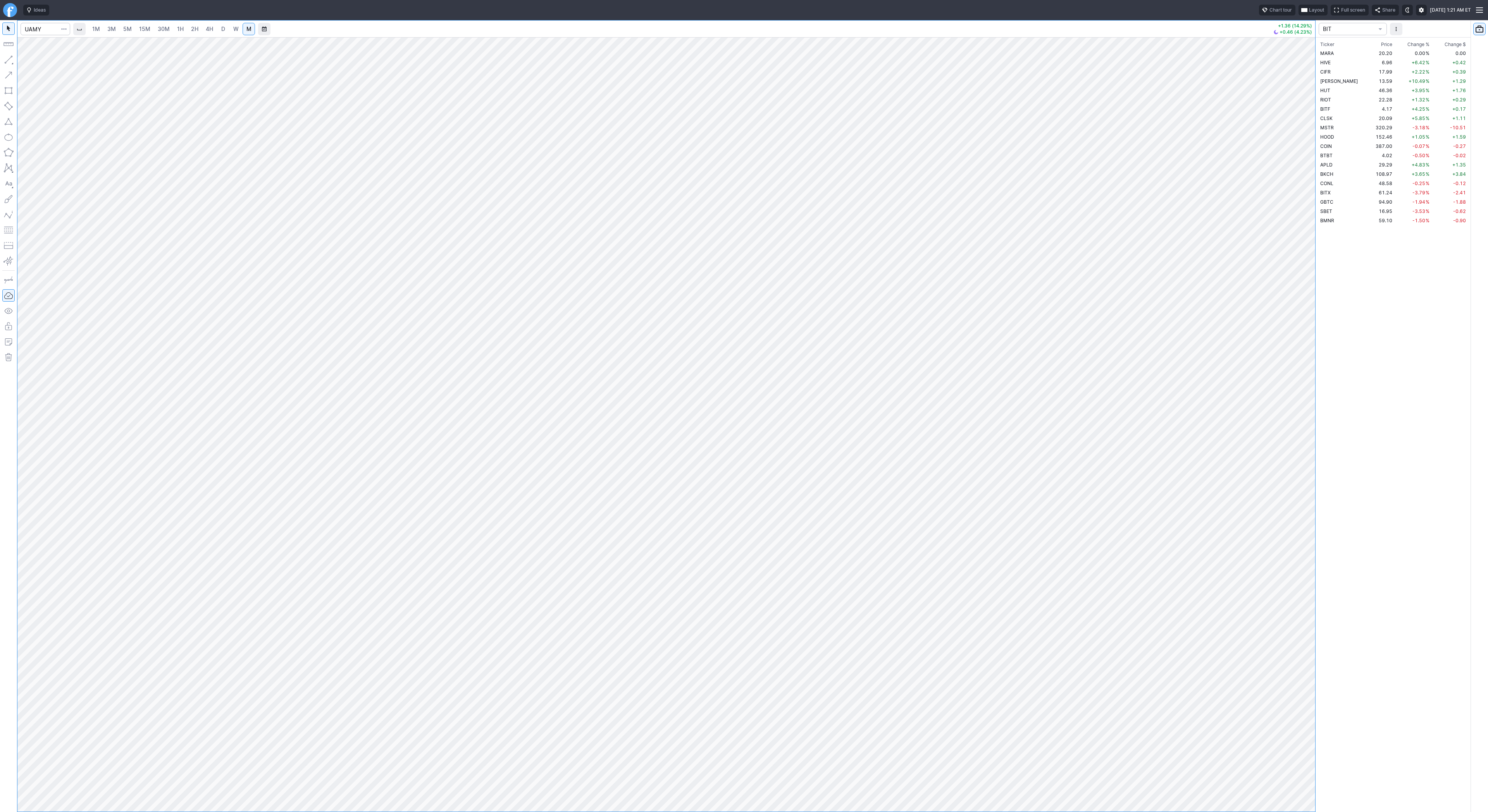
click at [235, 30] on span "W" at bounding box center [235, 29] width 5 height 7
click at [221, 28] on span "D" at bounding box center [223, 29] width 4 height 7
click at [231, 28] on link "W" at bounding box center [236, 29] width 13 height 13
click at [218, 27] on link "D" at bounding box center [223, 29] width 13 height 13
click at [66, 30] on span "button" at bounding box center [64, 29] width 5 height 8
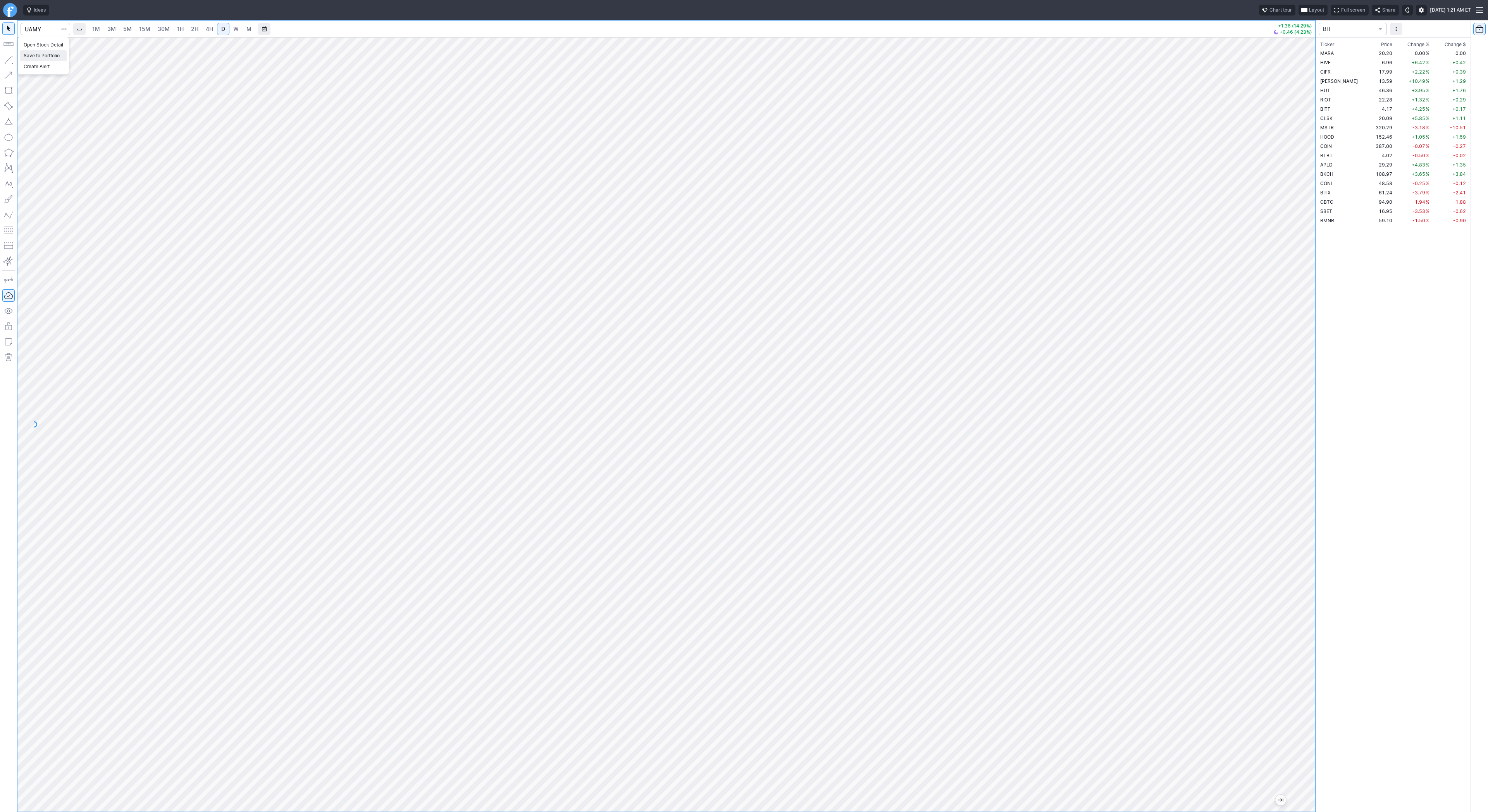
click at [58, 56] on span "Save to Portfolio" at bounding box center [43, 55] width 40 height 8
click at [772, 394] on span "SECTOR" at bounding box center [776, 392] width 74 height 8
click at [762, 535] on span "TREND" at bounding box center [779, 532] width 74 height 8
click at [763, 419] on span "Watch" at bounding box center [776, 417] width 74 height 8
click at [758, 445] on span "Buy" at bounding box center [779, 443] width 74 height 8
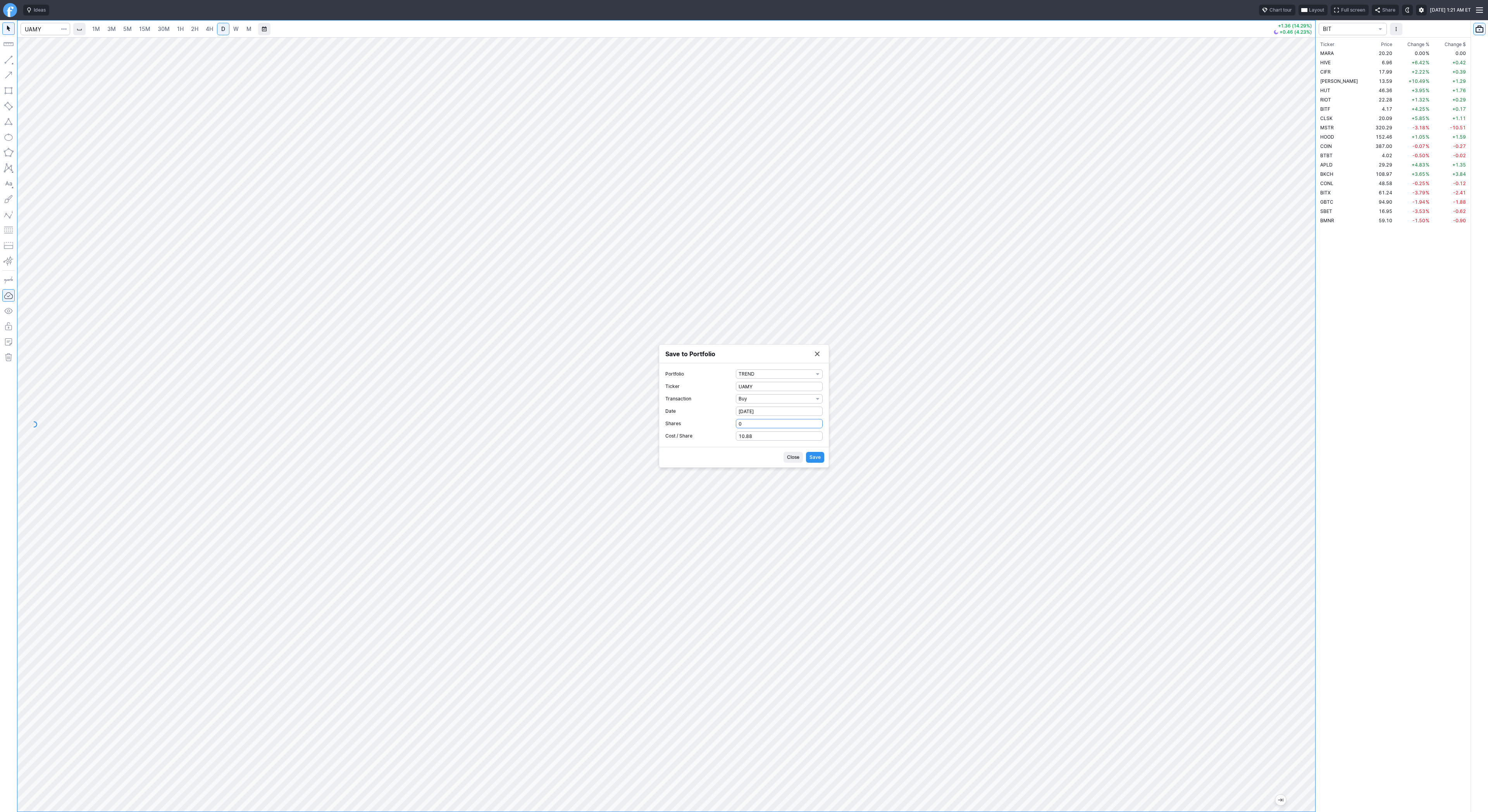
drag, startPoint x: 746, startPoint y: 424, endPoint x: 736, endPoint y: 423, distance: 10.0
click at [734, 424] on label "Shares 0" at bounding box center [744, 423] width 157 height 9
click at [736, 424] on input "0" at bounding box center [779, 423] width 87 height 9
type input "1"
click at [818, 458] on span "Save" at bounding box center [815, 457] width 11 height 8
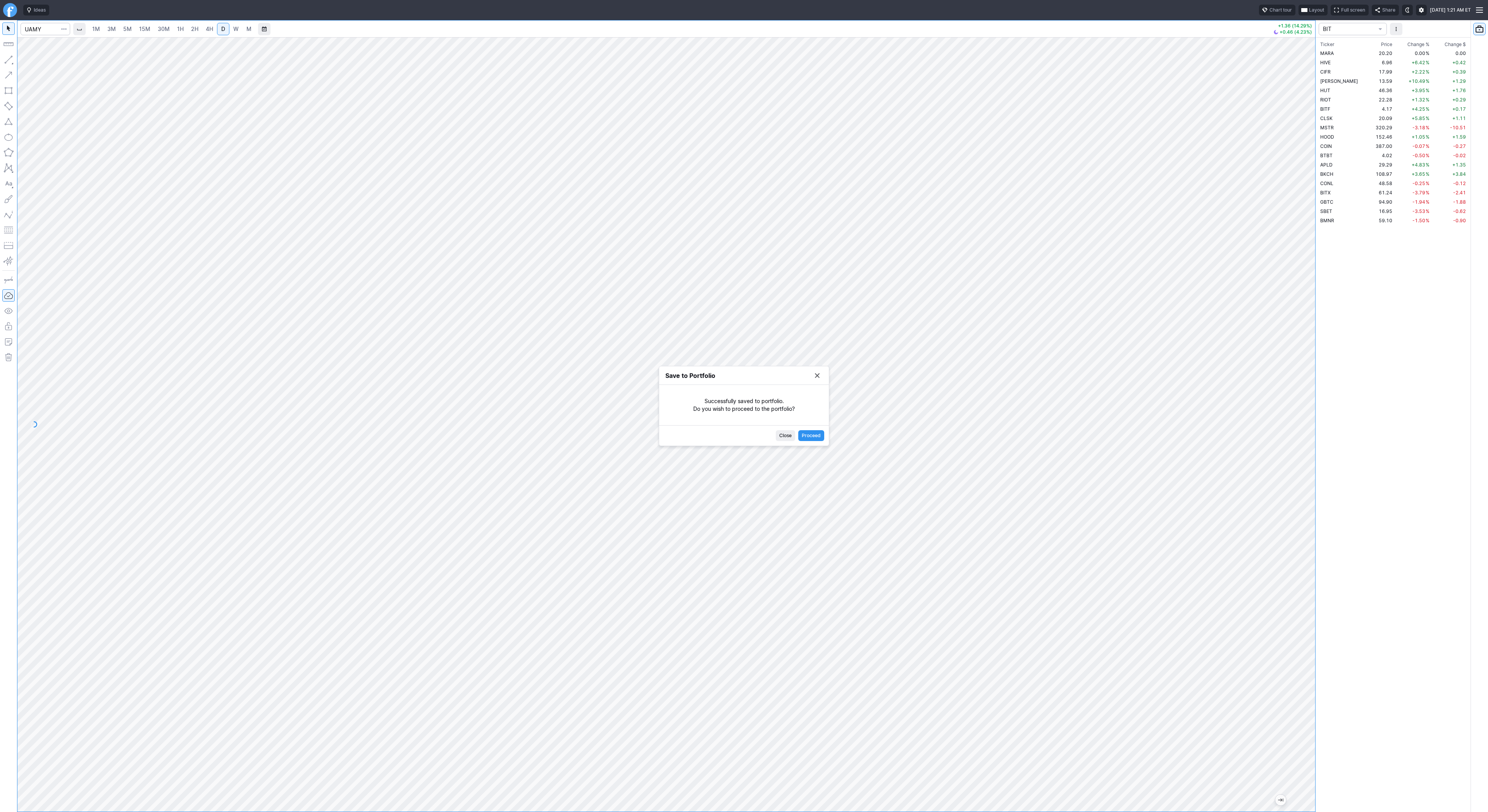
click at [817, 375] on button "Save to Portfolio" at bounding box center [817, 376] width 11 height 11
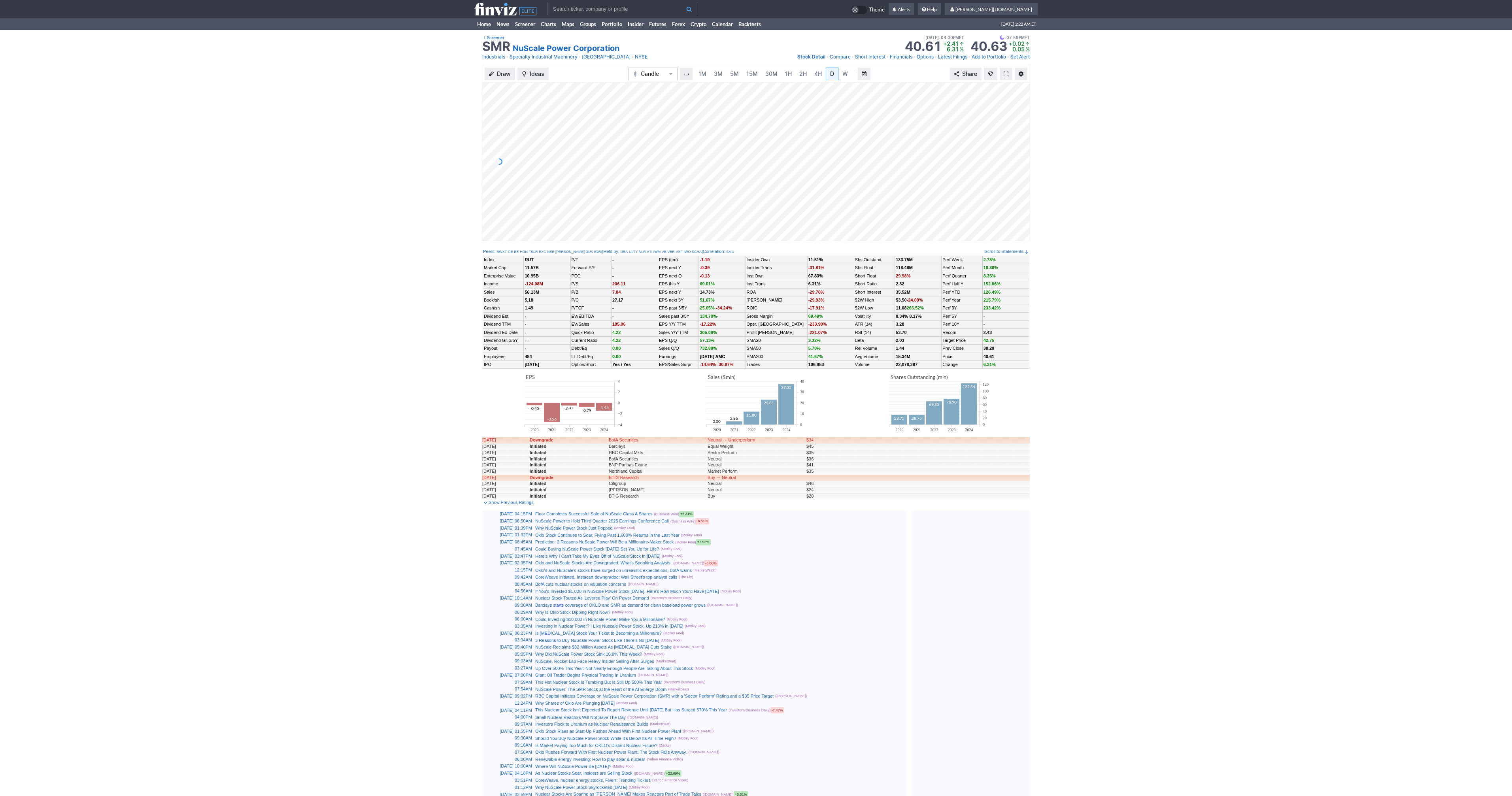
scroll to position [0, 8]
click at [844, 78] on link "M" at bounding box center [850, 73] width 13 height 13
click at [823, 75] on span "D" at bounding box center [824, 73] width 4 height 7
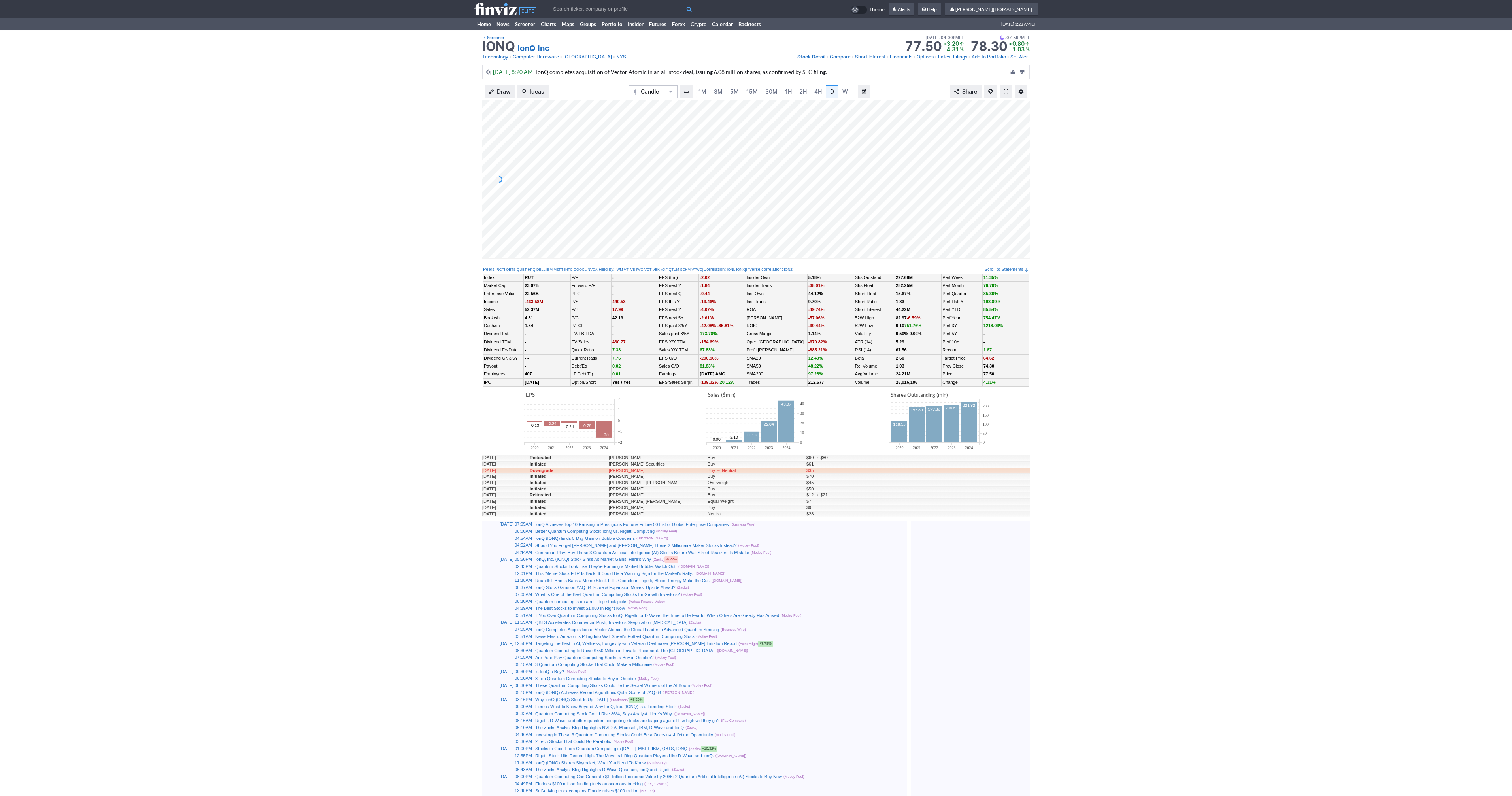
scroll to position [0, 8]
click at [1008, 89] on span at bounding box center [1006, 92] width 5 height 6
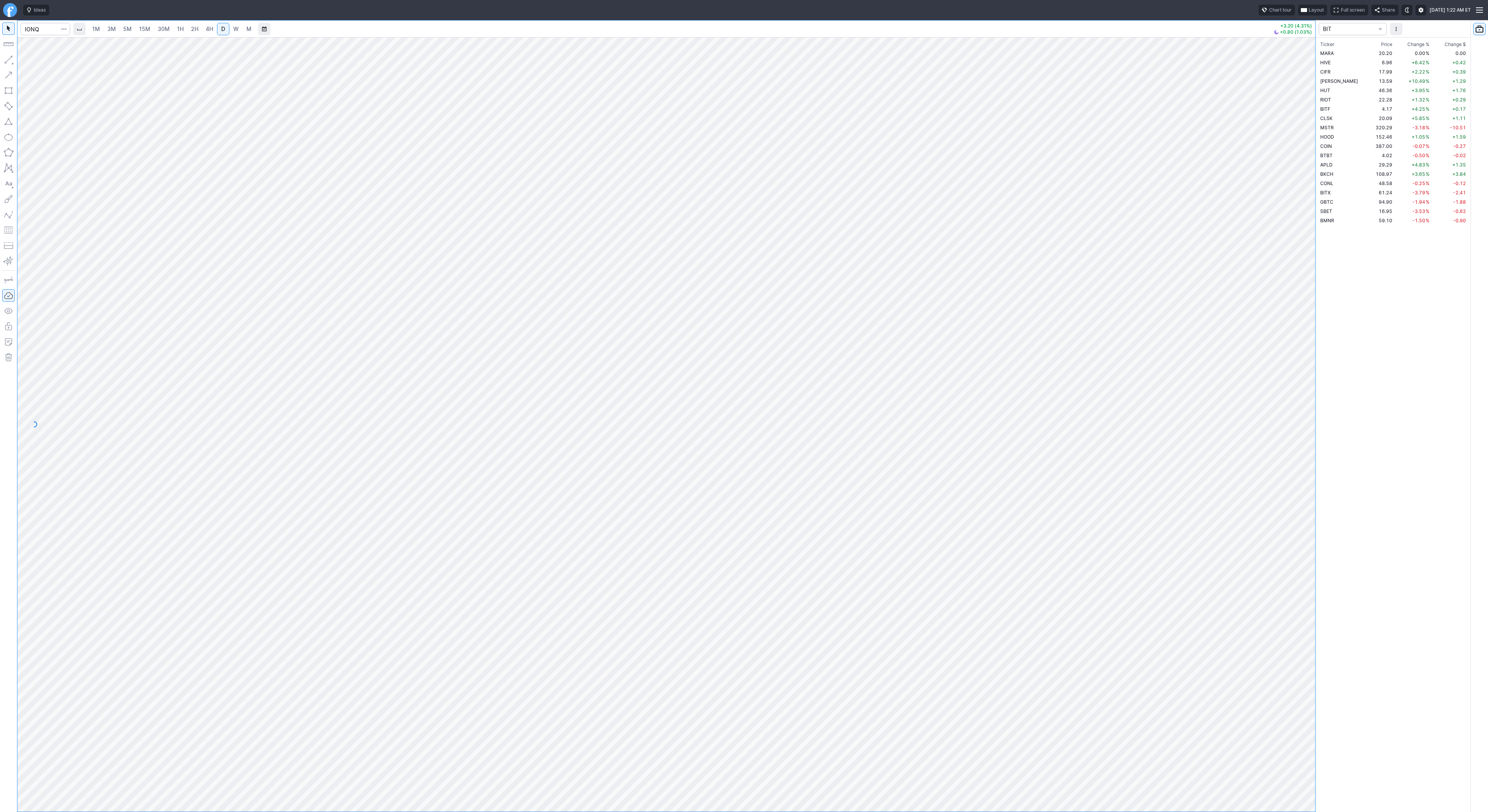
click at [240, 27] on link "W" at bounding box center [236, 29] width 13 height 13
click at [66, 31] on button "button" at bounding box center [64, 29] width 11 height 13
click at [52, 55] on span "Save to Portfolio" at bounding box center [43, 55] width 40 height 8
click at [751, 392] on span "SECTOR" at bounding box center [776, 392] width 74 height 8
click at [780, 534] on span "TREND" at bounding box center [779, 532] width 74 height 8
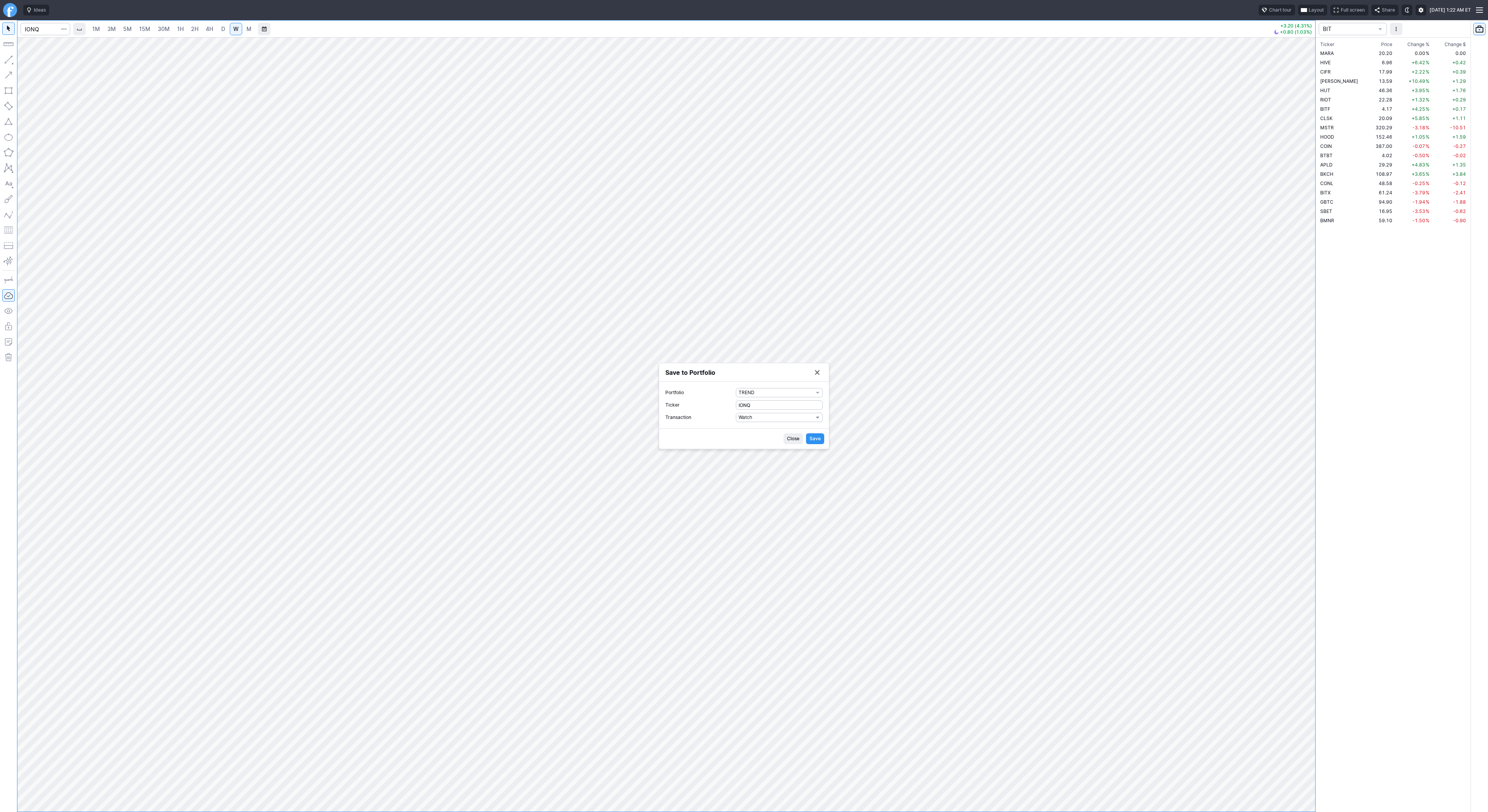
click at [769, 415] on span "Watch" at bounding box center [776, 417] width 74 height 8
click at [767, 444] on span "Buy" at bounding box center [779, 443] width 74 height 8
drag, startPoint x: 751, startPoint y: 425, endPoint x: 727, endPoint y: 424, distance: 24.0
click at [727, 424] on label "Shares 0" at bounding box center [744, 423] width 157 height 9
click at [736, 424] on input "0" at bounding box center [779, 423] width 87 height 9
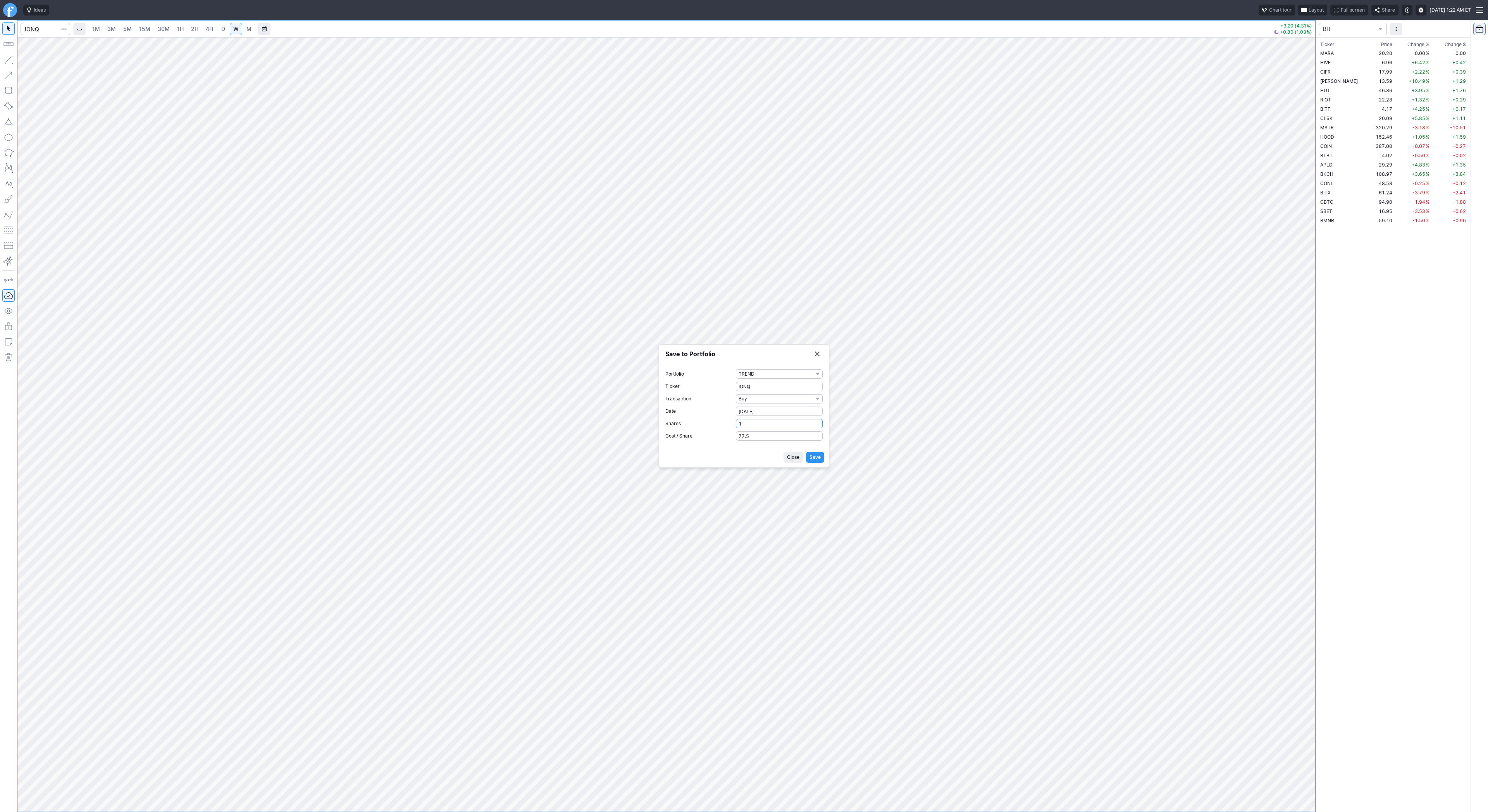
type input "1"
click at [812, 453] on button "Save" at bounding box center [815, 457] width 18 height 11
click at [815, 374] on button "Save to Portfolio" at bounding box center [817, 376] width 11 height 11
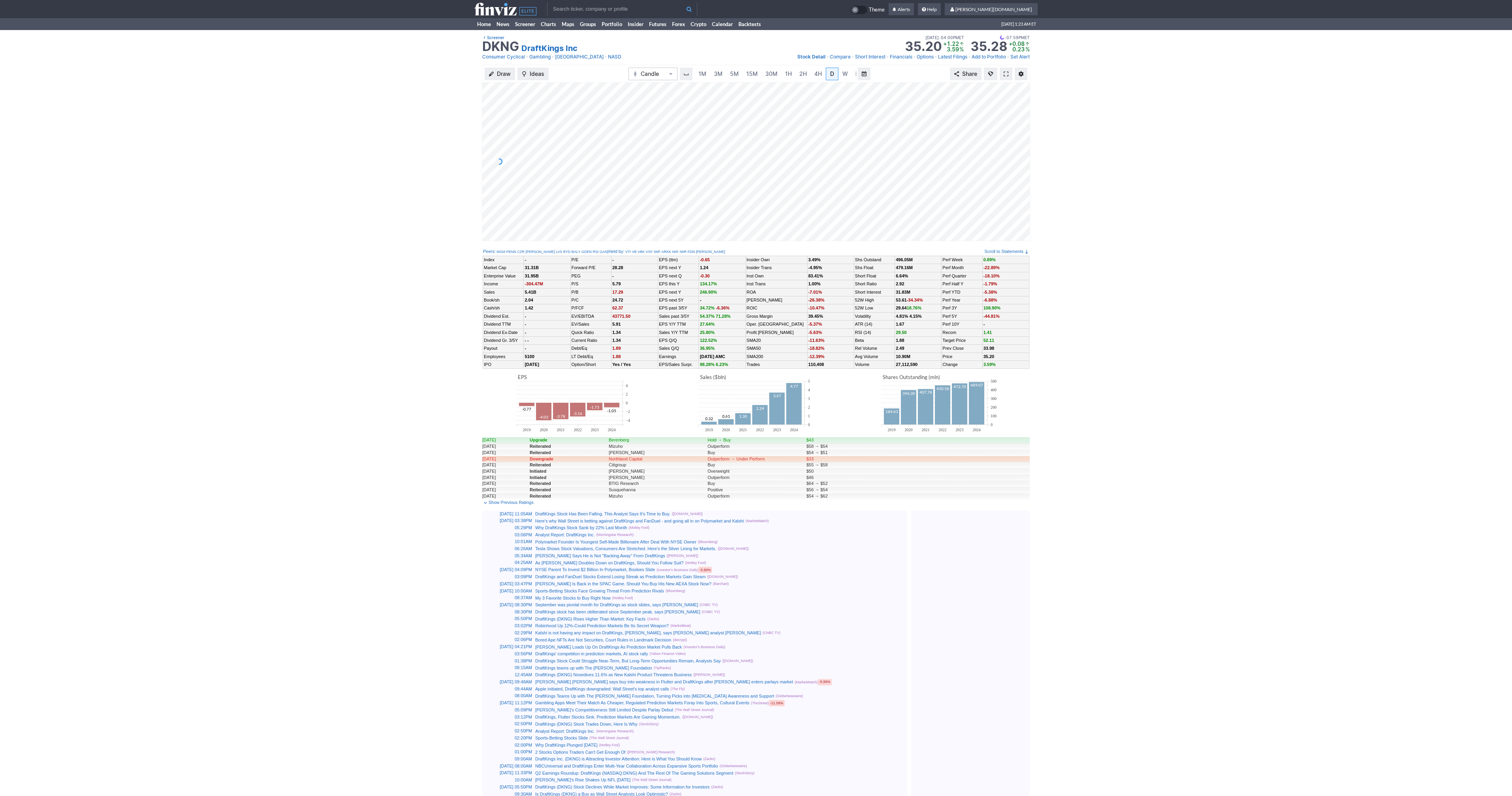
scroll to position [0, 8]
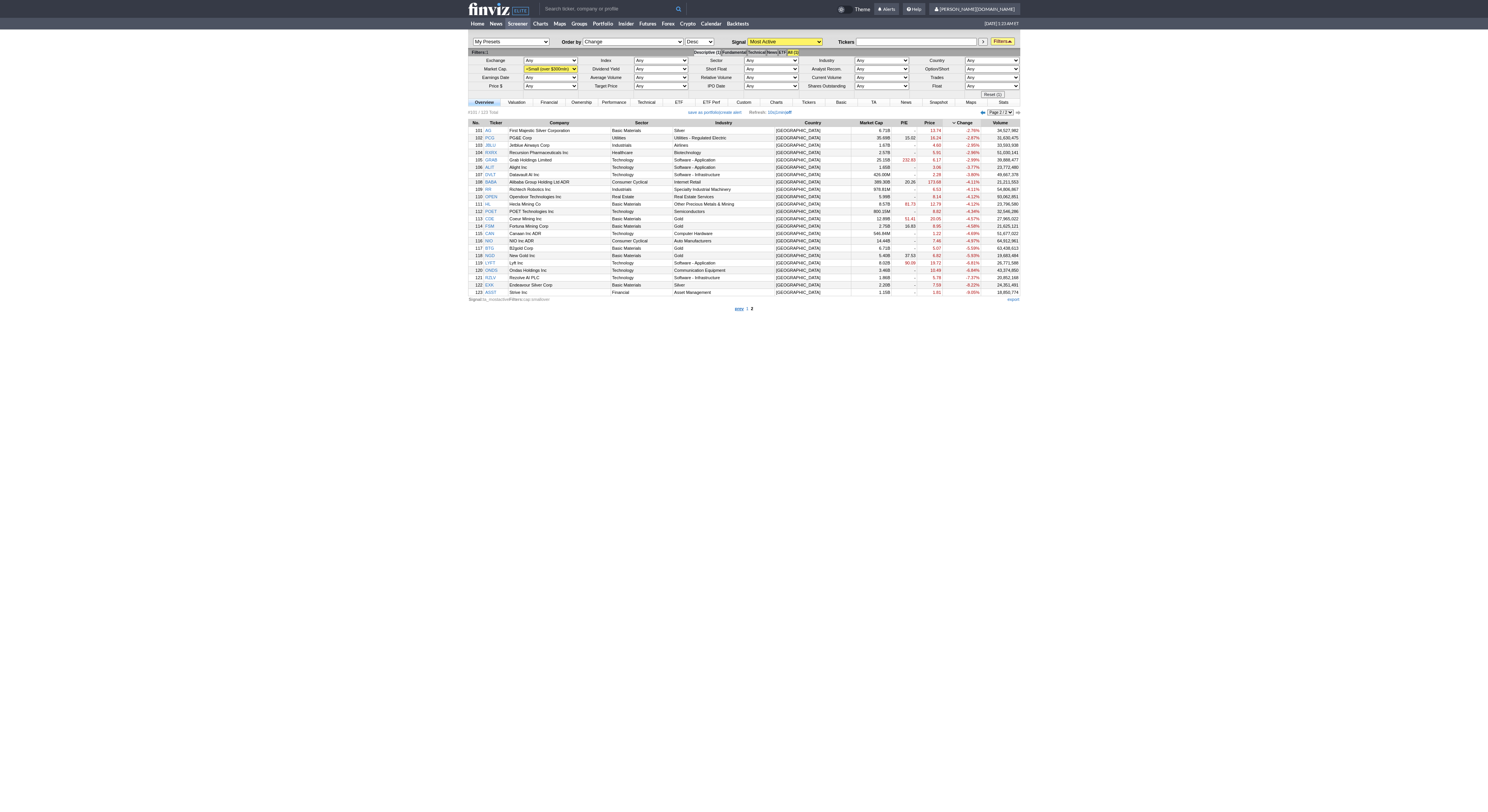
click at [743, 311] on b "prev" at bounding box center [739, 308] width 9 height 5
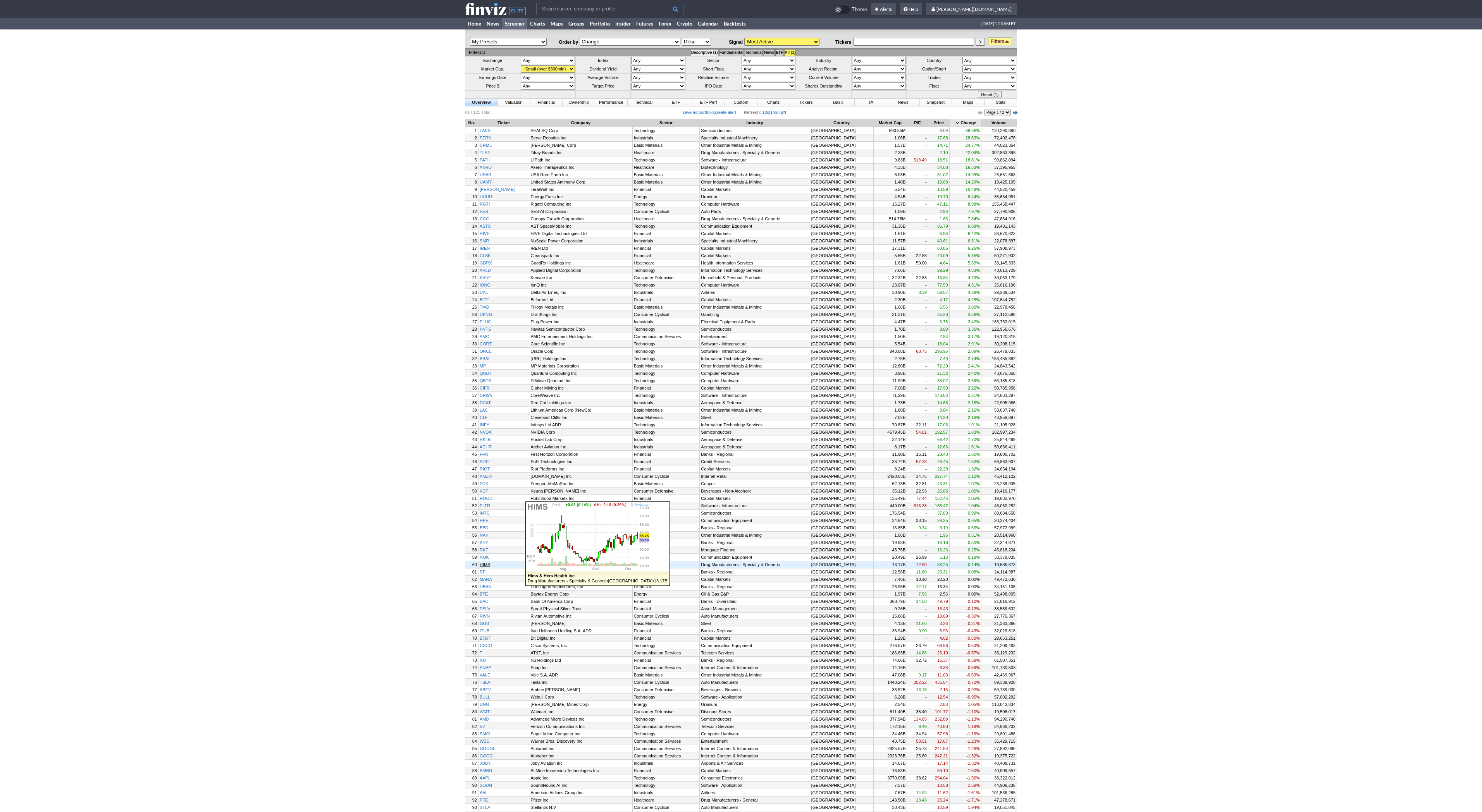
click at [486, 568] on link "HIMS" at bounding box center [504, 565] width 50 height 7
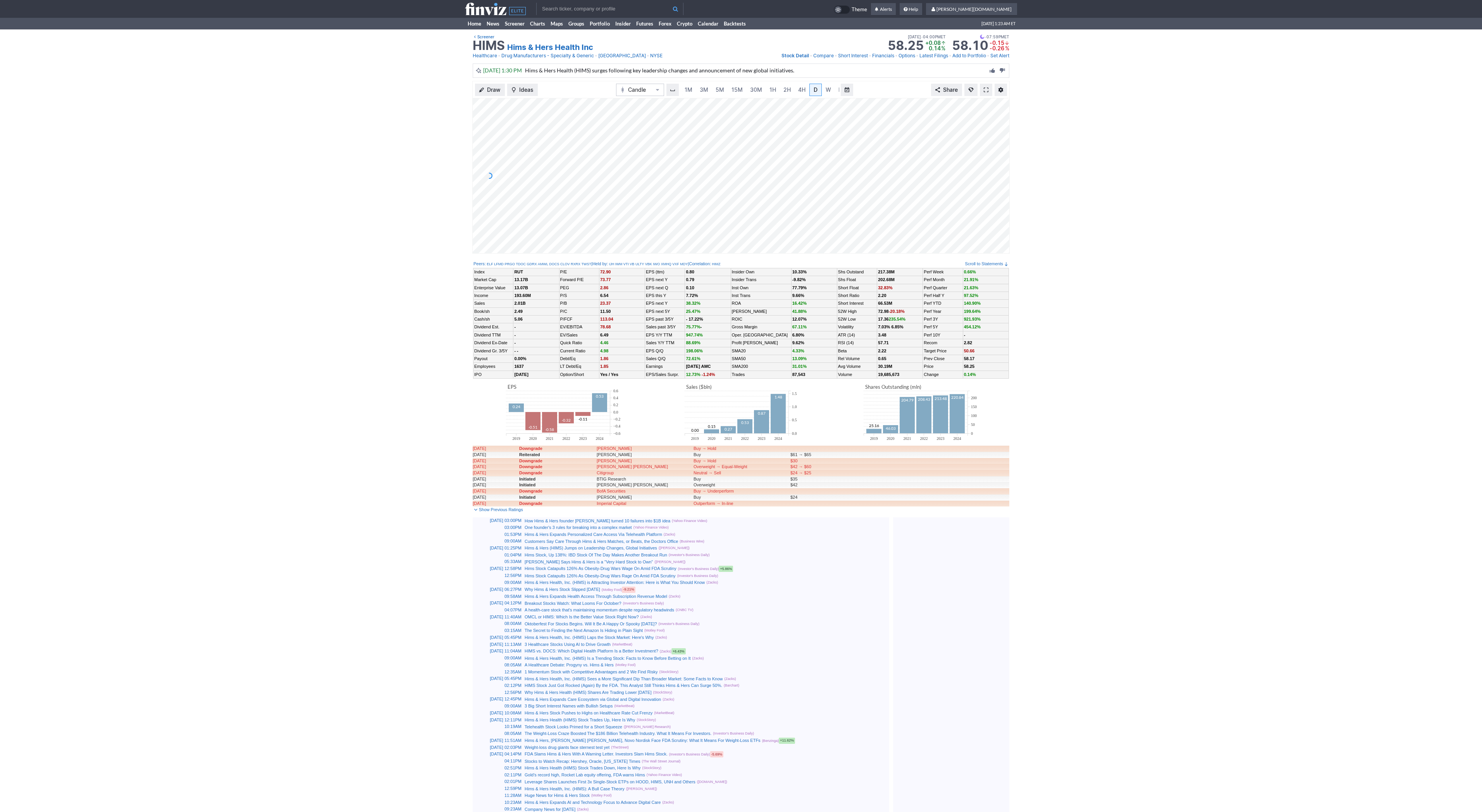
scroll to position [0, 8]
click at [985, 85] on link at bounding box center [986, 89] width 13 height 13
drag, startPoint x: 354, startPoint y: 88, endPoint x: 372, endPoint y: 77, distance: 21.1
click at [355, 87] on div "Draw Ideas Candle 1M 3M 5M 15M 30M 1H 2H 4H D W M Share" at bounding box center [741, 170] width 1482 height 179
click at [476, 25] on link "Home" at bounding box center [474, 23] width 19 height 11
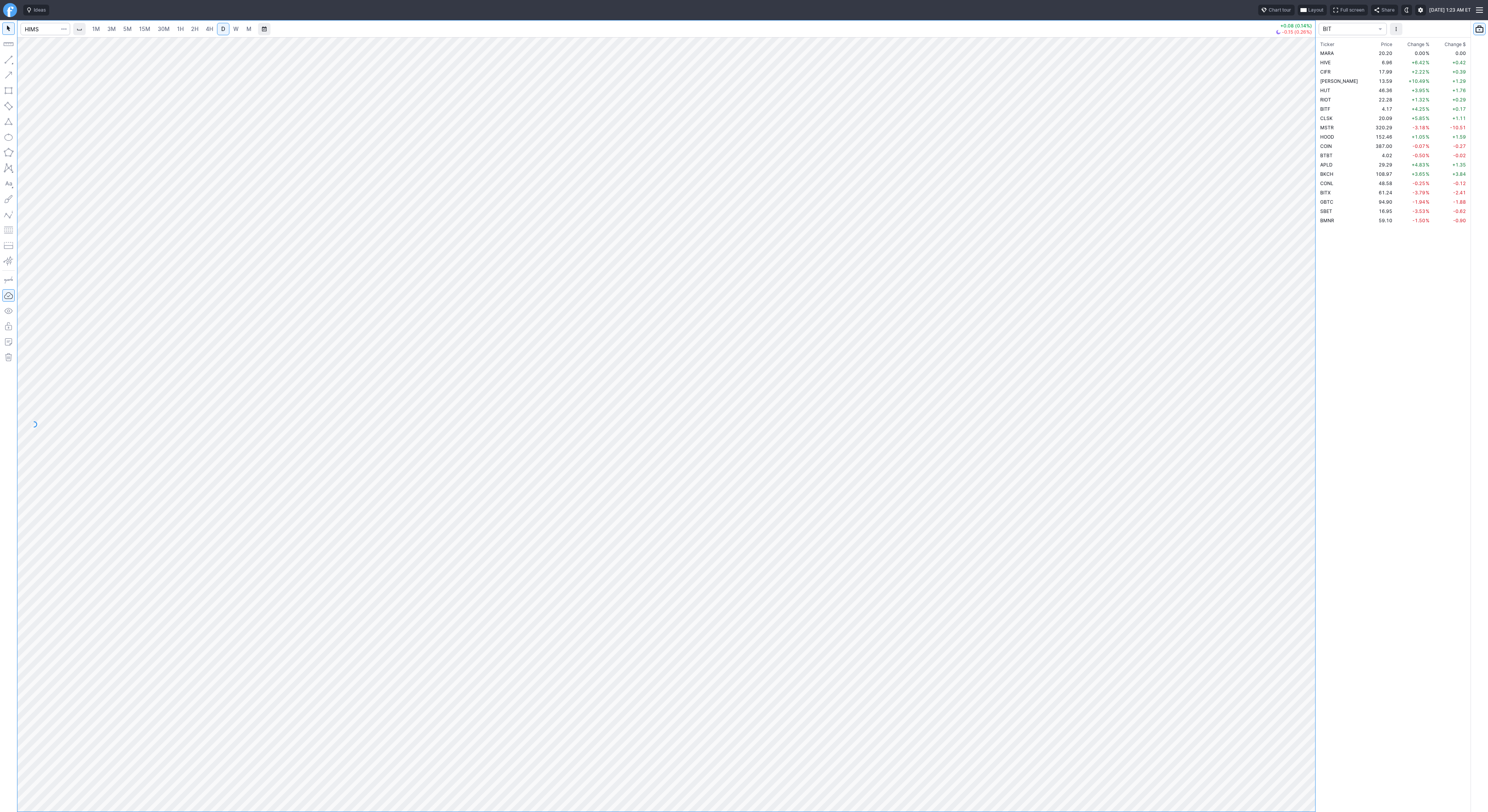
click at [64, 32] on span "button" at bounding box center [64, 29] width 5 height 8
click at [55, 57] on span "Save to Portfolio" at bounding box center [43, 55] width 40 height 8
click at [782, 392] on span "SECTOR" at bounding box center [776, 392] width 74 height 8
click at [777, 526] on button "PS1" at bounding box center [779, 522] width 82 height 11
click at [770, 391] on span "PS1" at bounding box center [776, 392] width 74 height 8
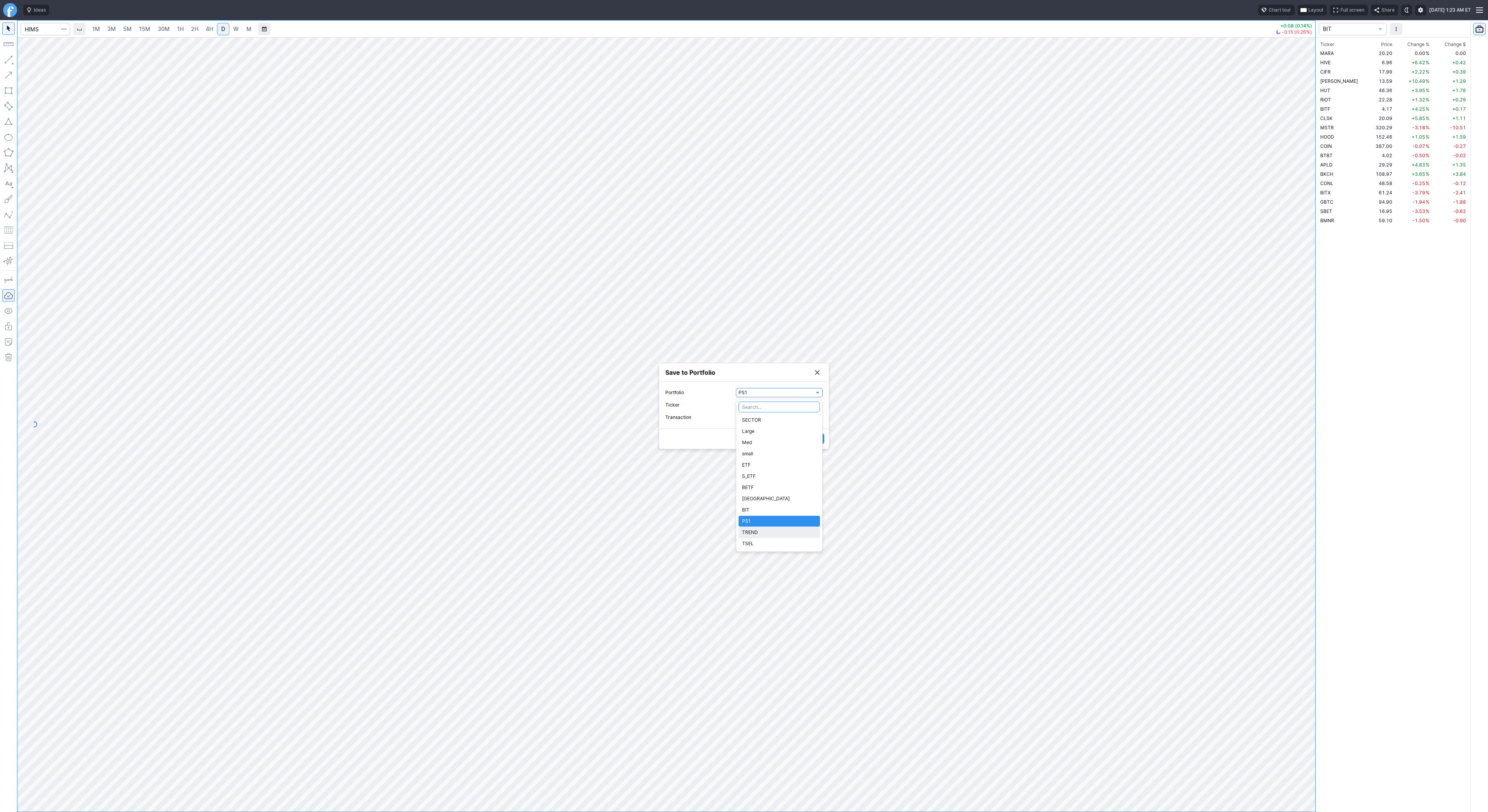
click at [774, 529] on span "TREND" at bounding box center [779, 532] width 74 height 8
click at [782, 414] on span "Watch" at bounding box center [776, 417] width 74 height 8
click at [770, 439] on span "Buy" at bounding box center [779, 443] width 74 height 8
drag, startPoint x: 764, startPoint y: 426, endPoint x: 727, endPoint y: 421, distance: 37.3
click at [727, 421] on label "Shares 0" at bounding box center [744, 423] width 157 height 9
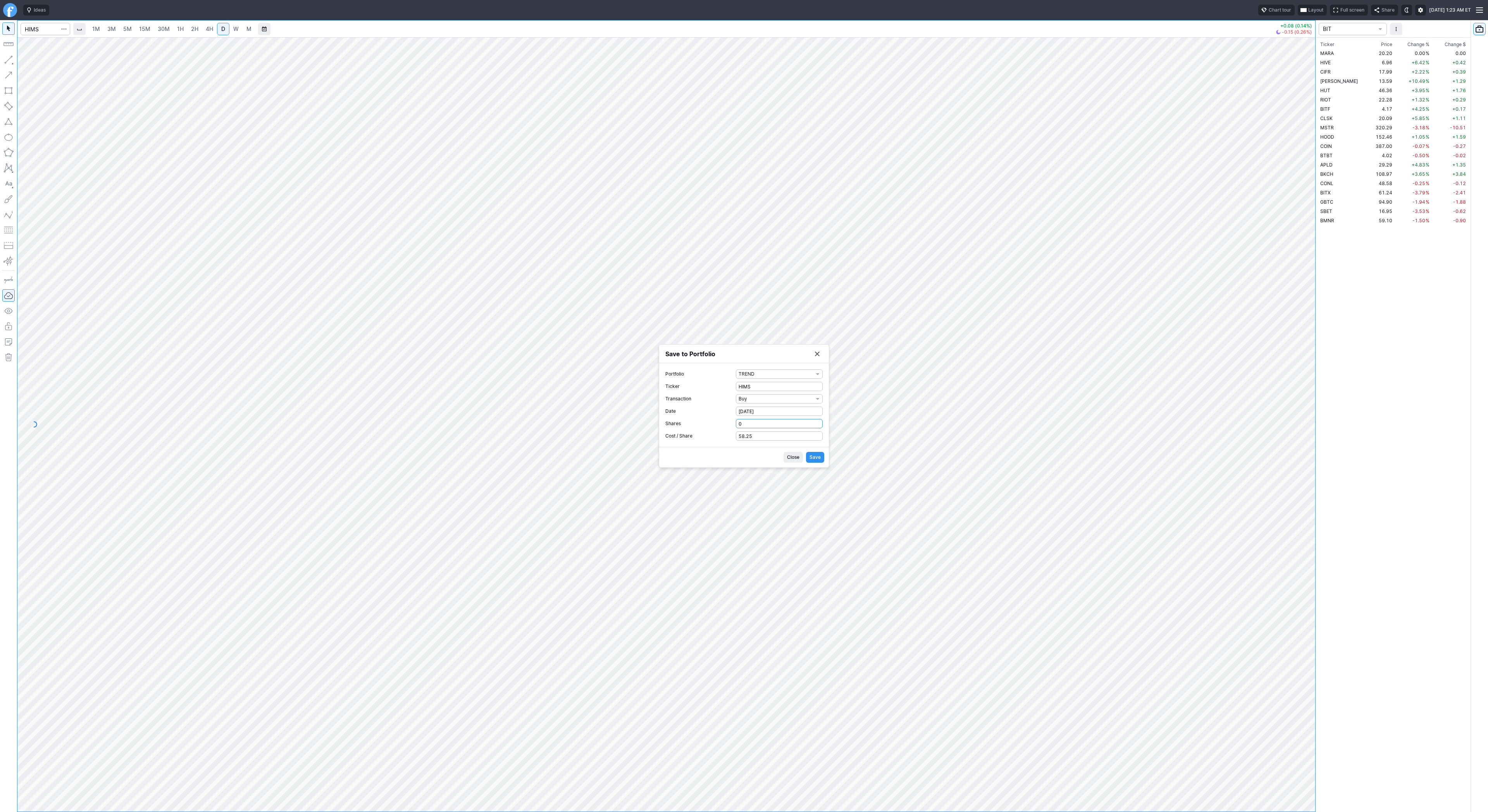
click at [736, 421] on input "0" at bounding box center [779, 423] width 87 height 9
type input "1"
click at [817, 454] on span "Save" at bounding box center [815, 457] width 11 height 8
click at [817, 377] on button "Save to Portfolio" at bounding box center [817, 376] width 11 height 11
click at [68, 27] on button "button" at bounding box center [64, 29] width 11 height 13
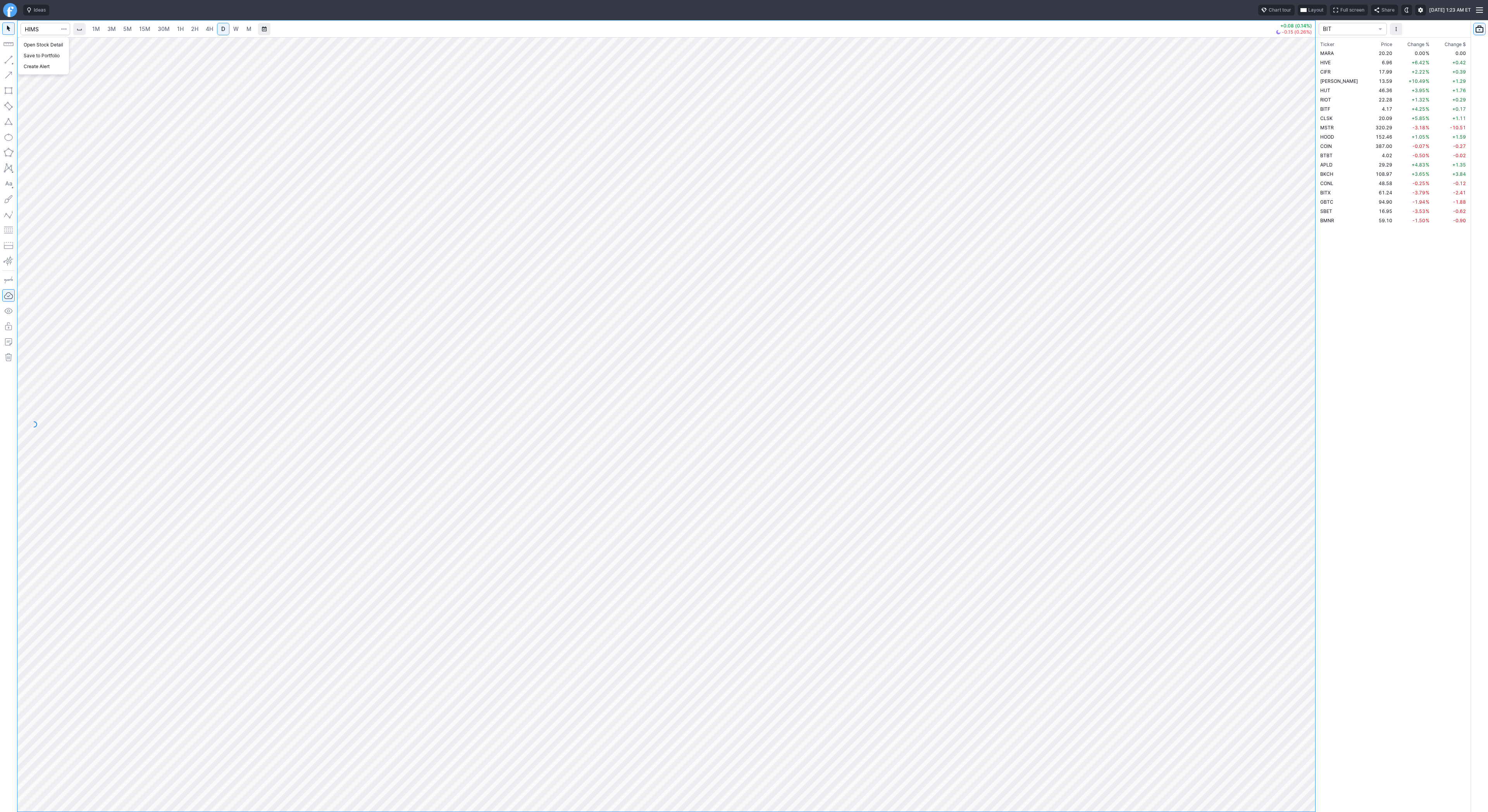
click at [6, 10] on div at bounding box center [744, 406] width 1488 height 812
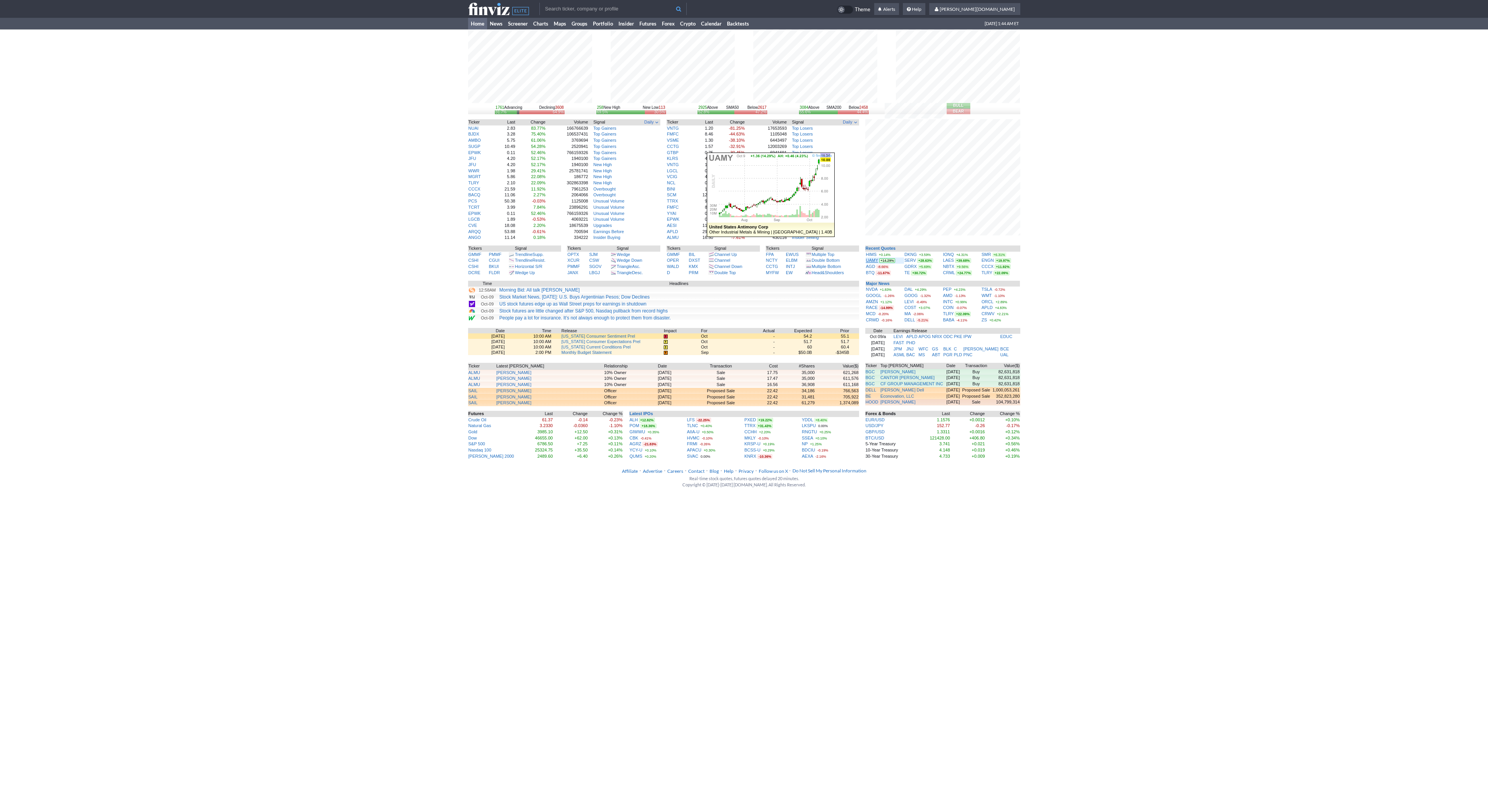
click at [873, 259] on link "UAMY" at bounding box center [872, 260] width 13 height 5
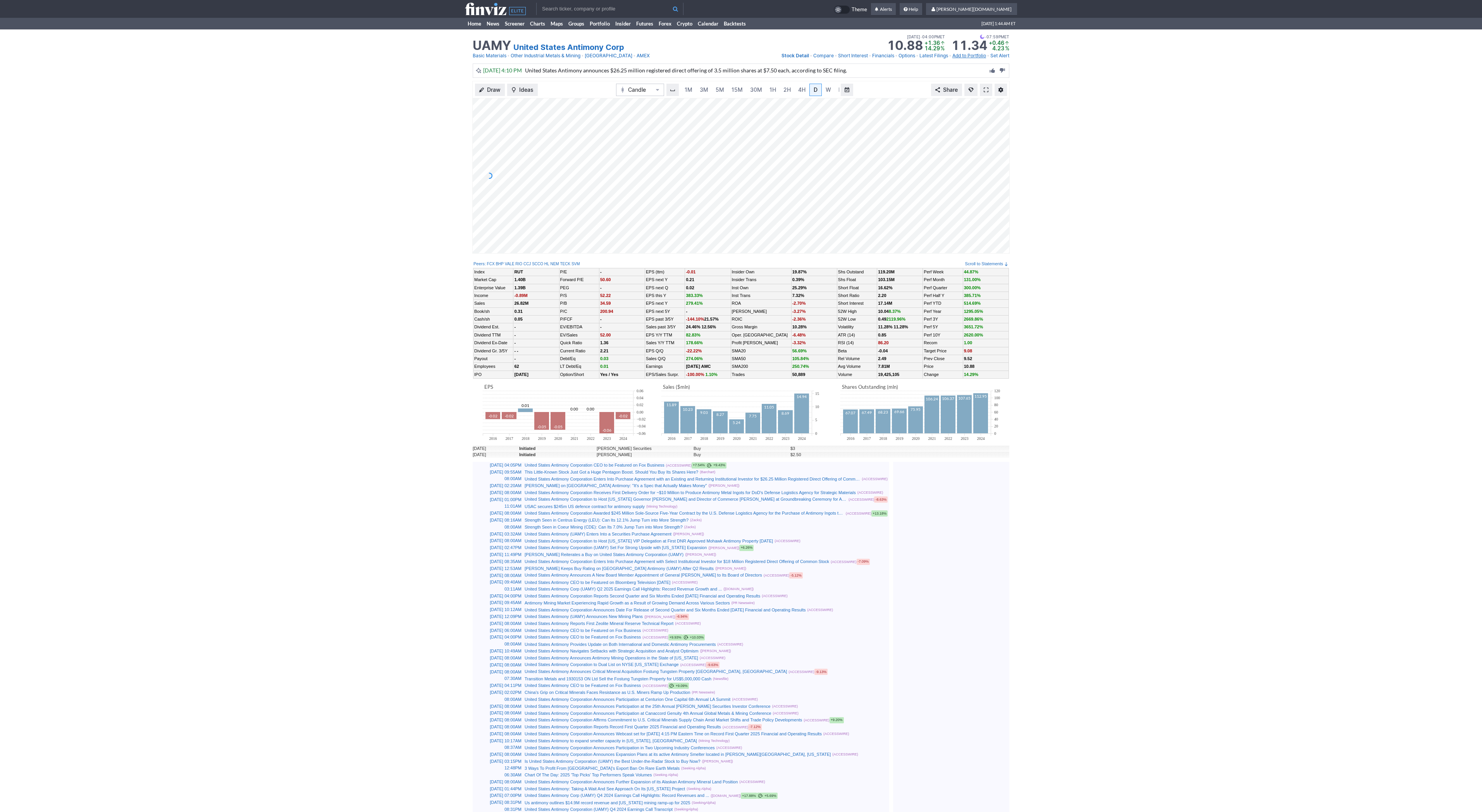
scroll to position [0, 8]
click at [985, 85] on link at bounding box center [986, 89] width 13 height 13
click at [470, 25] on link "Home" at bounding box center [474, 23] width 19 height 11
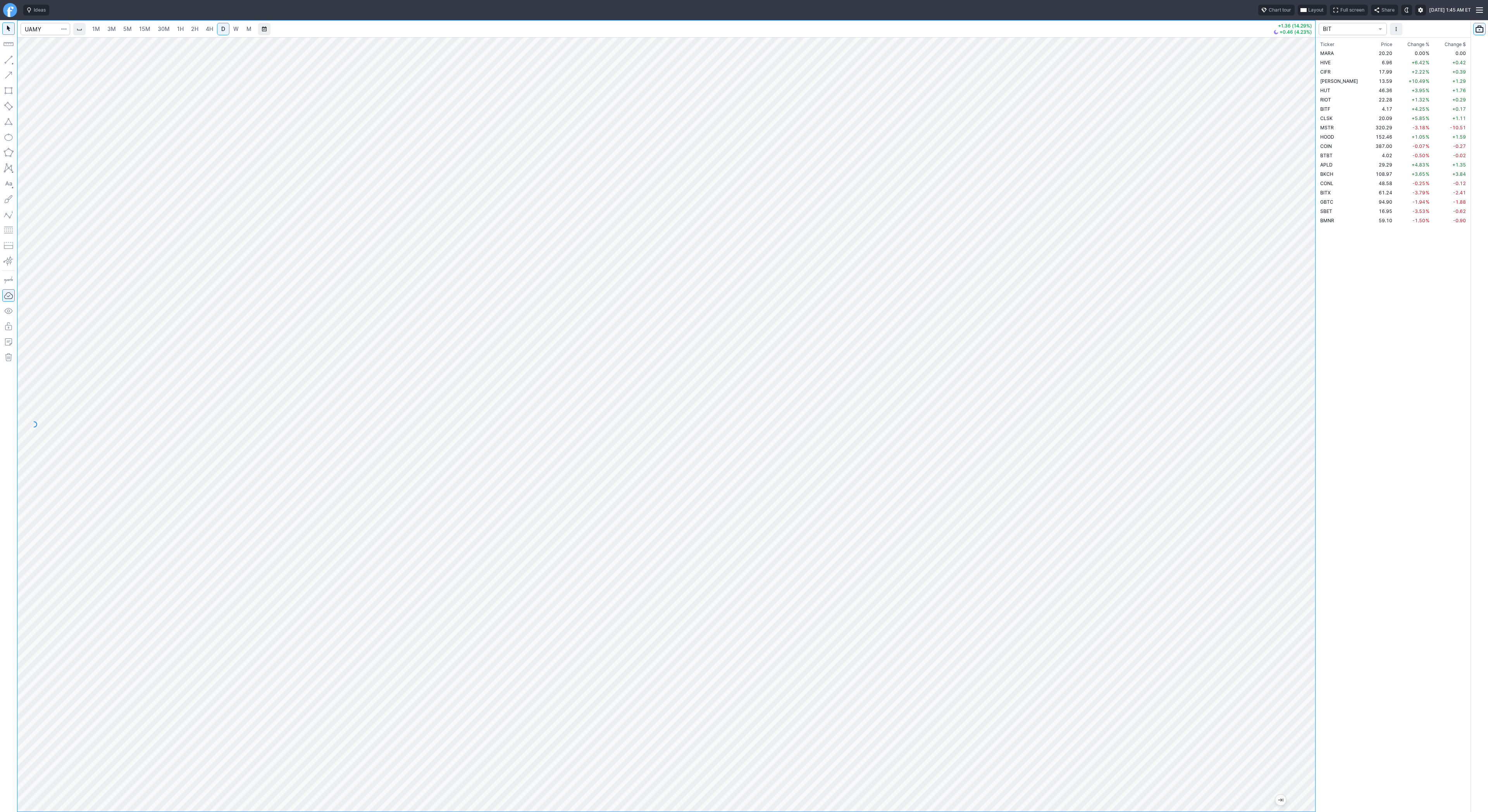
click at [233, 29] on span "W" at bounding box center [235, 29] width 5 height 7
click at [1292, 546] on div at bounding box center [666, 424] width 1298 height 775
drag, startPoint x: 1307, startPoint y: 573, endPoint x: 1313, endPoint y: 468, distance: 105.2
click at [1313, 468] on div at bounding box center [1307, 423] width 16 height 755
drag, startPoint x: 33, startPoint y: 59, endPoint x: 46, endPoint y: 79, distance: 23.9
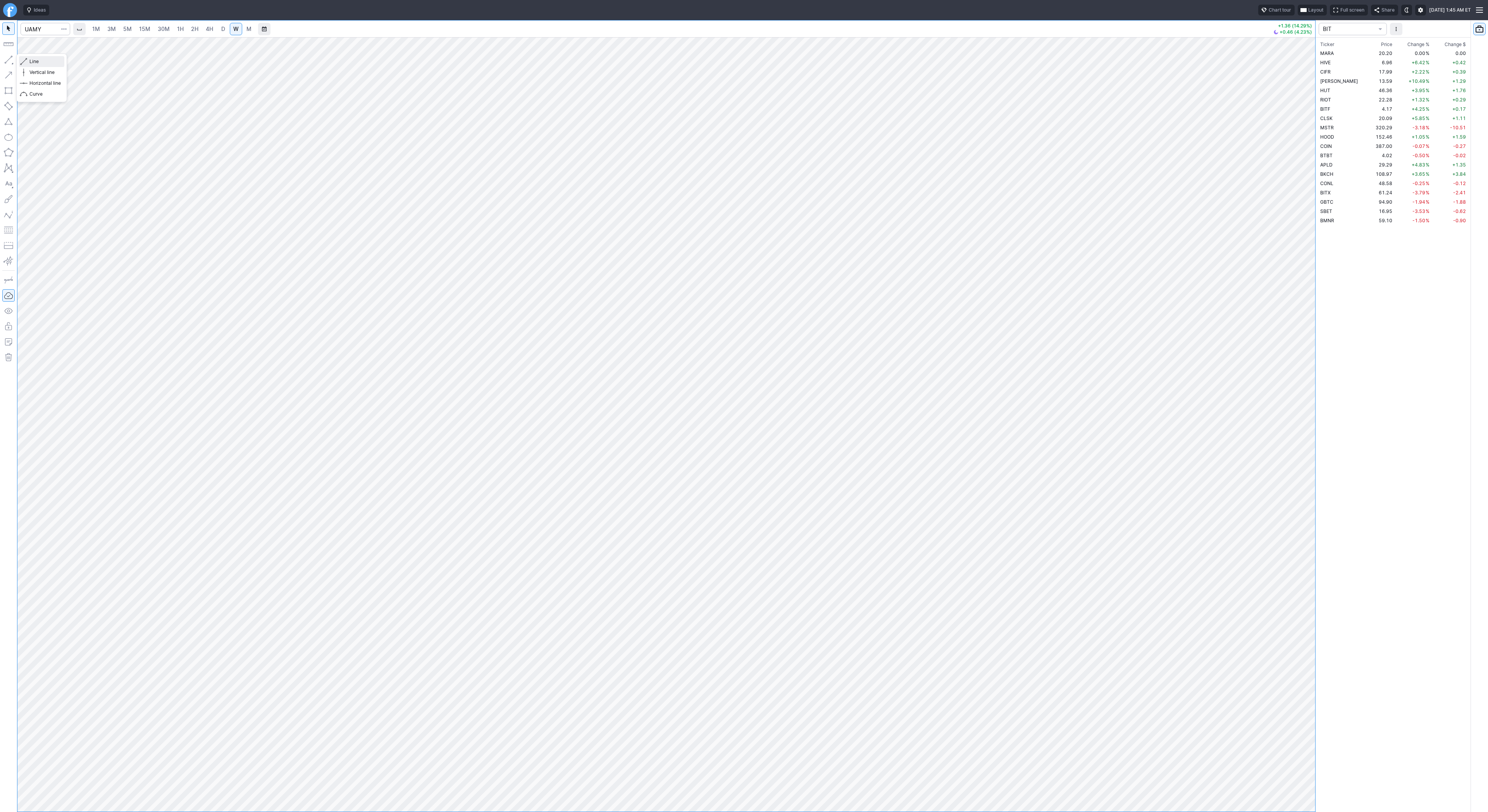
click at [33, 61] on span "Line" at bounding box center [45, 61] width 31 height 8
click at [28, 58] on button "Line" at bounding box center [41, 62] width 45 height 11
click at [222, 29] on span "D" at bounding box center [223, 29] width 4 height 7
click at [231, 29] on link "W" at bounding box center [236, 29] width 13 height 13
click at [51, 64] on span "Line" at bounding box center [45, 61] width 31 height 8
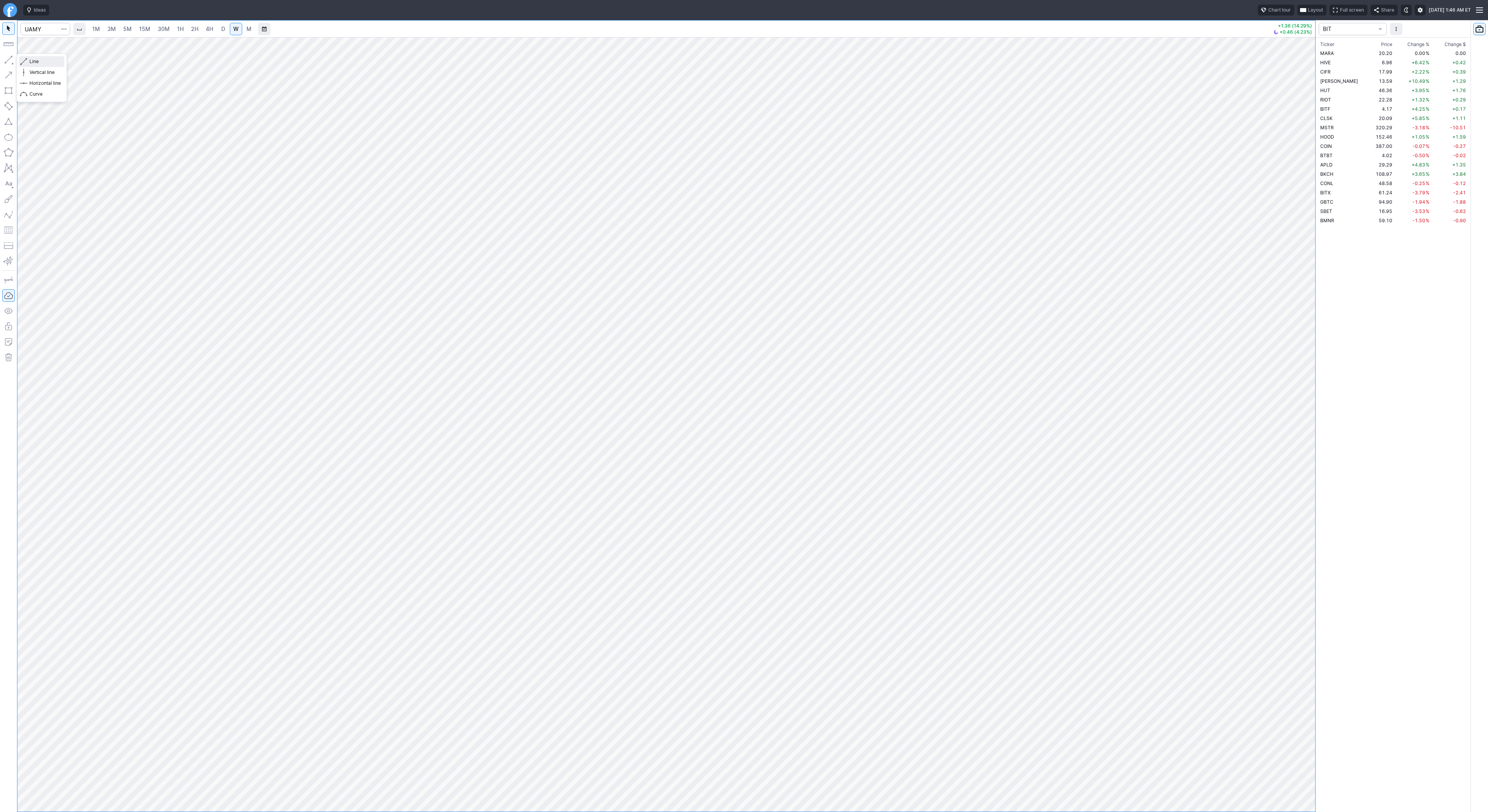
click at [52, 62] on span "Line" at bounding box center [45, 61] width 31 height 8
click at [31, 61] on span "Line" at bounding box center [45, 61] width 31 height 8
click at [31, 61] on span "Line" at bounding box center [45, 61] width 31 height 8
drag, startPoint x: 1305, startPoint y: 383, endPoint x: 1318, endPoint y: 438, distance: 56.5
click at [1318, 438] on div "1M 3M 5M 15M 30M 1H 2H 4H D W M +1.36 (14.29%) +0.46 (4.23%) BIT Ticker Price C…" at bounding box center [744, 417] width 1488 height 792
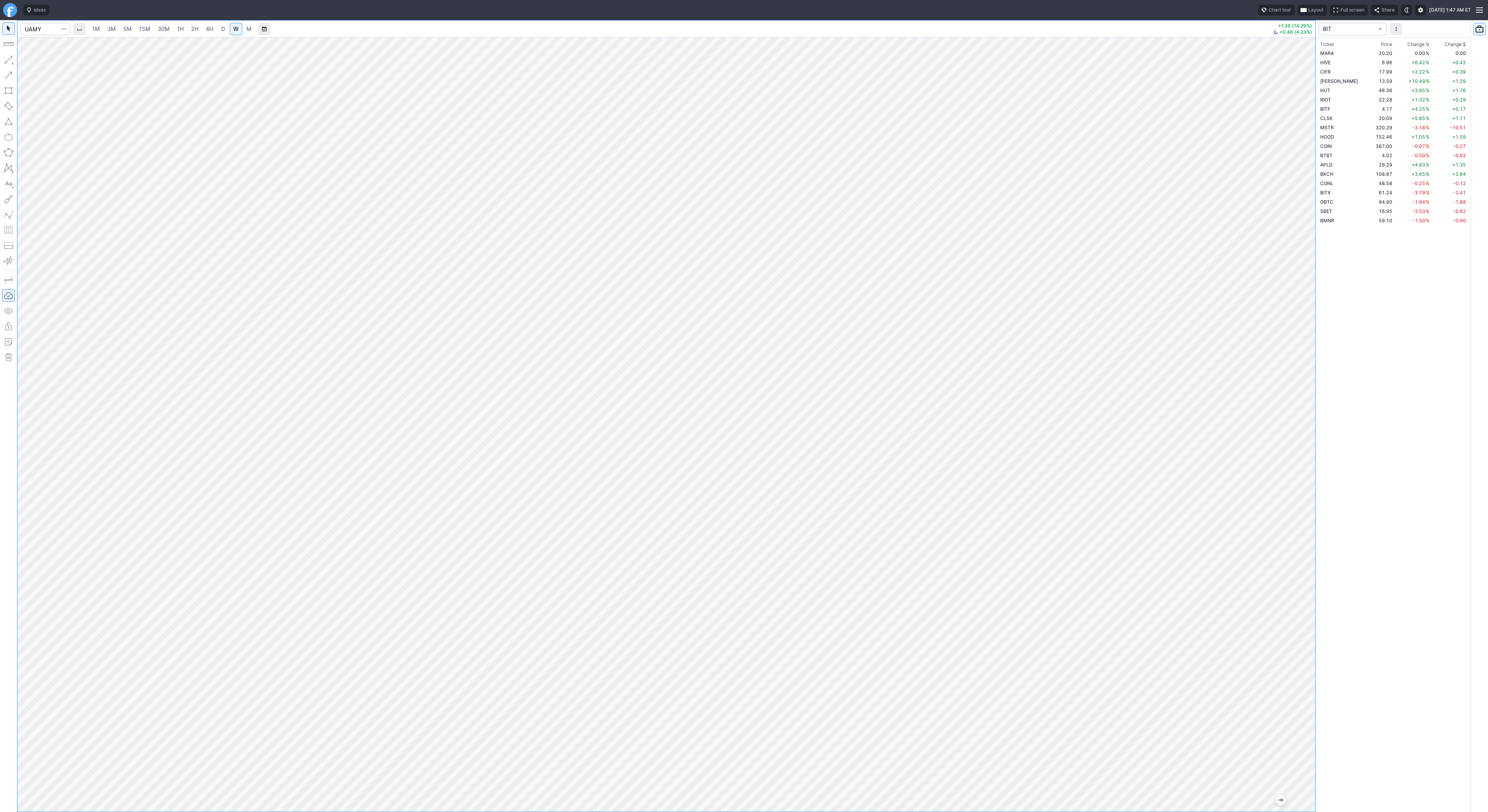
click at [221, 28] on span "D" at bounding box center [223, 29] width 4 height 7
drag, startPoint x: 1310, startPoint y: 296, endPoint x: 1313, endPoint y: 389, distance: 93.0
click at [1313, 389] on div at bounding box center [1307, 423] width 16 height 755
drag, startPoint x: 43, startPoint y: 63, endPoint x: 53, endPoint y: 86, distance: 25.1
click at [44, 63] on span "Line" at bounding box center [45, 61] width 31 height 8
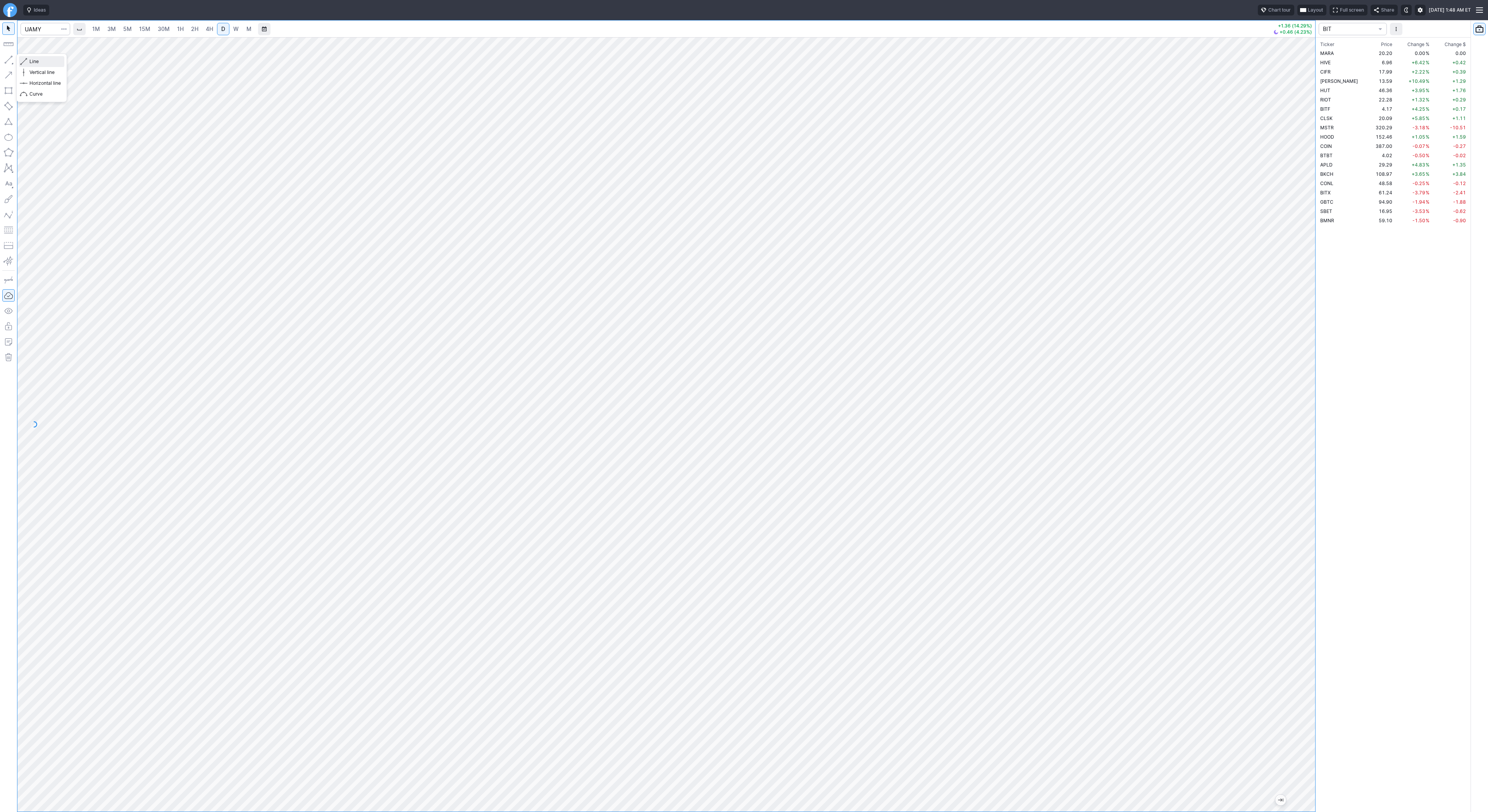
click at [26, 61] on span "button" at bounding box center [25, 62] width 5 height 11
click at [210, 32] on span "4H" at bounding box center [210, 29] width 7 height 8
click at [181, 31] on span "1H" at bounding box center [180, 29] width 7 height 7
click at [1298, 403] on div at bounding box center [666, 424] width 1298 height 775
click at [208, 30] on span "4H" at bounding box center [210, 29] width 7 height 7
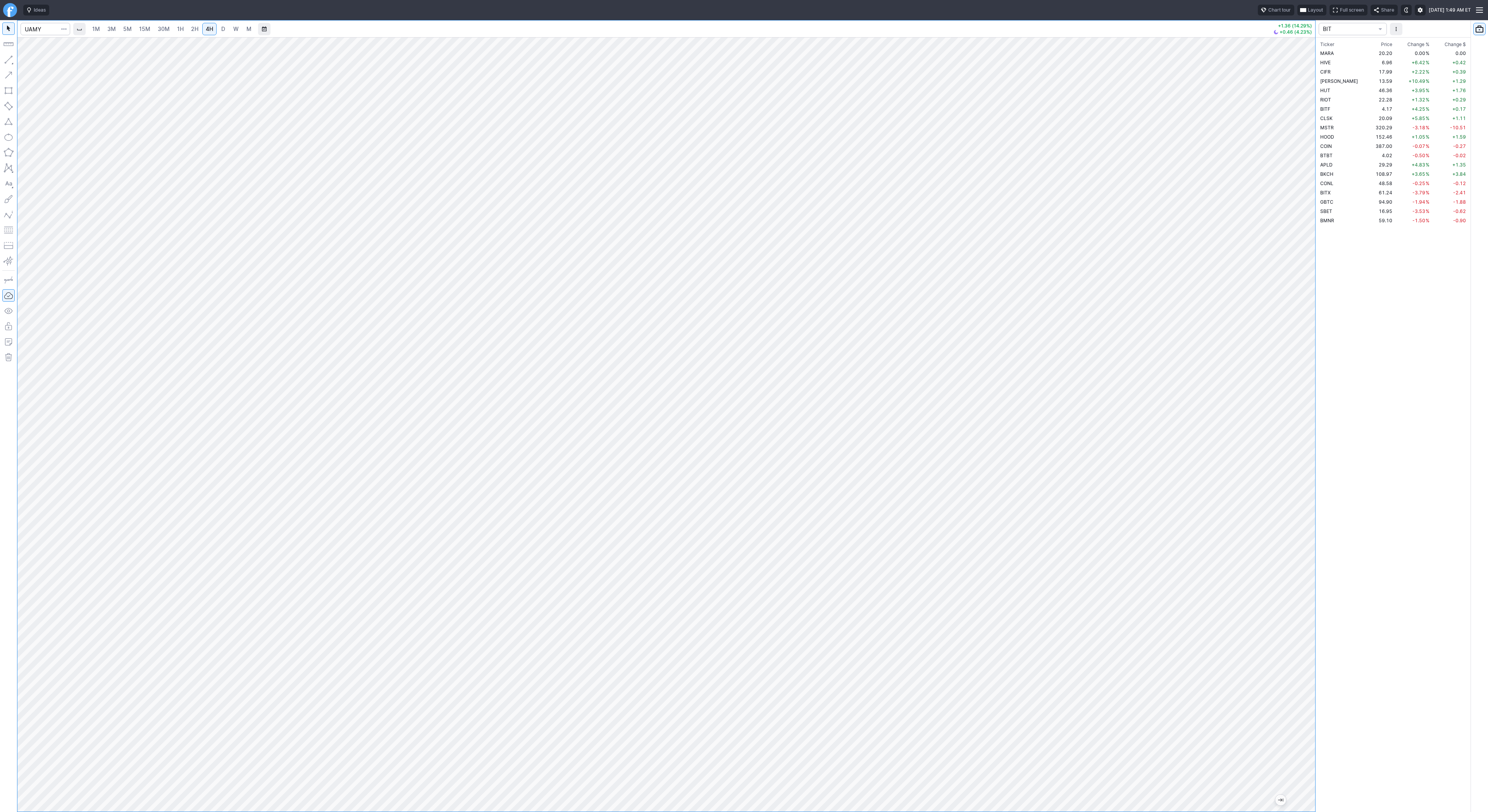
click at [220, 32] on span "D" at bounding box center [223, 29] width 5 height 8
drag, startPoint x: 1310, startPoint y: 281, endPoint x: 1303, endPoint y: 323, distance: 42.6
click at [1307, 338] on div at bounding box center [1307, 423] width 16 height 755
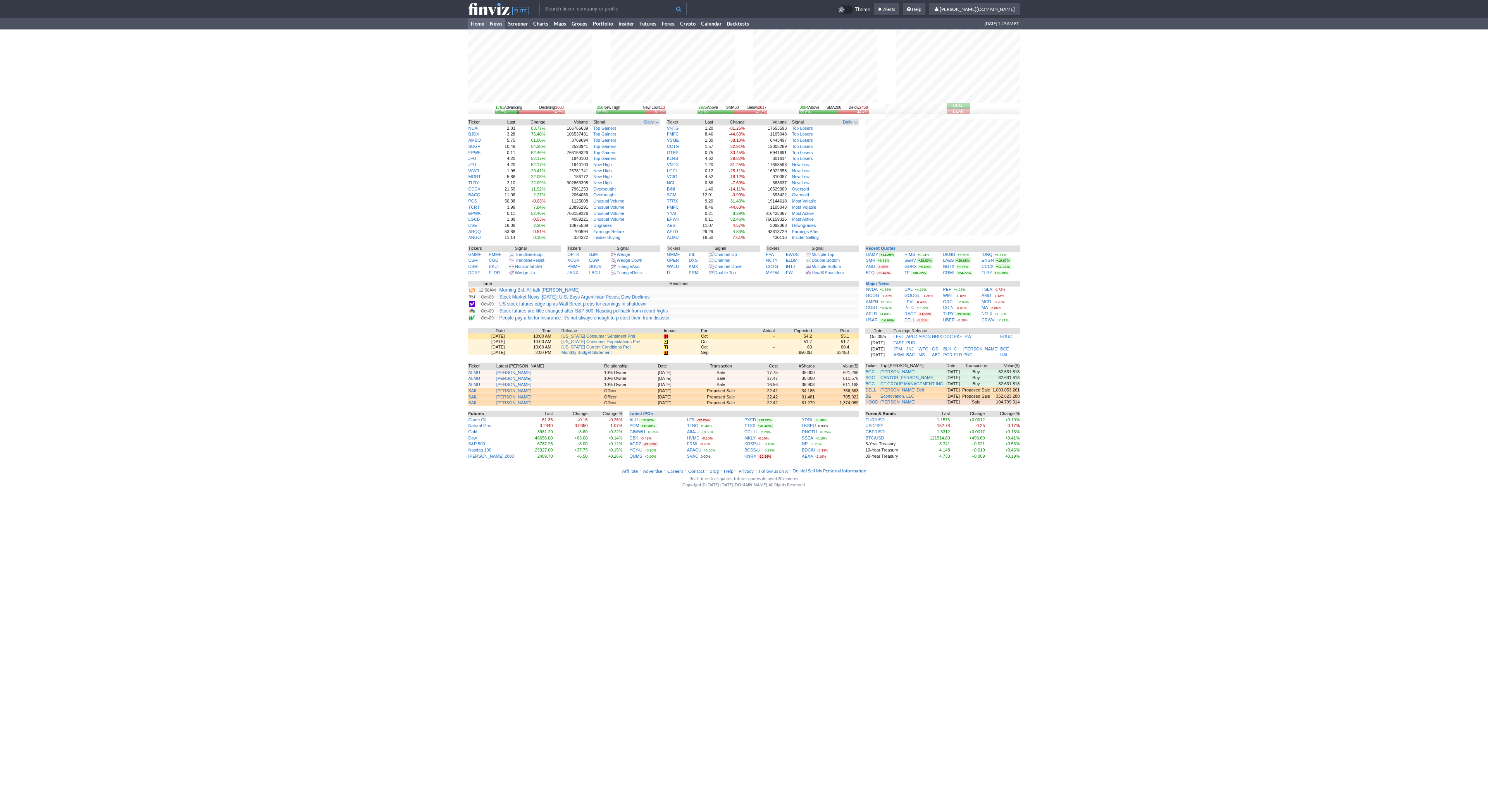
click at [500, 24] on link "News" at bounding box center [496, 23] width 18 height 11
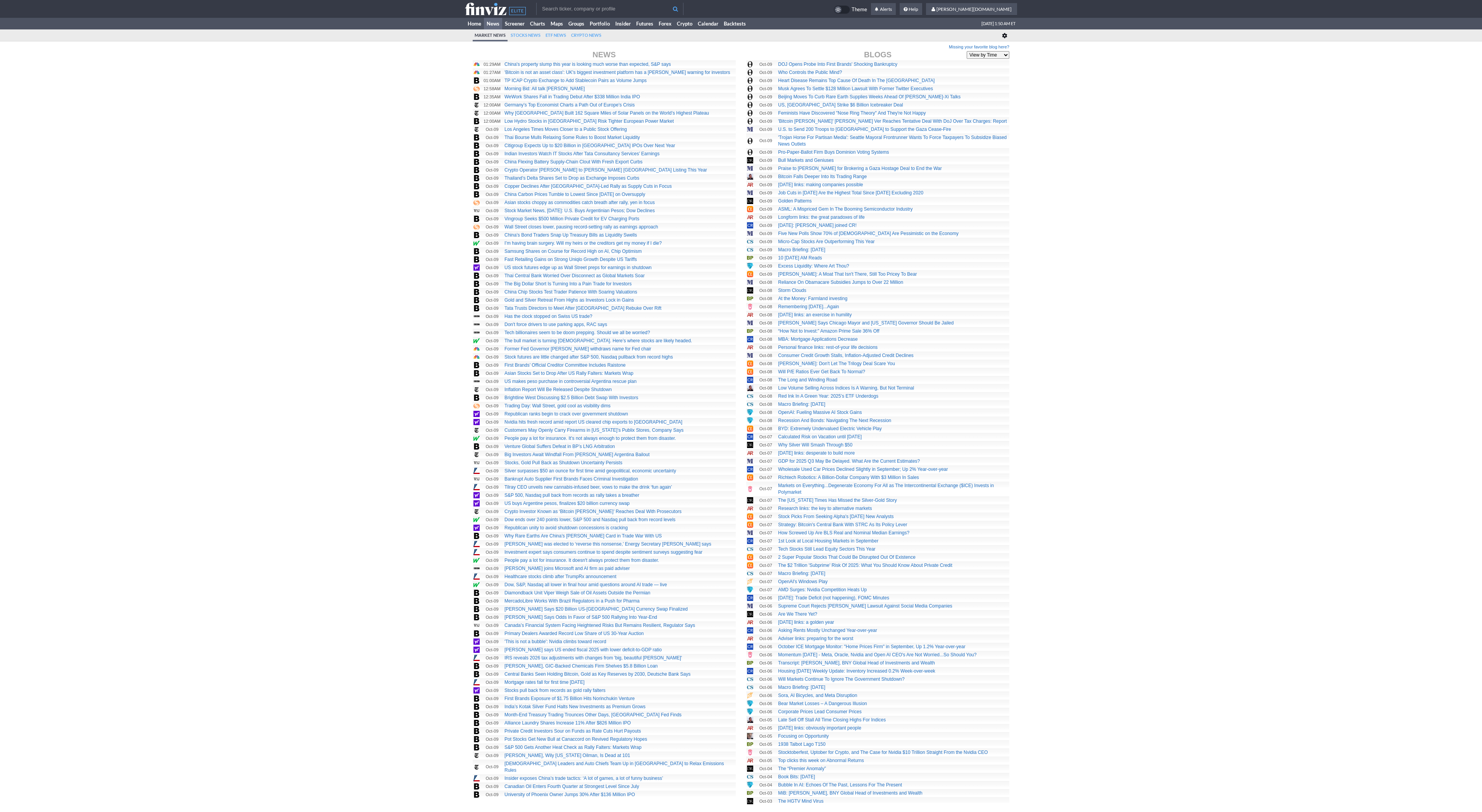
click at [414, 65] on div "Missing your favorite blog here? News Blogs View by Time View by Source 01:29AM…" at bounding box center [741, 427] width 1482 height 756
click at [472, 23] on link "Home" at bounding box center [474, 23] width 19 height 11
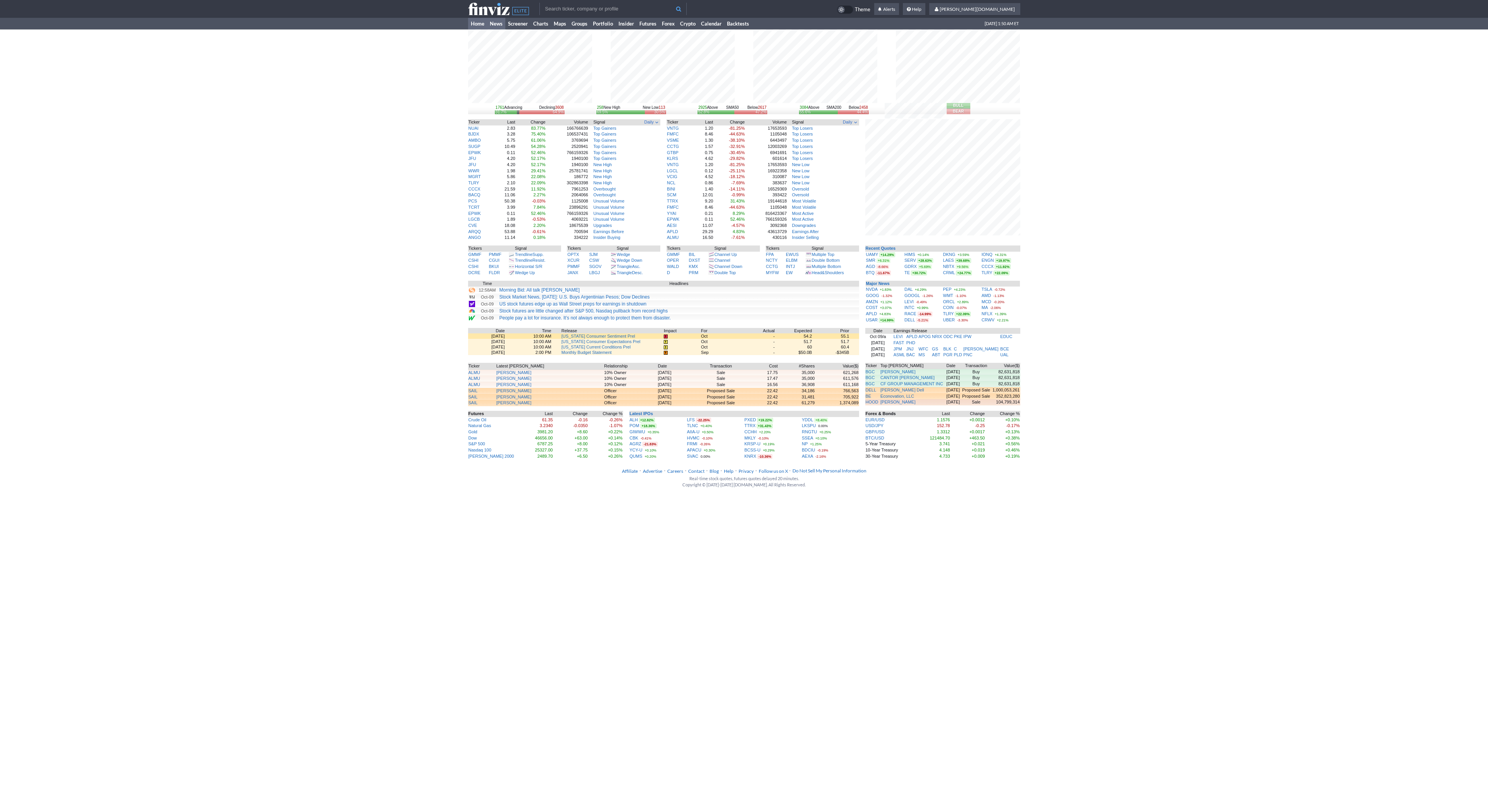
click at [489, 26] on link "News" at bounding box center [496, 23] width 18 height 11
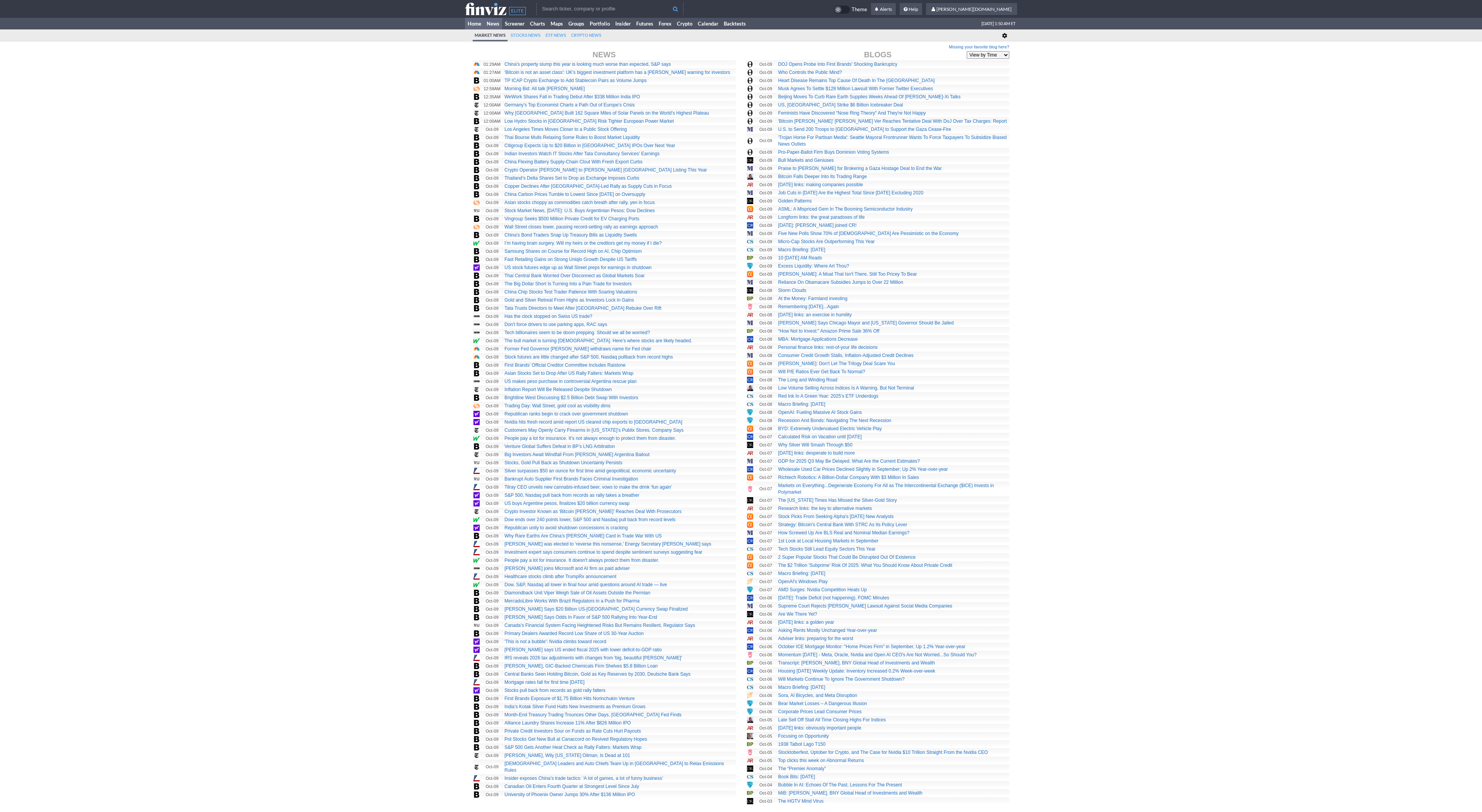
click at [477, 26] on link "Home" at bounding box center [474, 23] width 19 height 11
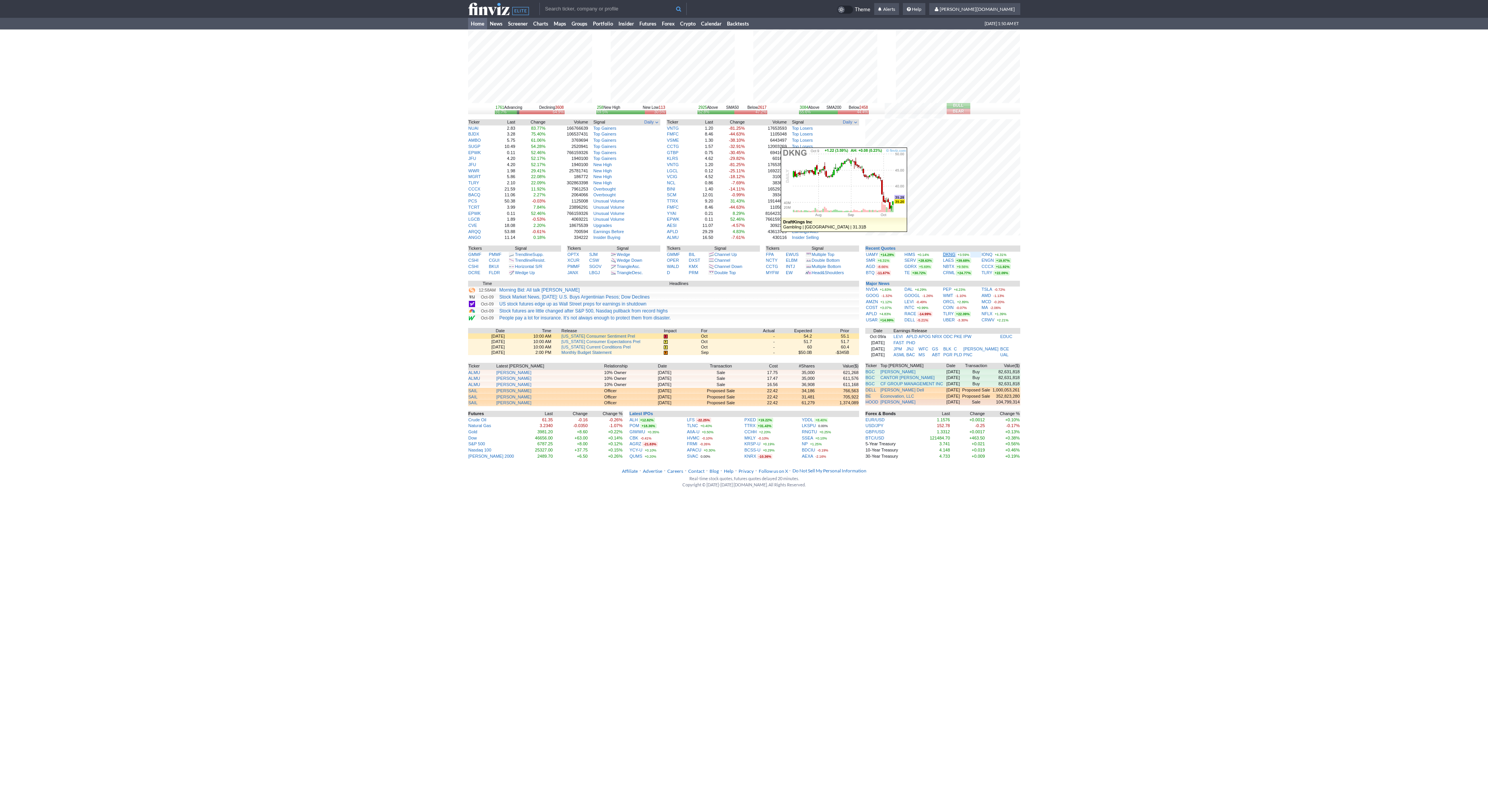
click at [947, 254] on link "DKNG" at bounding box center [949, 254] width 13 height 5
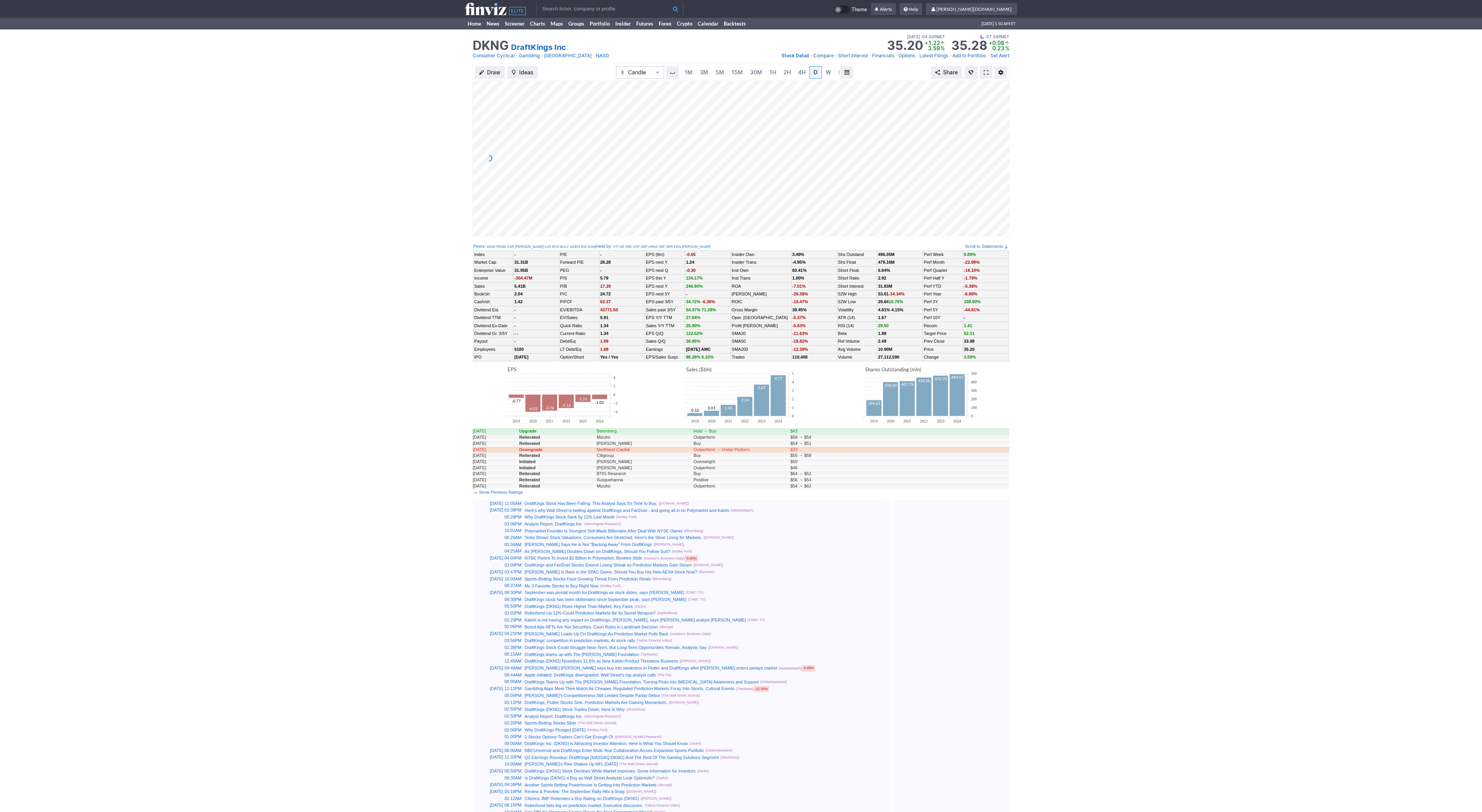
scroll to position [0, 8]
click at [986, 74] on span at bounding box center [986, 73] width 5 height 6
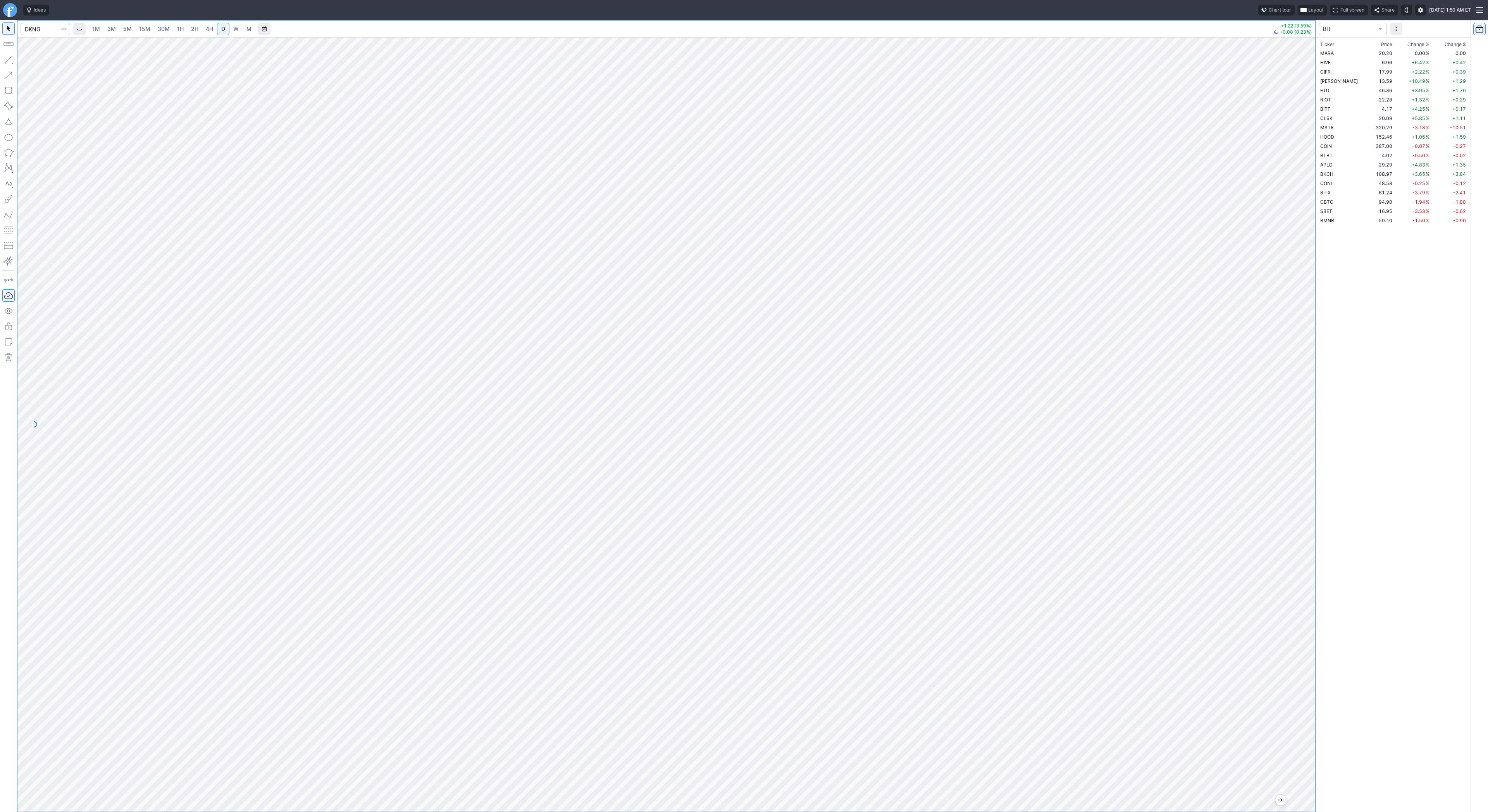
click at [235, 30] on span "W" at bounding box center [235, 29] width 5 height 7
click at [23, 59] on span "button" at bounding box center [25, 62] width 5 height 11
click at [31, 63] on span "Line" at bounding box center [45, 61] width 31 height 8
click at [21, 60] on button "Line" at bounding box center [41, 62] width 45 height 11
click at [1344, 140] on td "HOOD" at bounding box center [1344, 136] width 51 height 9
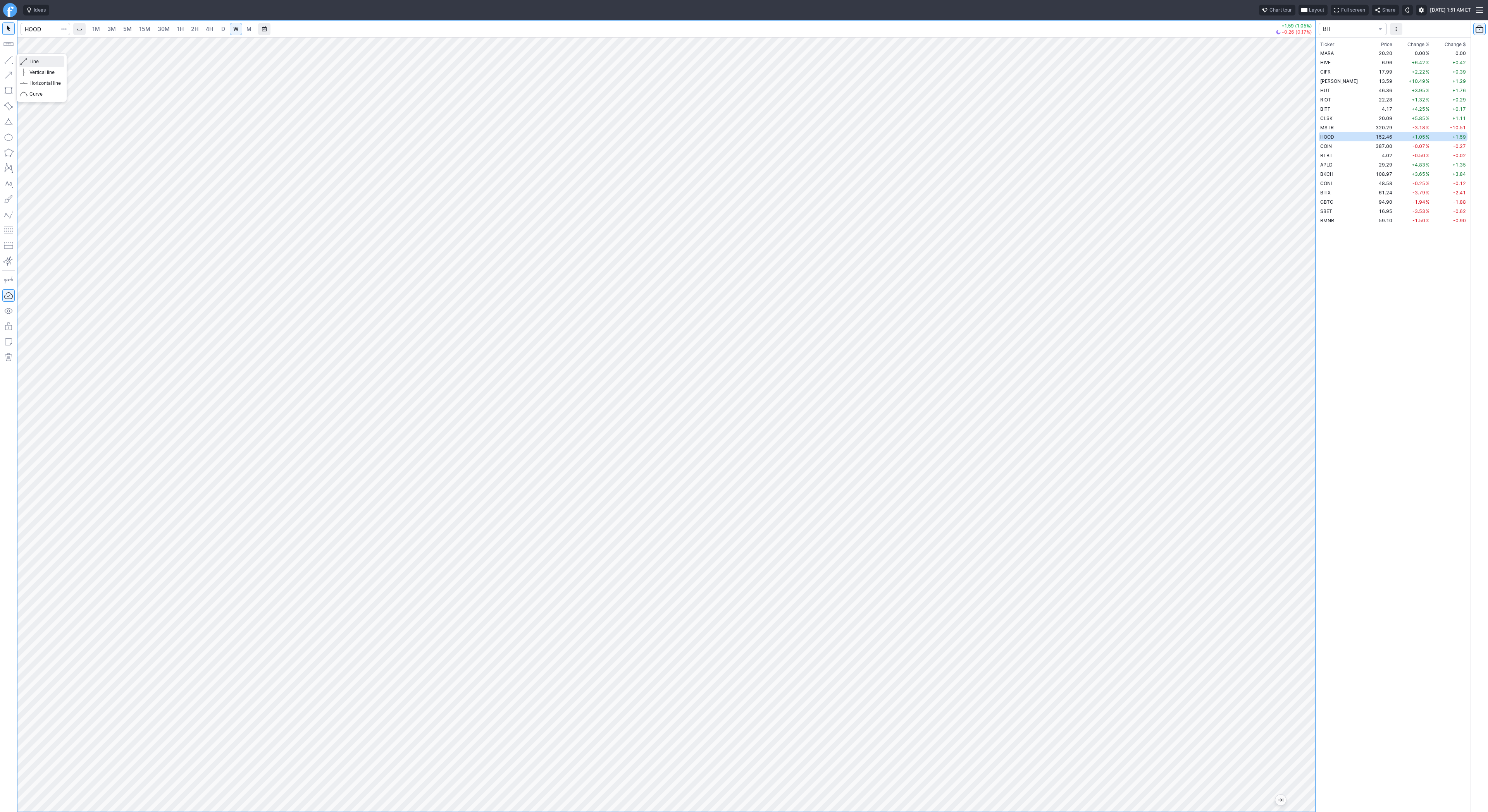
click at [39, 62] on span "Line" at bounding box center [45, 61] width 31 height 8
click at [221, 28] on span "D" at bounding box center [223, 29] width 4 height 7
click at [233, 31] on span "W" at bounding box center [235, 29] width 5 height 7
click at [1342, 145] on td "COIN" at bounding box center [1344, 146] width 51 height 9
click at [217, 32] on link "D" at bounding box center [223, 29] width 13 height 13
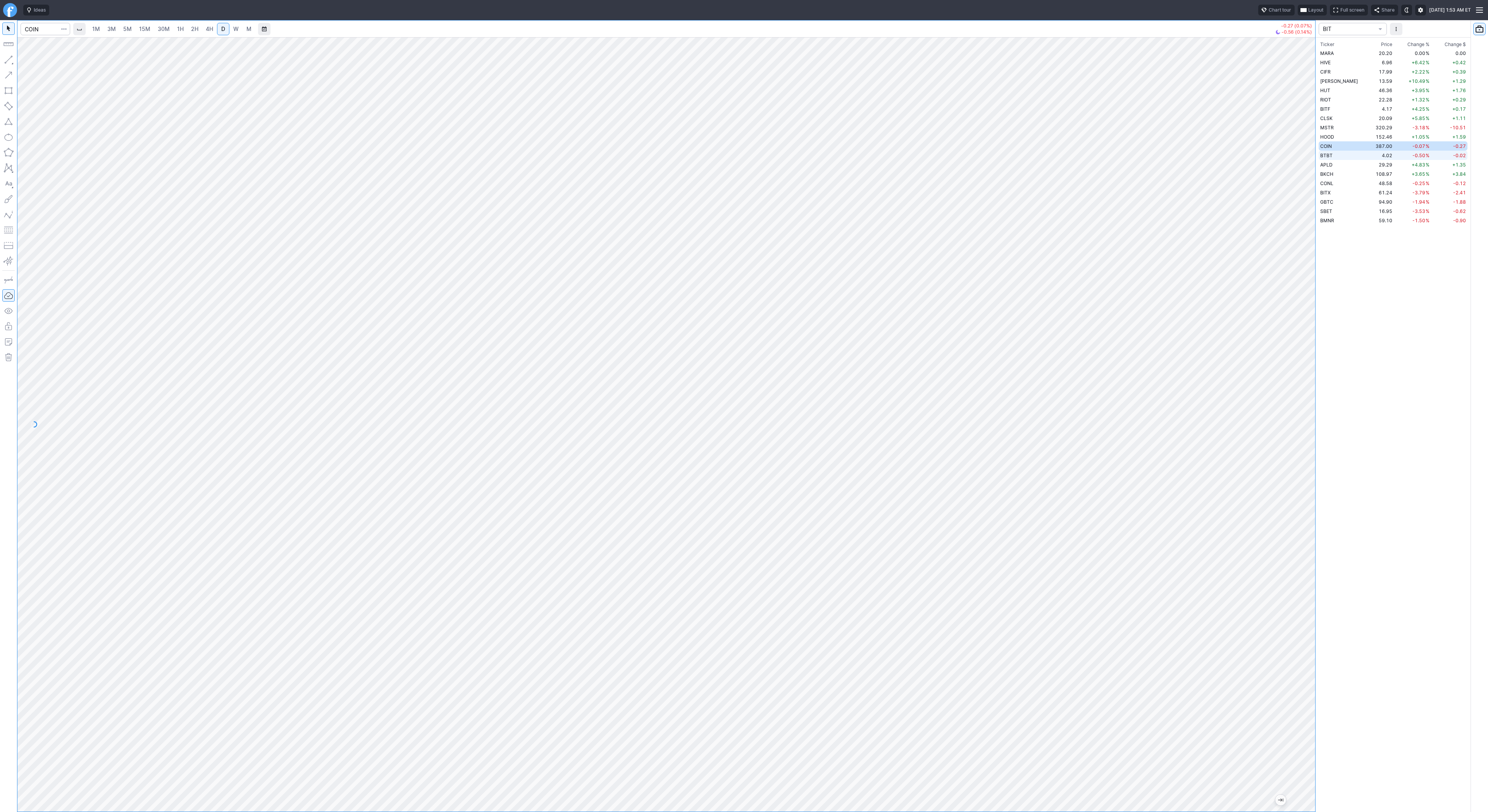
click at [1341, 157] on td "BTBT" at bounding box center [1344, 155] width 51 height 9
click at [1339, 163] on td "APLD" at bounding box center [1344, 164] width 51 height 9
click at [231, 30] on link "W" at bounding box center [236, 29] width 13 height 13
click at [1336, 209] on td "SBET" at bounding box center [1344, 211] width 51 height 9
click at [208, 29] on span "4H" at bounding box center [210, 29] width 7 height 7
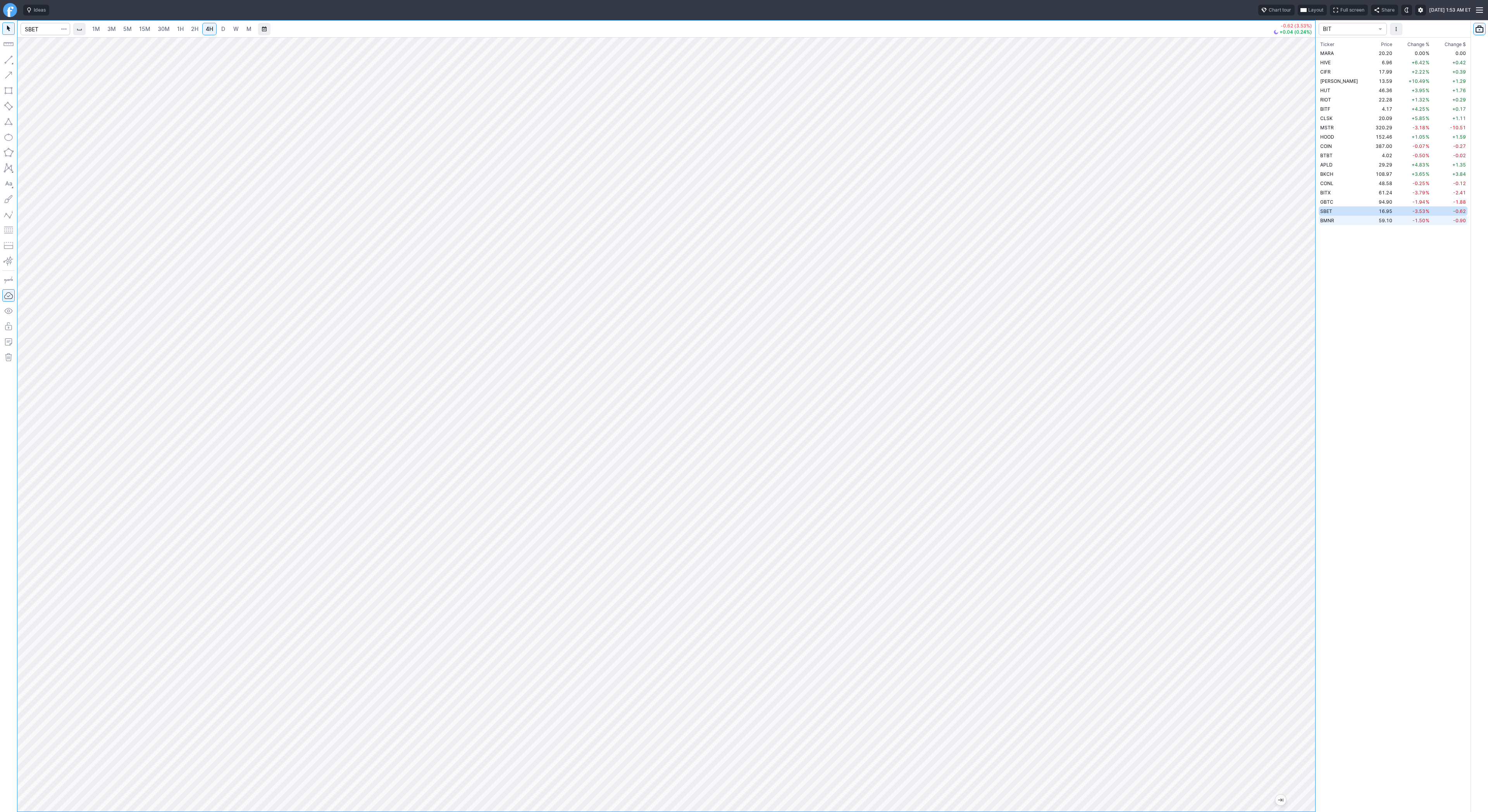
click at [1328, 220] on span "BMNR" at bounding box center [1327, 221] width 14 height 6
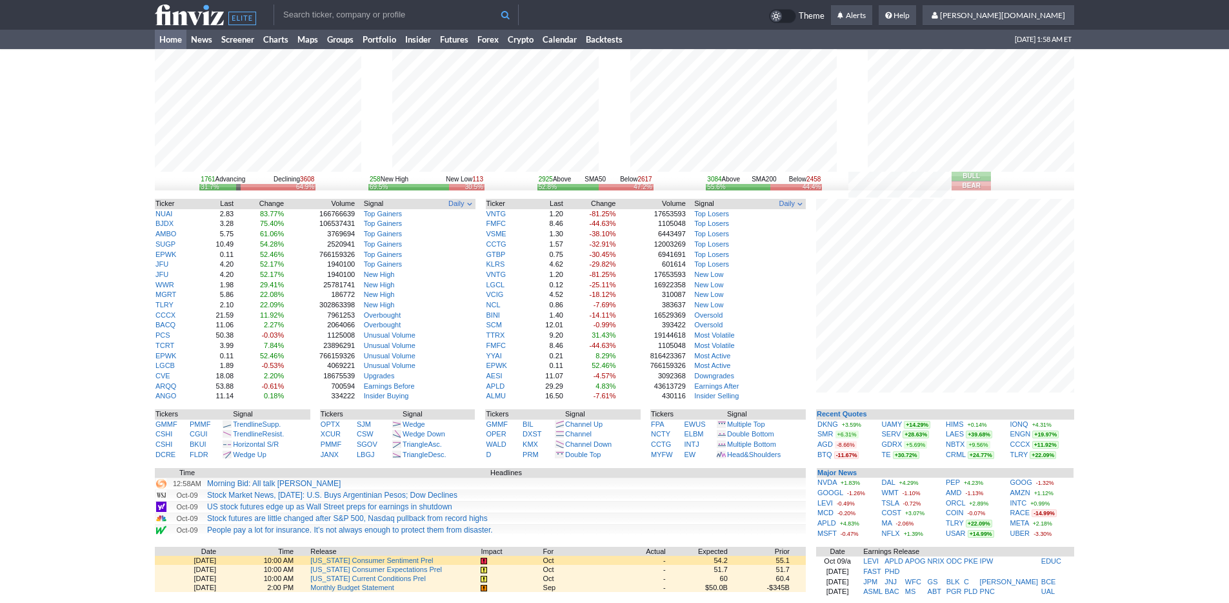
click at [37, 148] on div "1761 Advancing Declining 3608 31.7% 64.9% 258 New High New Low 113 69.5% 30.5% …" at bounding box center [614, 407] width 1229 height 717
click at [242, 48] on link "Screener" at bounding box center [238, 39] width 42 height 19
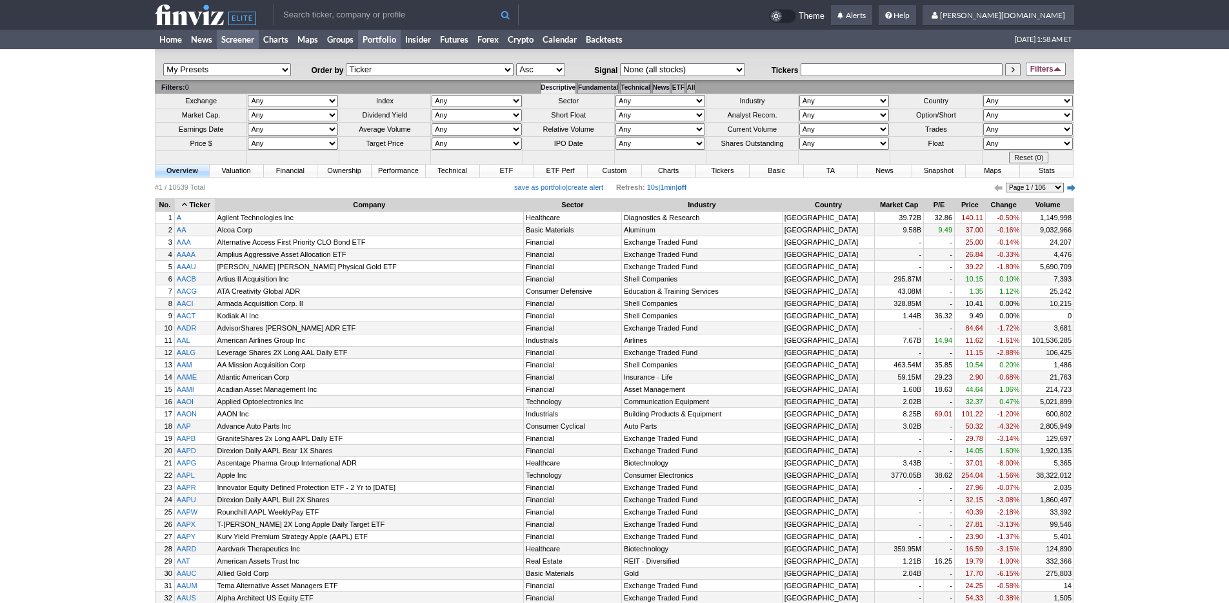
click at [400, 44] on link "Portfolio" at bounding box center [379, 39] width 43 height 19
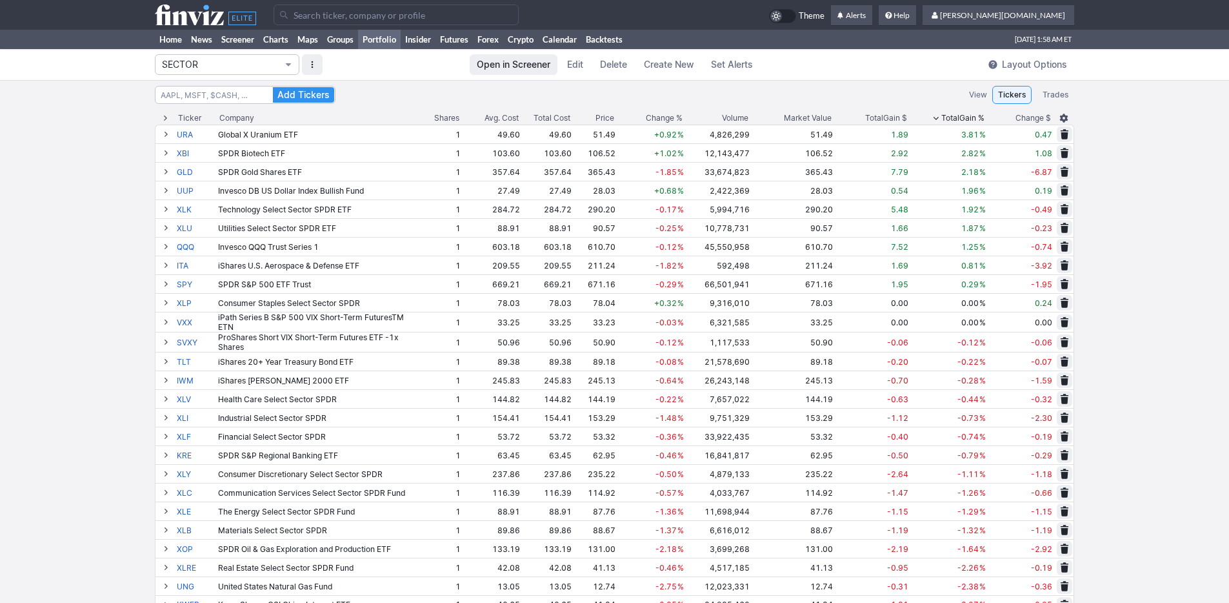
click at [287, 62] on span "Portfolio" at bounding box center [289, 64] width 8 height 10
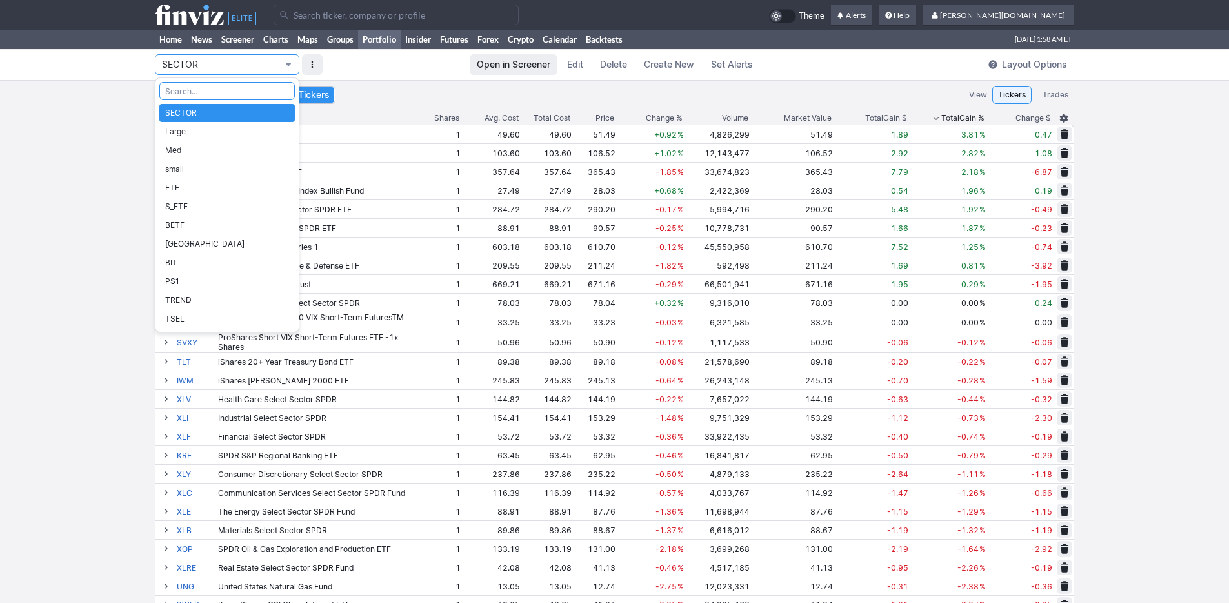
click at [388, 69] on div at bounding box center [614, 301] width 1229 height 603
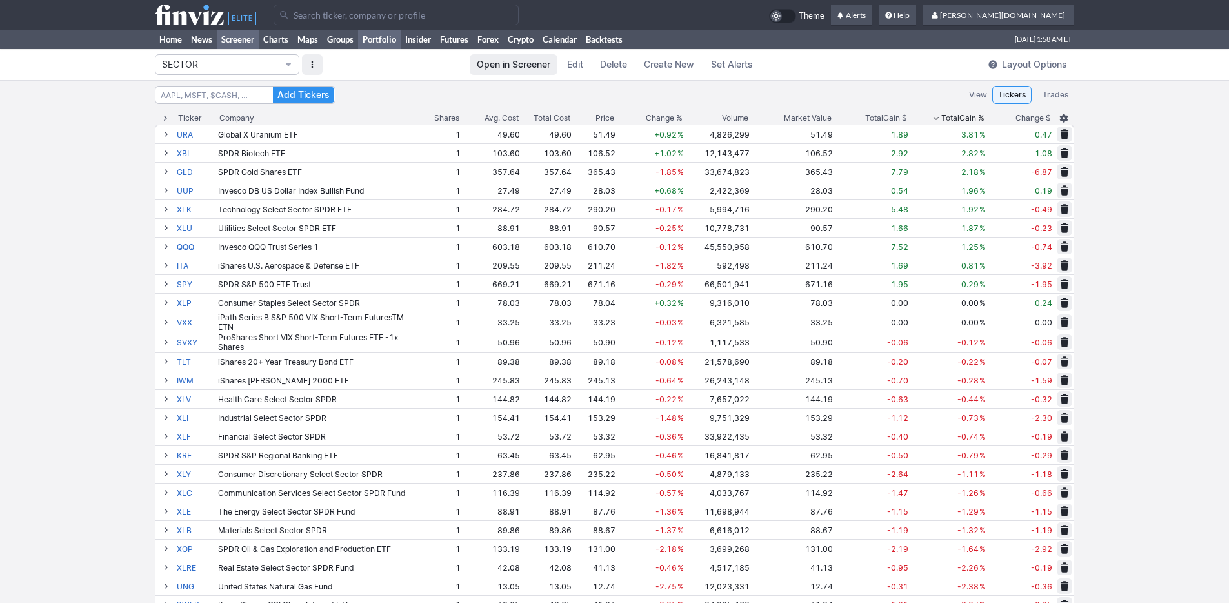
click at [252, 45] on link "Screener" at bounding box center [238, 39] width 42 height 19
